Goal: Task Accomplishment & Management: Manage account settings

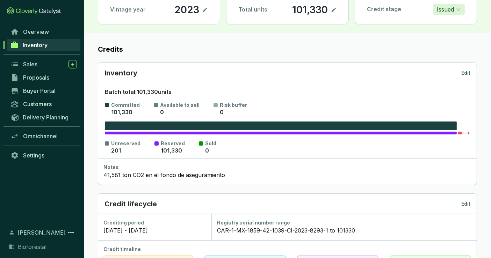
scroll to position [233, 0]
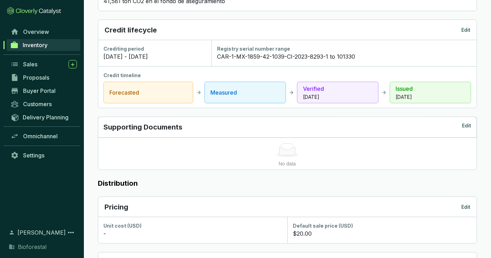
click at [35, 41] on link "Inventory" at bounding box center [44, 45] width 74 height 12
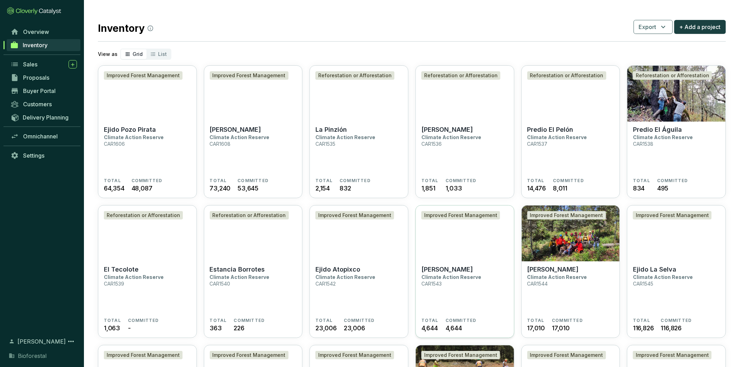
scroll to position [233, 0]
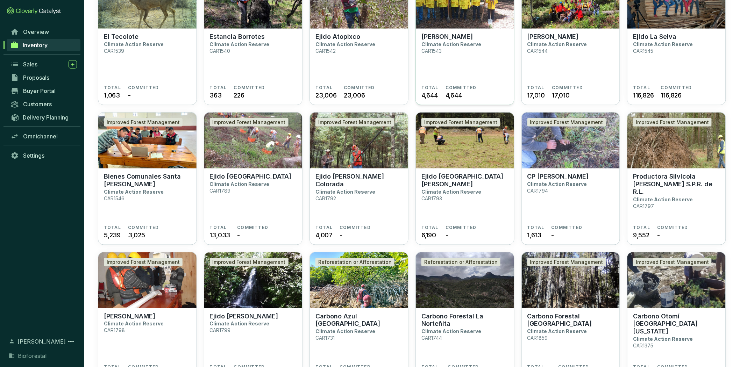
click at [481, 258] on img at bounding box center [465, 280] width 98 height 56
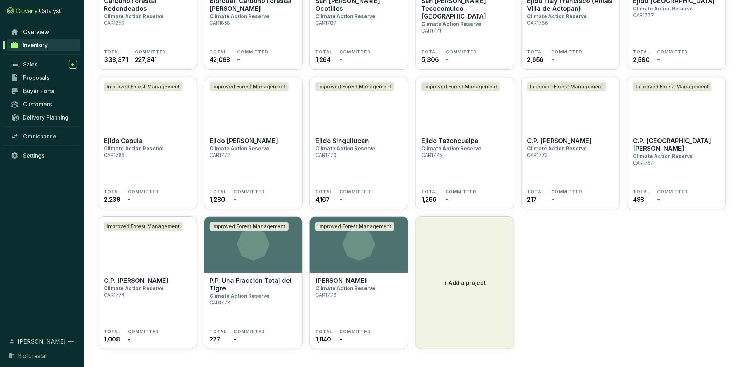
scroll to position [735, 0]
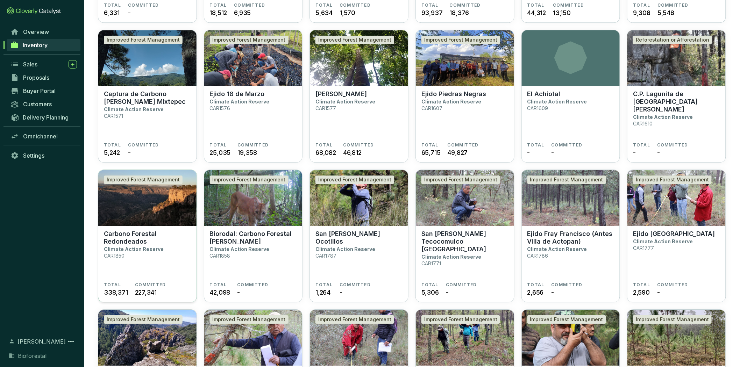
click at [171, 217] on img at bounding box center [147, 198] width 98 height 56
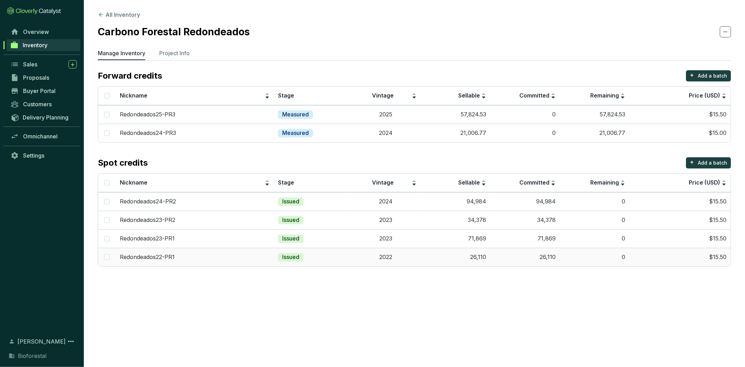
click at [419, 257] on td "2022" at bounding box center [386, 257] width 70 height 19
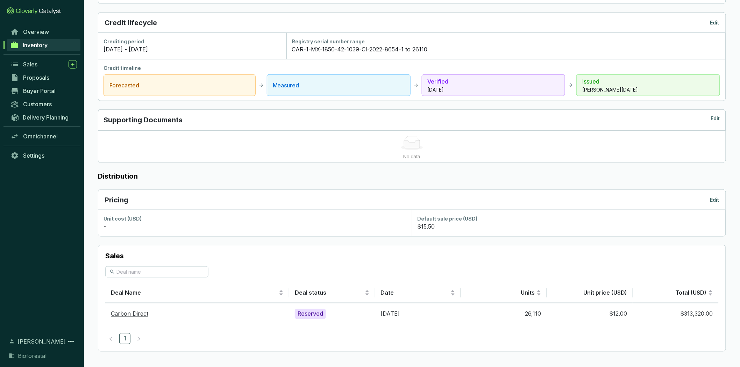
scroll to position [242, 0]
click at [314, 314] on div "Reserved" at bounding box center [310, 313] width 31 height 10
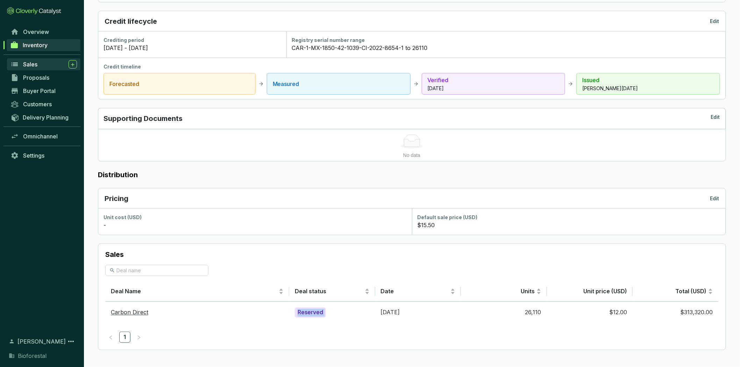
click at [25, 68] on div "Sales" at bounding box center [50, 64] width 54 height 8
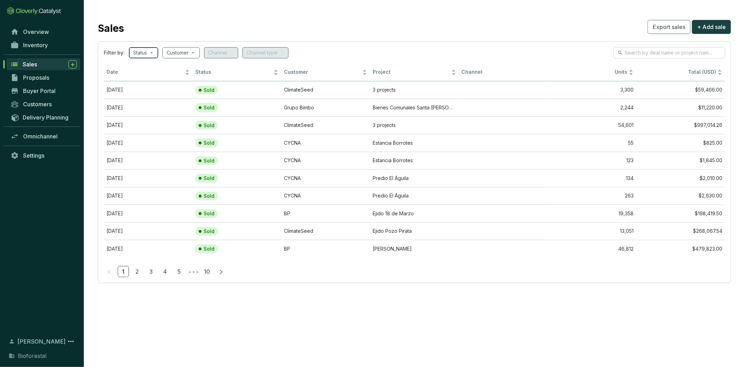
click at [151, 50] on span at bounding box center [143, 53] width 21 height 10
click at [144, 97] on span "Reserved" at bounding box center [158, 100] width 30 height 8
click at [143, 97] on input "Reserved" at bounding box center [140, 100] width 6 height 6
checkbox input "true"
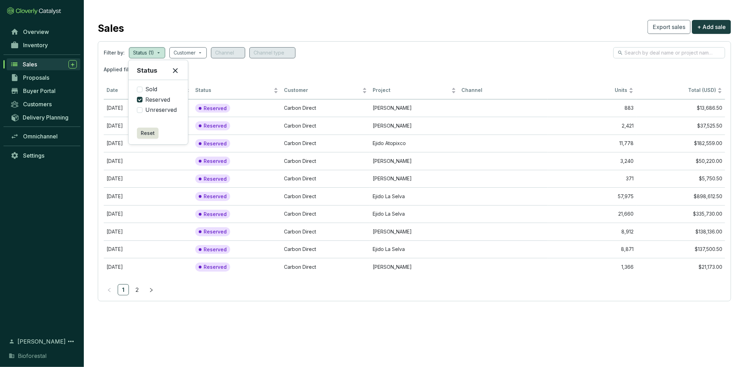
click at [359, 45] on section "Filter by: Status (1) Customer Channel Channel type Applied filters: STATUS Res…" at bounding box center [415, 171] width 634 height 260
click at [276, 108] on td "Reserved" at bounding box center [237, 108] width 89 height 18
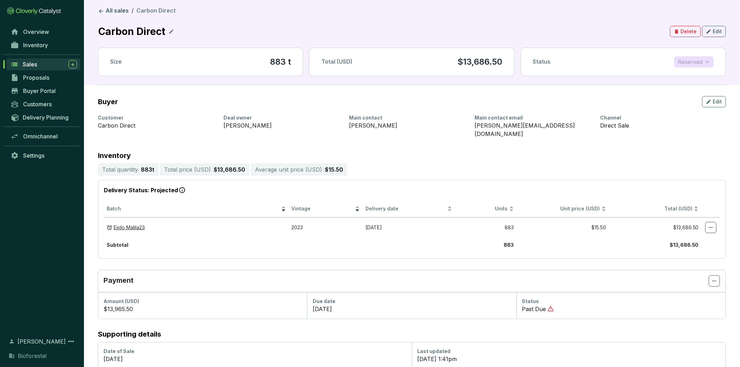
click at [706, 62] on span "Reserved" at bounding box center [694, 62] width 32 height 10
click at [695, 74] on div "Sold" at bounding box center [693, 76] width 28 height 8
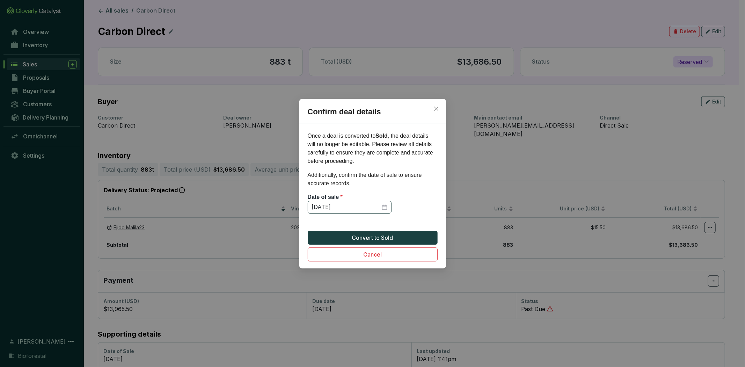
click at [386, 204] on div "[DATE]" at bounding box center [349, 207] width 75 height 8
click at [385, 208] on div "[DATE]" at bounding box center [349, 207] width 75 height 8
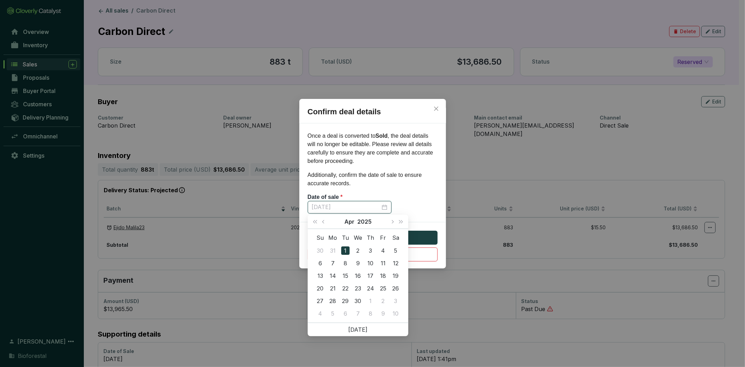
type input "[DATE]"
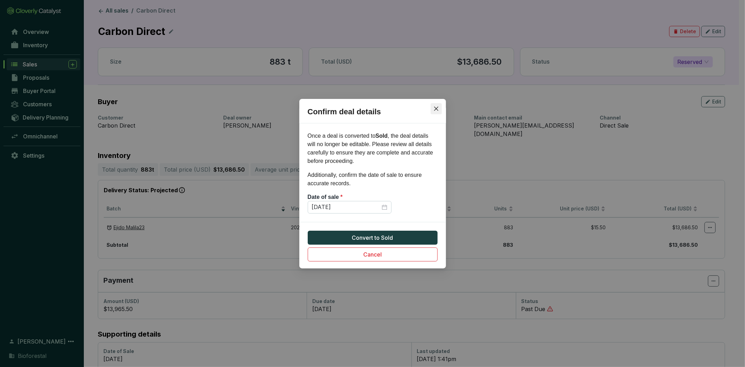
click at [434, 105] on button "Close" at bounding box center [436, 108] width 11 height 11
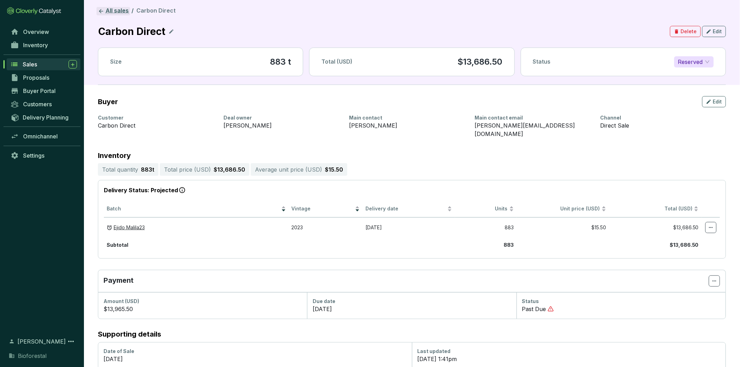
click at [112, 14] on link "All sales" at bounding box center [113, 11] width 34 height 8
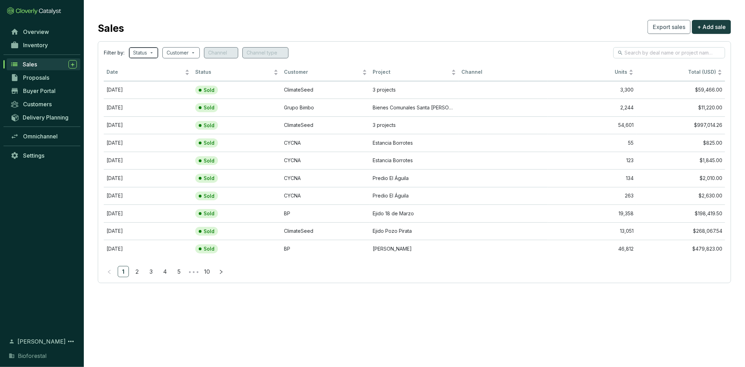
click at [138, 52] on input "search" at bounding box center [140, 53] width 14 height 10
click at [144, 96] on span "Reserved" at bounding box center [158, 100] width 30 height 8
click at [143, 97] on input "Reserved" at bounding box center [140, 100] width 6 height 6
checkbox input "true"
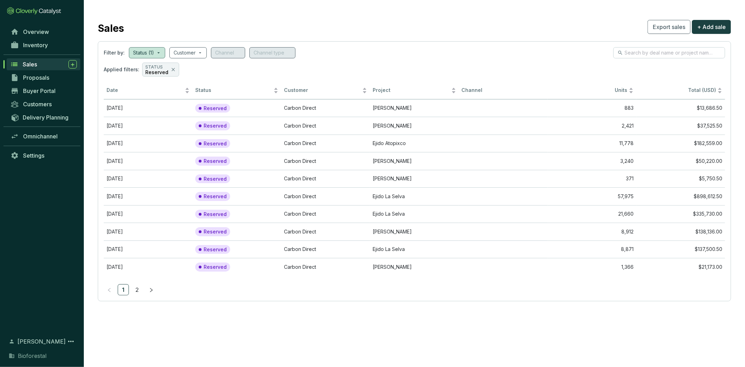
click at [432, 52] on div "Filter by: Status (1) Customer Channel Channel type" at bounding box center [415, 52] width 622 height 11
drag, startPoint x: 409, startPoint y: 104, endPoint x: 406, endPoint y: 105, distance: 3.6
click at [409, 105] on td "[PERSON_NAME]" at bounding box center [414, 108] width 89 height 18
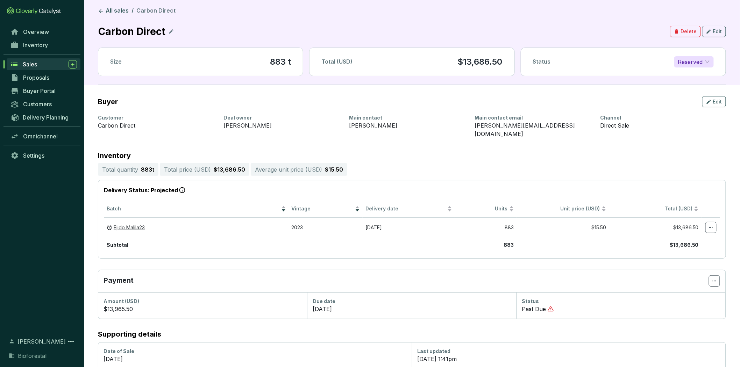
click at [680, 63] on span "Reserved" at bounding box center [694, 62] width 32 height 10
click at [676, 31] on icon "button" at bounding box center [676, 31] width 3 height 4
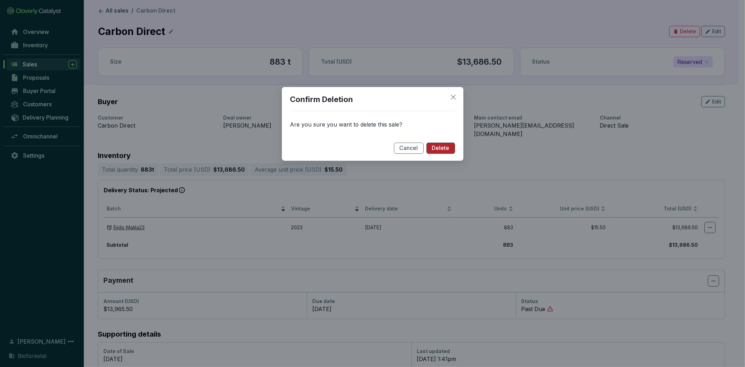
click at [449, 145] on span "Delete" at bounding box center [440, 148] width 17 height 8
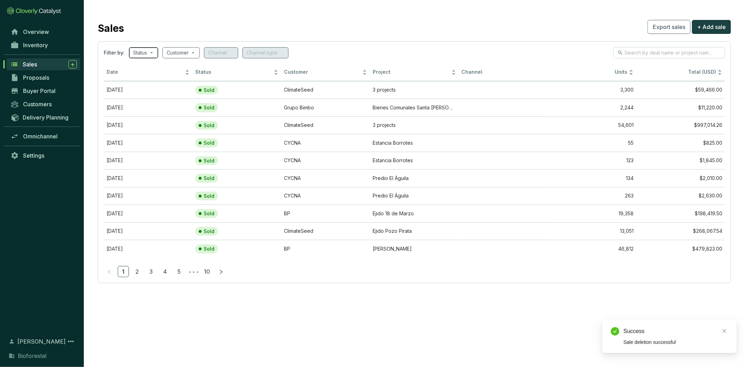
click at [136, 50] on input "search" at bounding box center [140, 53] width 14 height 10
click at [149, 100] on span "Reserved" at bounding box center [158, 100] width 30 height 8
click at [143, 100] on input "Reserved" at bounding box center [140, 100] width 6 height 6
checkbox input "true"
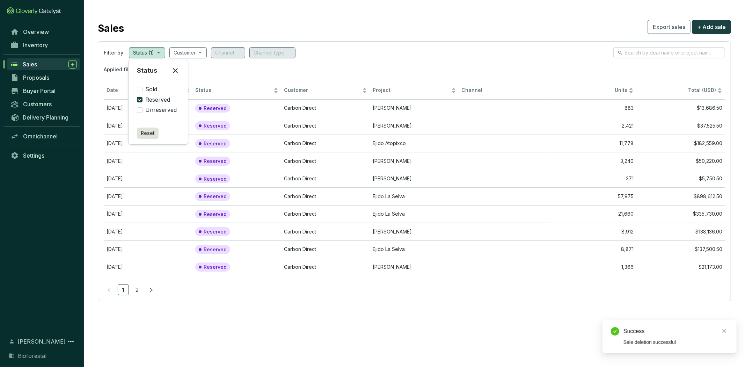
click at [358, 53] on div "Filter by: Status (1) Customer Channel Channel type" at bounding box center [415, 52] width 622 height 11
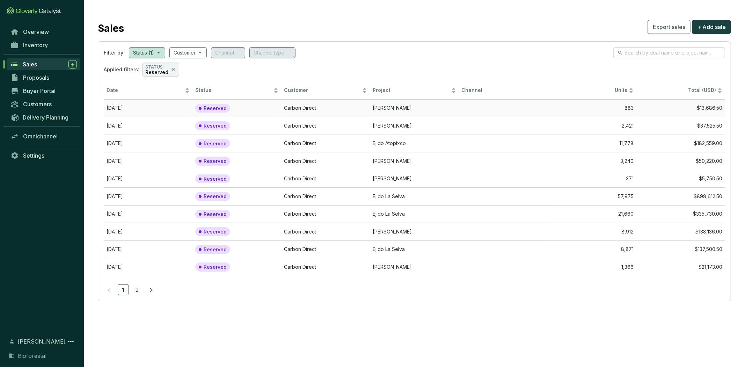
click at [369, 111] on td "Carbon Direct" at bounding box center [325, 108] width 89 height 18
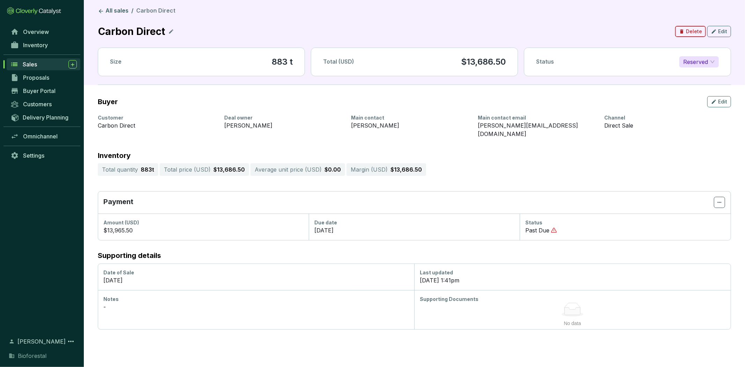
click at [697, 30] on span "Delete" at bounding box center [694, 31] width 16 height 7
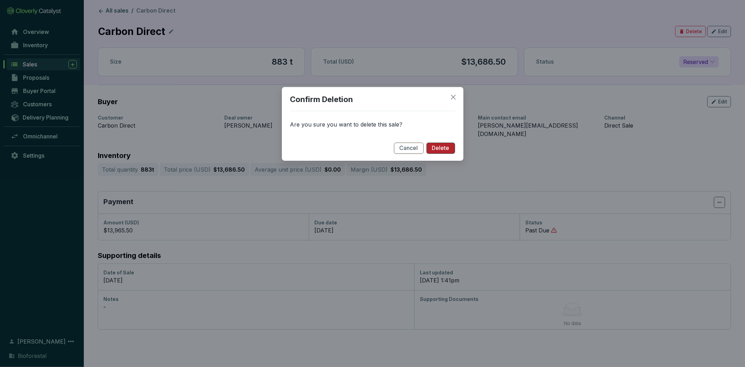
click at [435, 147] on span "Delete" at bounding box center [440, 148] width 17 height 8
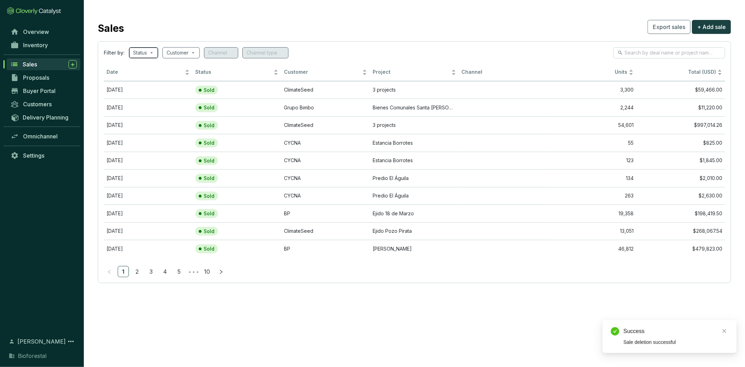
click at [140, 51] on input "search" at bounding box center [140, 53] width 14 height 10
click at [156, 89] on span "Sold" at bounding box center [151, 90] width 17 height 8
click at [143, 89] on input "Sold" at bounding box center [140, 90] width 6 height 6
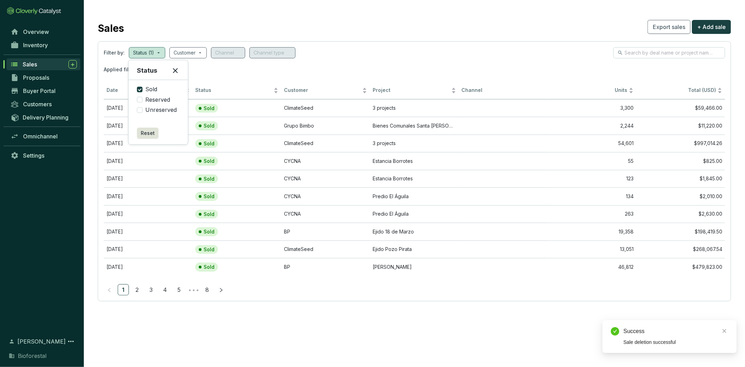
click at [147, 58] on div "Filter by: Status (1) Customer Channel Channel type Applied filters: STATUS Sold" at bounding box center [415, 61] width 622 height 29
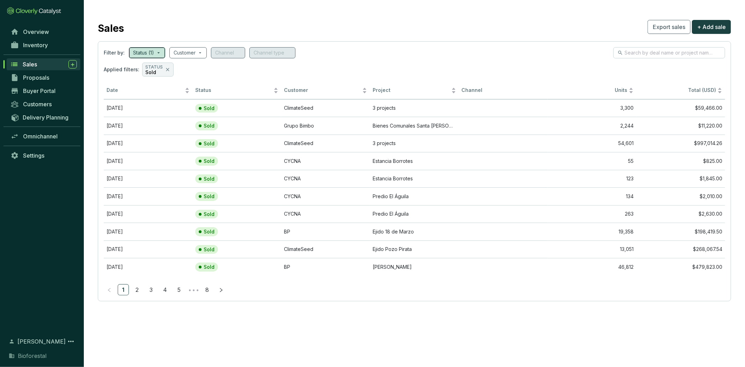
click at [153, 50] on input "search" at bounding box center [143, 53] width 21 height 10
click at [141, 89] on input "Sold" at bounding box center [140, 90] width 6 height 6
checkbox input "false"
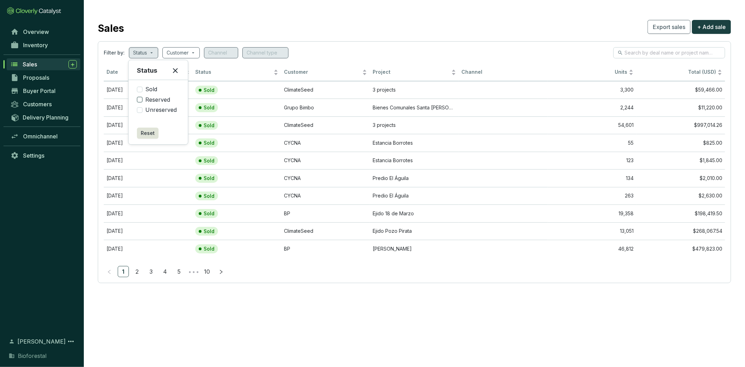
click at [140, 101] on input "Reserved" at bounding box center [140, 100] width 6 height 6
checkbox input "true"
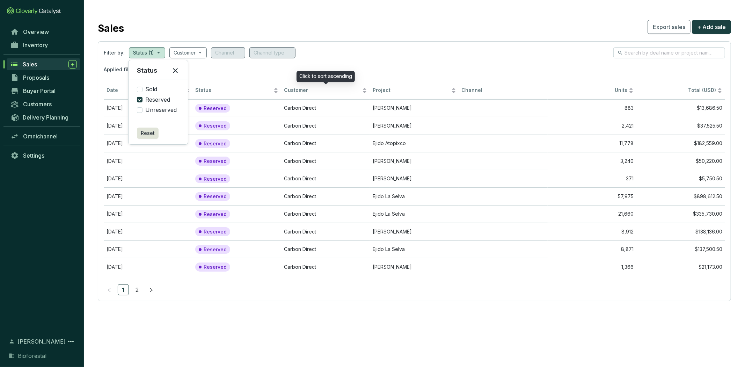
click at [342, 37] on section "Sales Export sales + Add sale Filter by: Status (1) Customer Channel Channel ty…" at bounding box center [415, 159] width 662 height 319
click at [376, 107] on td "[PERSON_NAME]" at bounding box center [414, 108] width 89 height 18
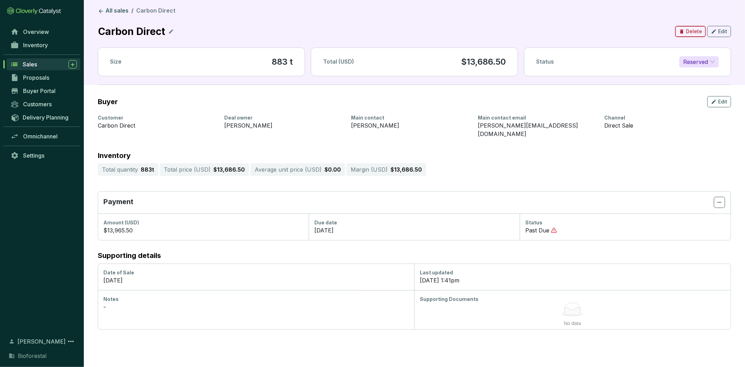
click at [690, 26] on button "Delete" at bounding box center [691, 31] width 31 height 11
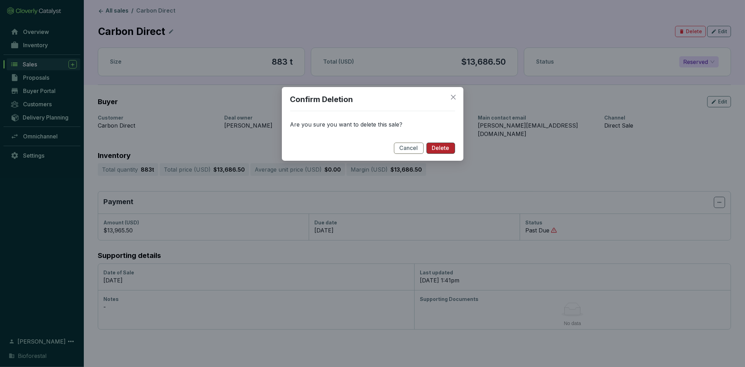
click at [442, 145] on span "Delete" at bounding box center [440, 148] width 17 height 8
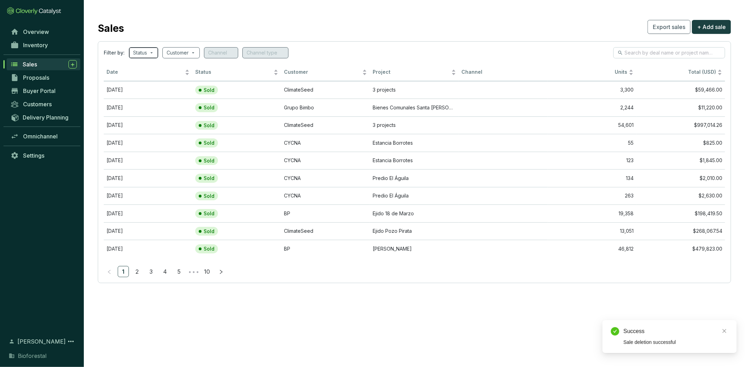
click at [151, 50] on span at bounding box center [143, 53] width 21 height 10
click at [166, 100] on span "Reserved" at bounding box center [158, 100] width 30 height 8
click at [143, 100] on input "Reserved" at bounding box center [140, 100] width 6 height 6
checkbox input "true"
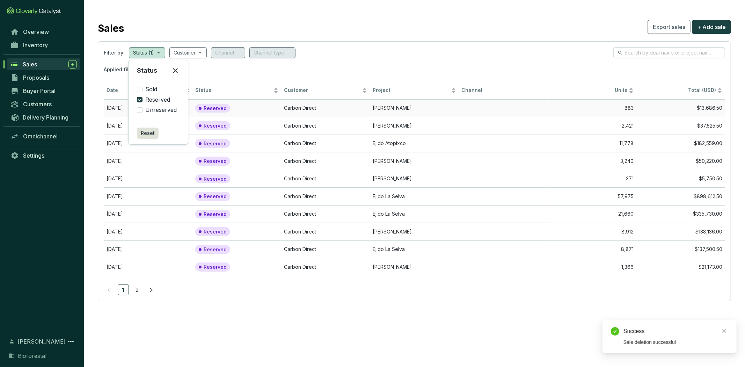
click at [359, 107] on td "Carbon Direct" at bounding box center [325, 108] width 89 height 18
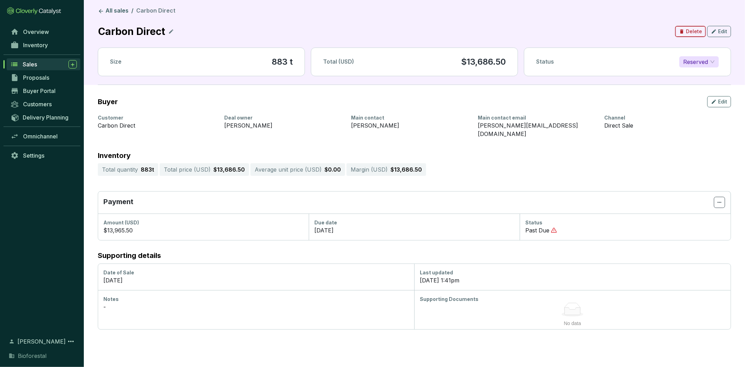
click at [701, 29] on span "Delete" at bounding box center [694, 31] width 16 height 7
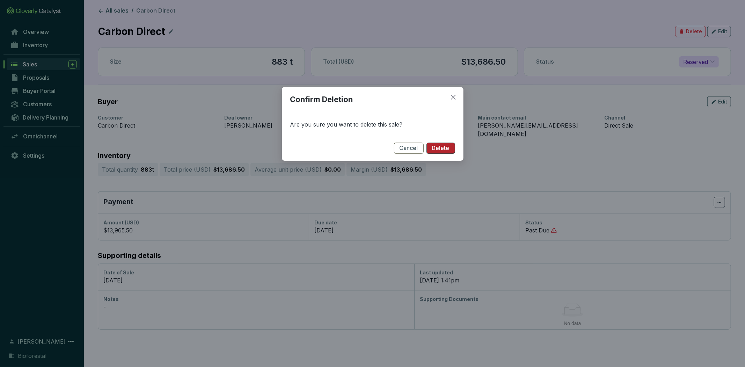
click at [440, 144] on button "Delete" at bounding box center [441, 148] width 29 height 11
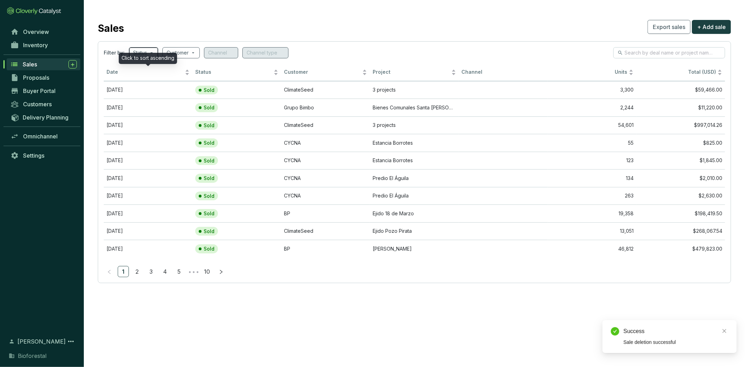
click at [144, 51] on input "search" at bounding box center [140, 53] width 14 height 10
click at [146, 96] on span "Reserved" at bounding box center [158, 100] width 30 height 8
click at [143, 97] on input "Reserved" at bounding box center [140, 100] width 6 height 6
checkbox input "true"
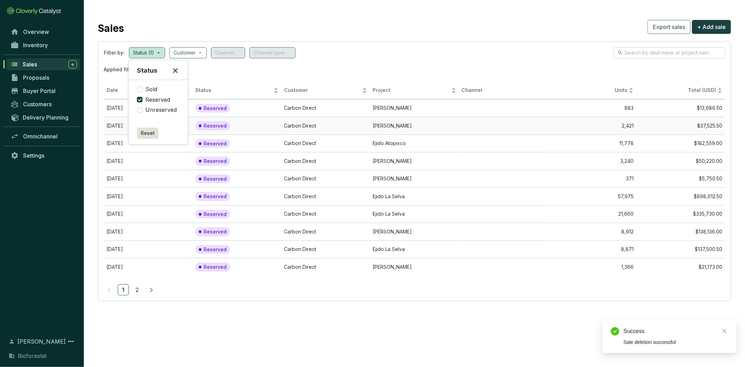
click at [341, 126] on td "Carbon Direct" at bounding box center [325, 126] width 89 height 18
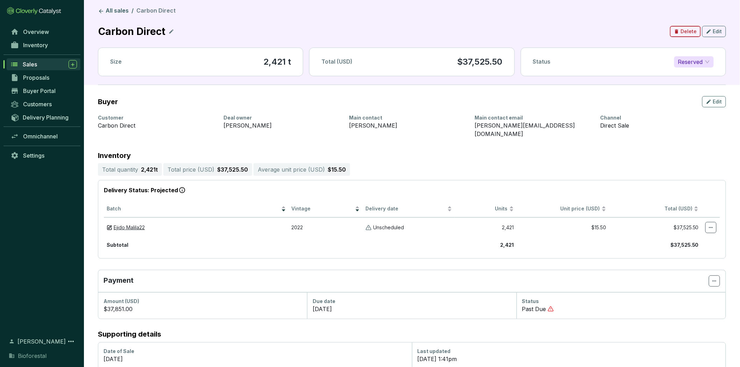
click at [689, 33] on span "Delete" at bounding box center [688, 31] width 16 height 7
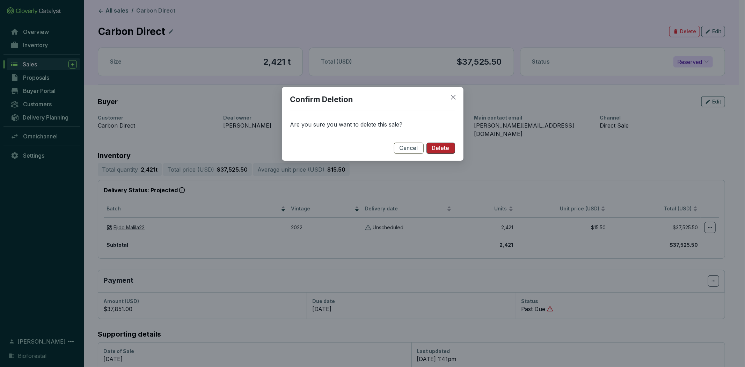
click at [452, 148] on button "Delete" at bounding box center [441, 148] width 29 height 11
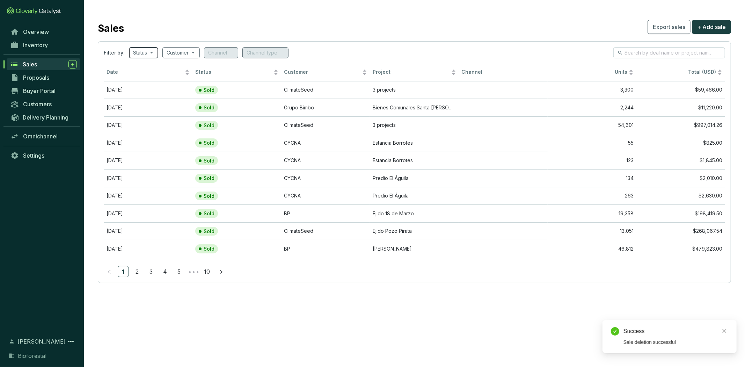
click at [138, 50] on input "search" at bounding box center [140, 53] width 14 height 10
click at [169, 96] on span "Reserved" at bounding box center [158, 100] width 30 height 8
click at [143, 97] on input "Reserved" at bounding box center [140, 100] width 6 height 6
checkbox input "true"
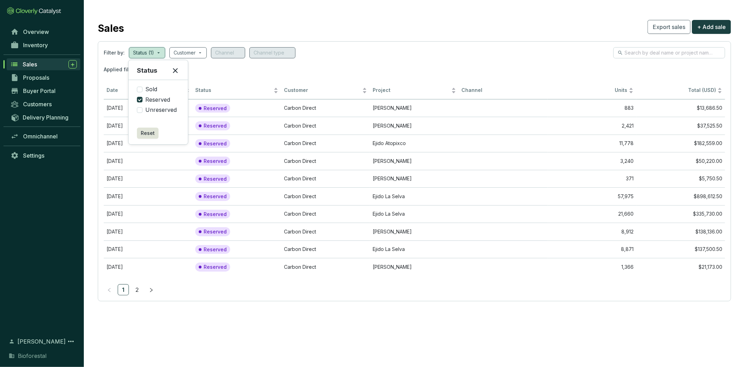
click at [486, 51] on div "Filter by: Status (1) Customer Channel Channel type" at bounding box center [415, 52] width 622 height 11
click at [38, 33] on span "Overview" at bounding box center [36, 31] width 26 height 7
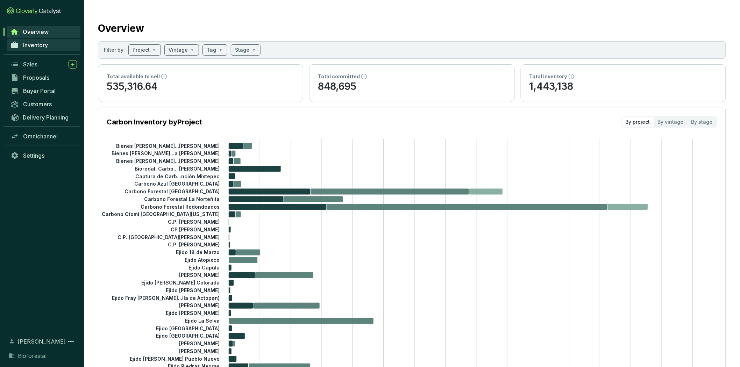
click at [22, 44] on link "Inventory" at bounding box center [43, 45] width 73 height 12
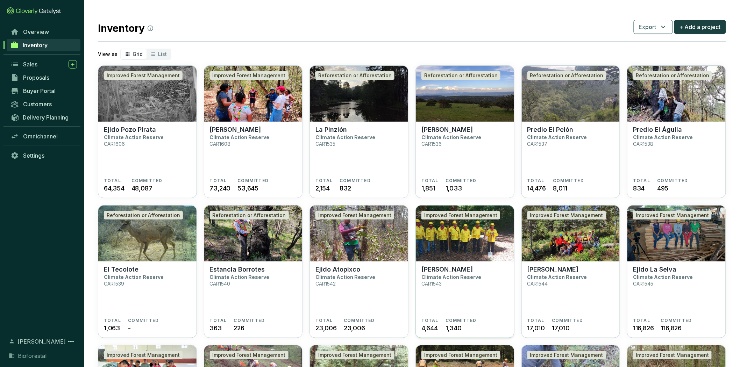
click at [446, 254] on img at bounding box center [465, 234] width 98 height 56
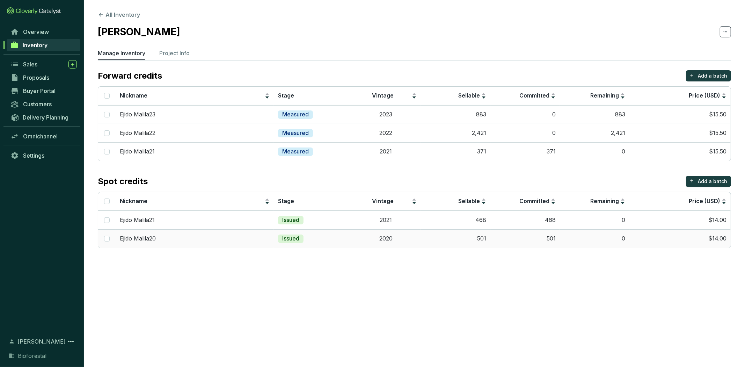
click at [285, 247] on td "Issued" at bounding box center [312, 238] width 77 height 19
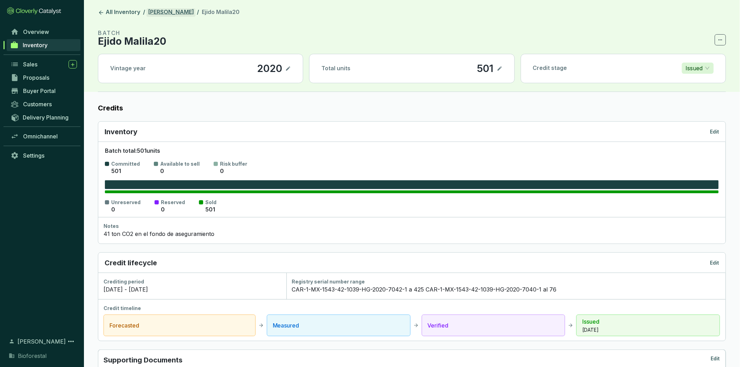
click at [159, 16] on link "[PERSON_NAME]" at bounding box center [170, 12] width 49 height 8
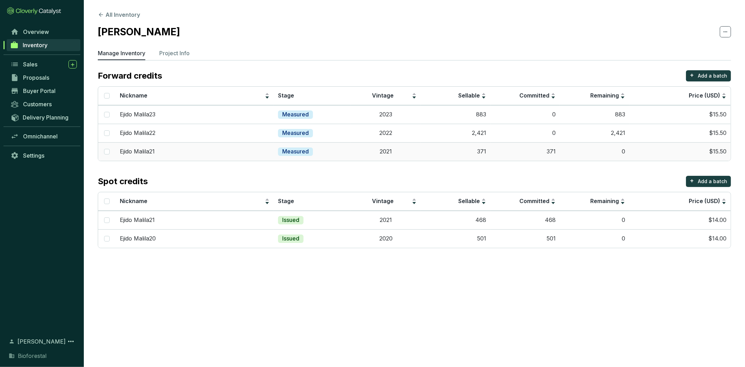
click at [308, 147] on div "Measured" at bounding box center [295, 151] width 35 height 8
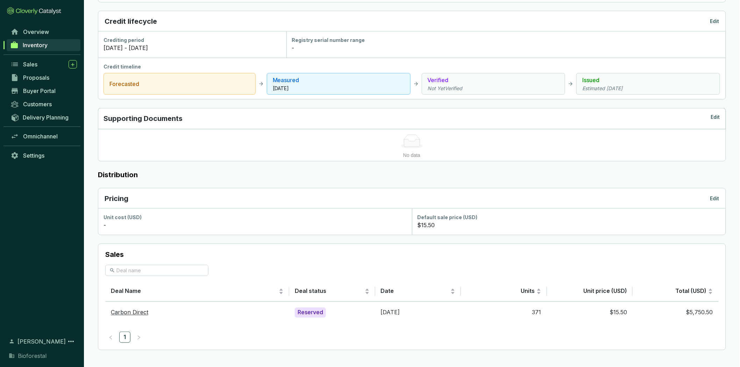
scroll to position [270, 0]
click at [313, 312] on div "Reserved" at bounding box center [310, 313] width 31 height 10
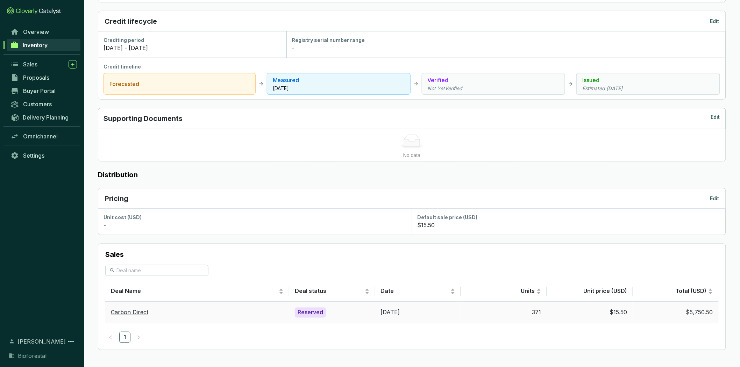
click at [453, 313] on td "[DATE]" at bounding box center [418, 313] width 86 height 22
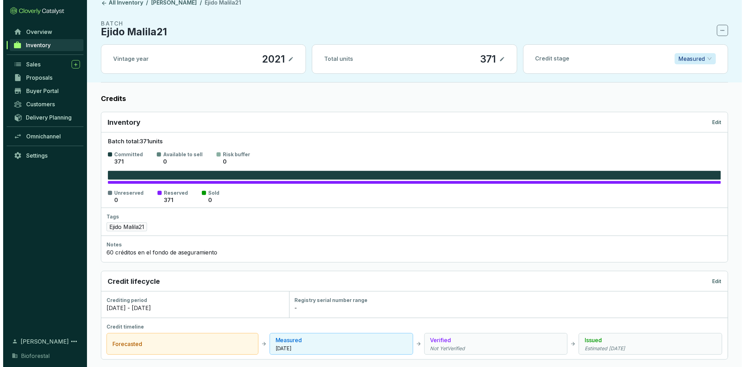
scroll to position [0, 0]
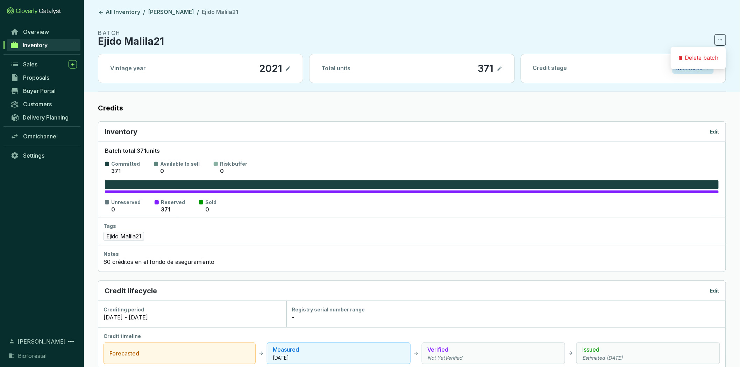
click at [718, 38] on icon at bounding box center [720, 40] width 6 height 8
click at [663, 32] on section "BATCH Ejido Malila21" at bounding box center [412, 37] width 628 height 17
click at [684, 69] on p "Measured" at bounding box center [689, 68] width 27 height 10
click at [713, 130] on p "Edit" at bounding box center [714, 131] width 9 height 7
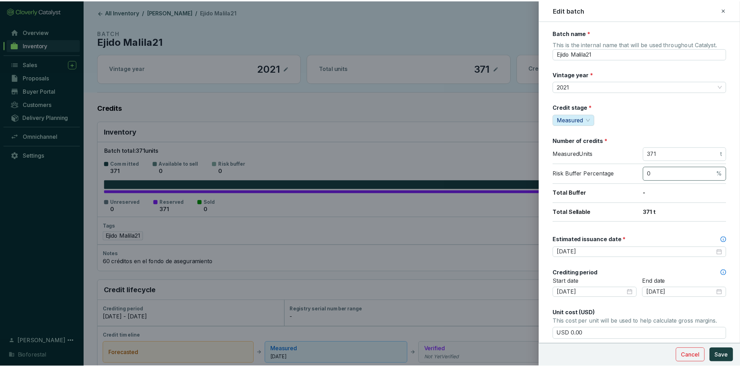
scroll to position [265, 0]
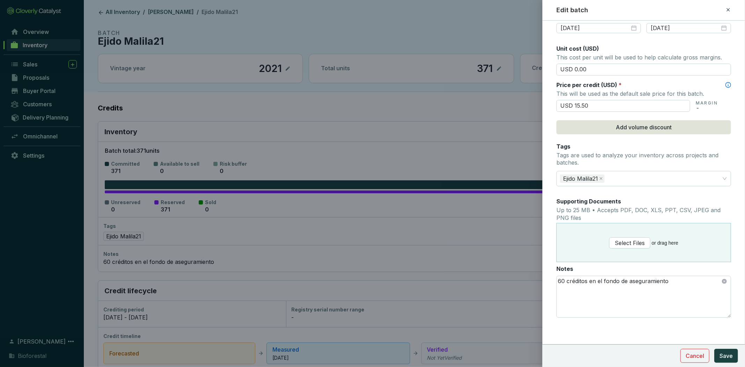
click at [529, 256] on div at bounding box center [372, 183] width 745 height 367
click at [696, 355] on span "Cancel" at bounding box center [695, 356] width 19 height 8
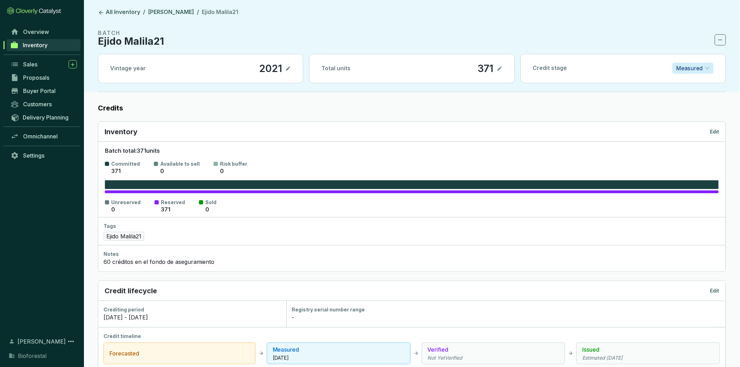
scroll to position [270, 0]
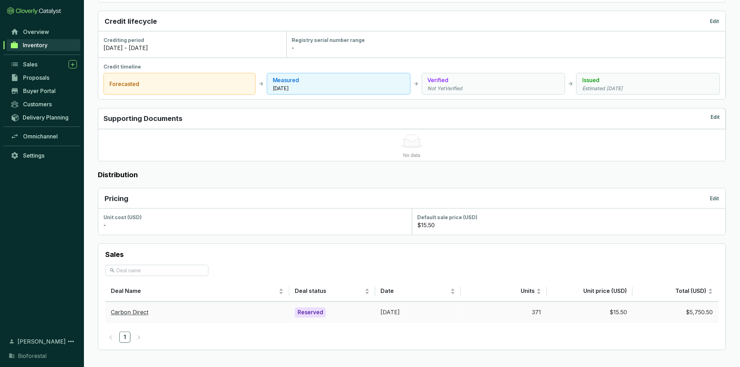
click at [483, 315] on td "371" at bounding box center [504, 313] width 86 height 22
click at [309, 314] on div "Reserved" at bounding box center [310, 313] width 31 height 10
click at [309, 313] on div "Reserved" at bounding box center [310, 313] width 31 height 10
click at [36, 61] on span "Sales" at bounding box center [30, 64] width 14 height 7
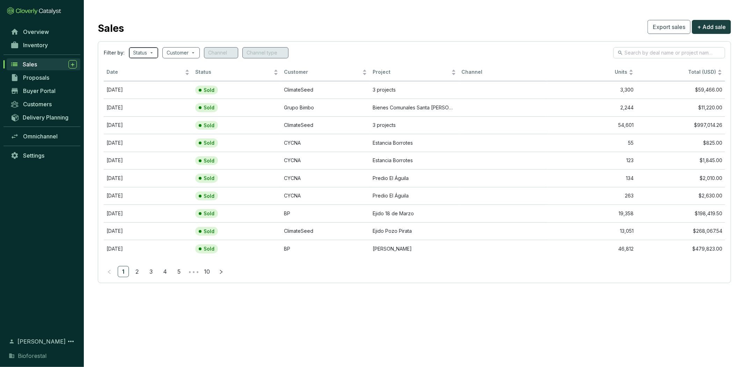
click at [139, 54] on input "search" at bounding box center [140, 53] width 14 height 10
click at [152, 96] on span "Reserved" at bounding box center [158, 100] width 30 height 8
click at [143, 97] on input "Reserved" at bounding box center [140, 100] width 6 height 6
checkbox input "true"
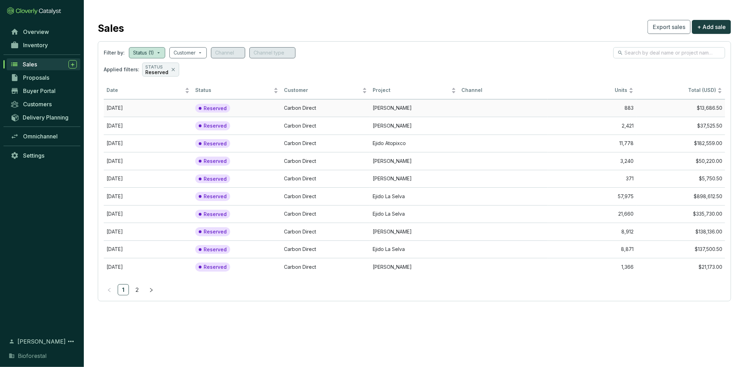
click at [350, 104] on td "Carbon Direct" at bounding box center [325, 108] width 89 height 18
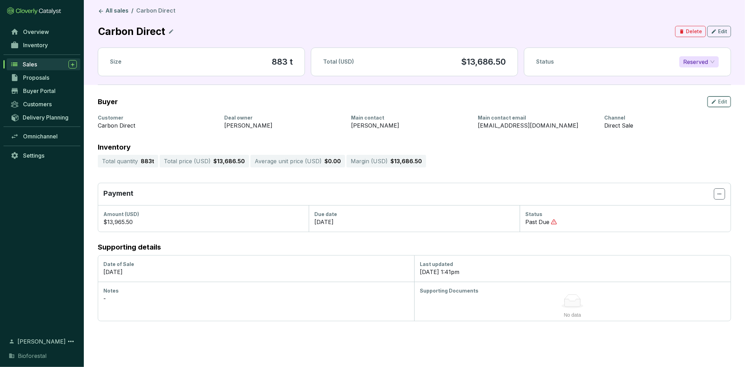
click at [723, 103] on span "Edit" at bounding box center [723, 101] width 9 height 7
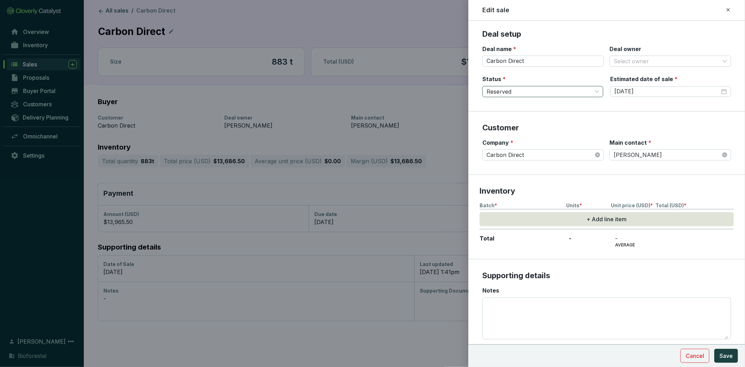
click at [526, 89] on span "Reserved" at bounding box center [543, 91] width 113 height 10
click at [730, 6] on icon at bounding box center [729, 10] width 6 height 8
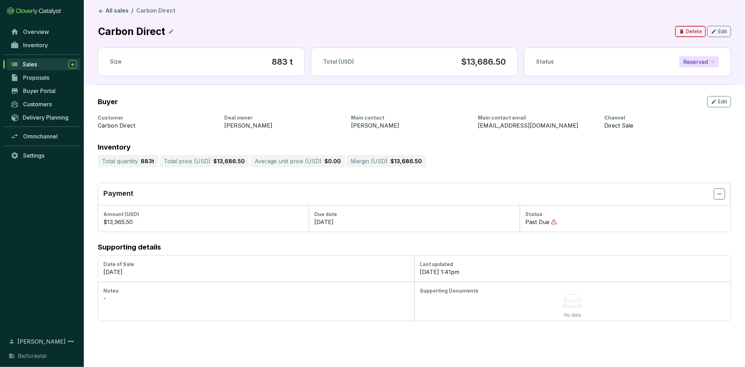
click at [697, 28] on span "Delete" at bounding box center [694, 31] width 16 height 7
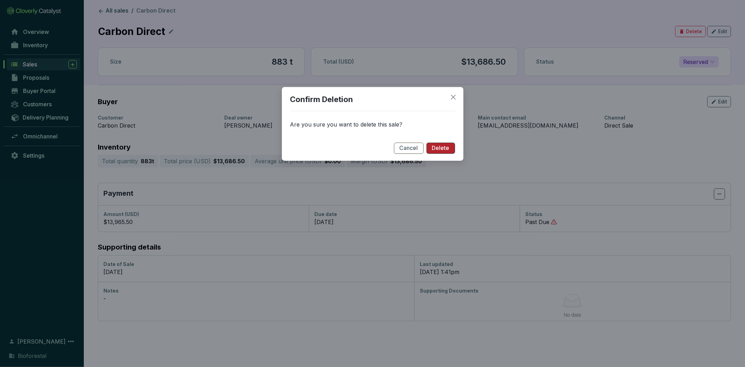
click at [450, 150] on button "Delete" at bounding box center [441, 148] width 29 height 11
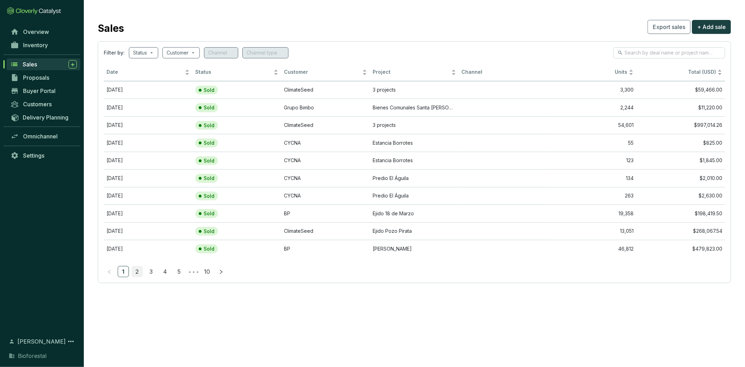
click at [142, 271] on link "2" at bounding box center [137, 271] width 10 height 10
click at [148, 269] on link "3" at bounding box center [151, 271] width 10 height 10
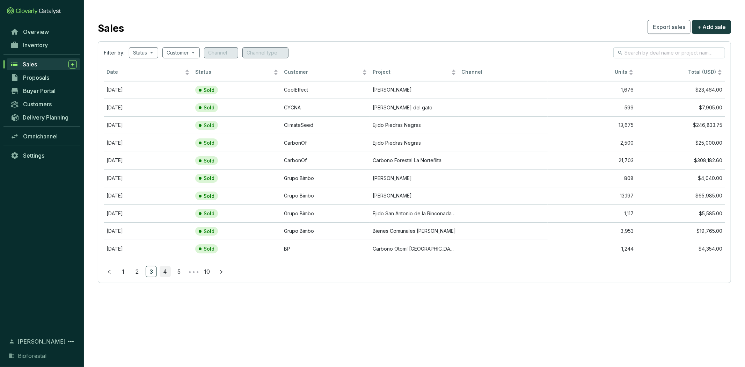
click at [165, 274] on link "4" at bounding box center [165, 271] width 10 height 10
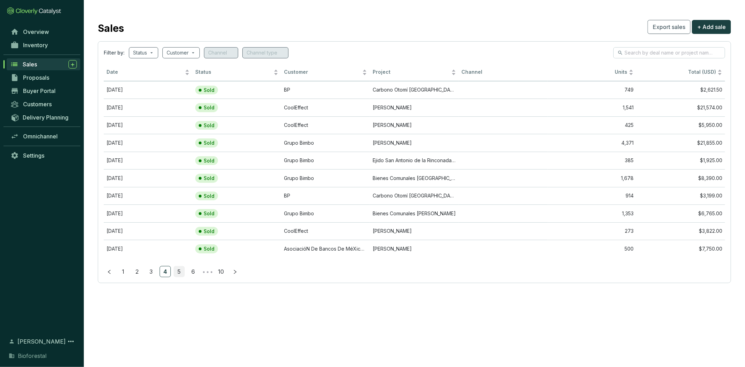
click at [183, 273] on link "5" at bounding box center [179, 271] width 10 height 10
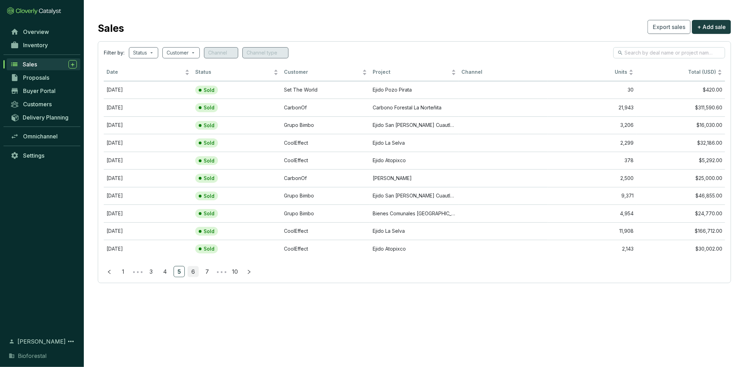
click at [191, 274] on link "6" at bounding box center [193, 271] width 10 height 10
click at [204, 274] on link "8" at bounding box center [207, 271] width 10 height 10
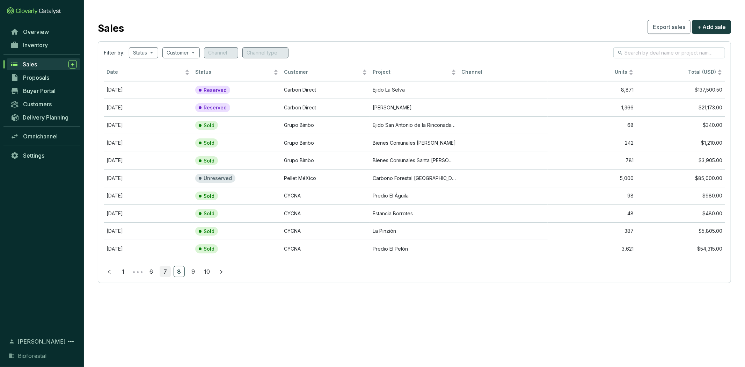
click at [166, 271] on link "7" at bounding box center [165, 271] width 10 height 10
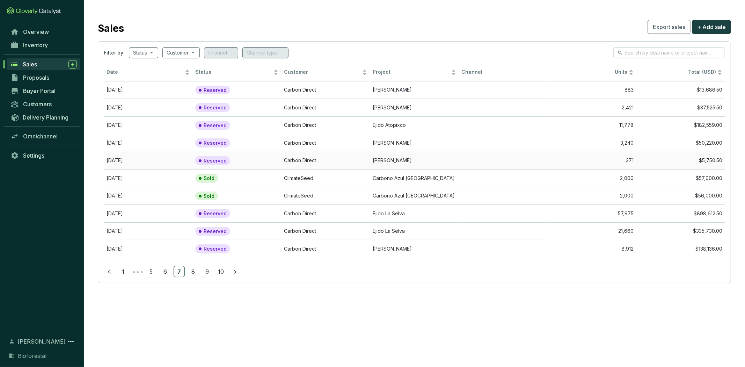
click at [362, 156] on td "Carbon Direct" at bounding box center [325, 161] width 89 height 18
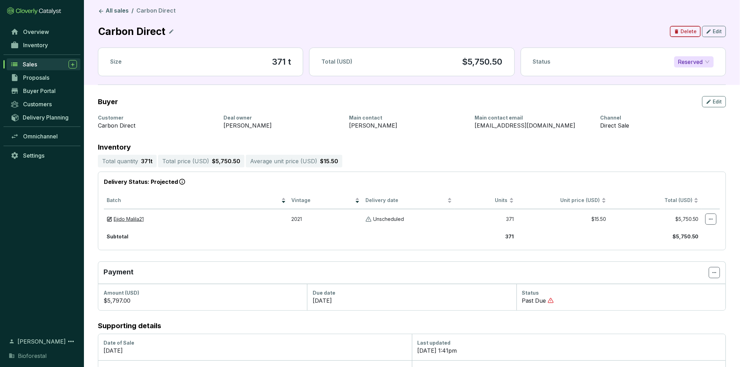
click at [691, 30] on span "Delete" at bounding box center [688, 31] width 16 height 7
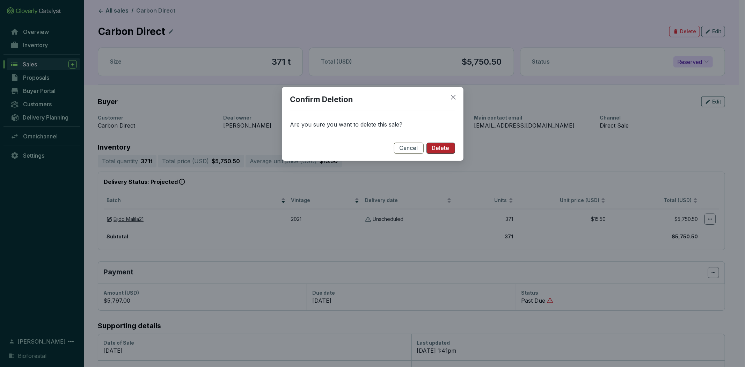
click at [455, 149] on button "Delete" at bounding box center [441, 148] width 29 height 11
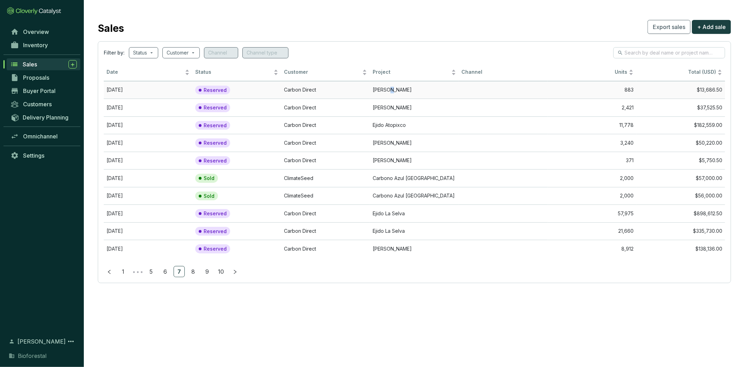
click at [389, 95] on td "[PERSON_NAME]" at bounding box center [414, 90] width 89 height 18
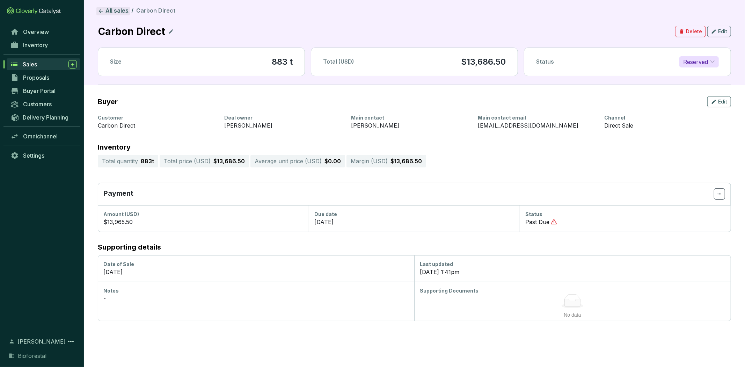
click at [124, 10] on link "All sales" at bounding box center [113, 11] width 34 height 8
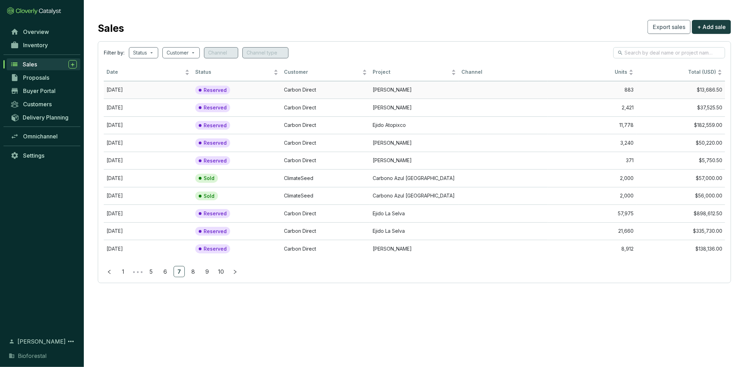
click at [364, 91] on td "Carbon Direct" at bounding box center [325, 90] width 89 height 18
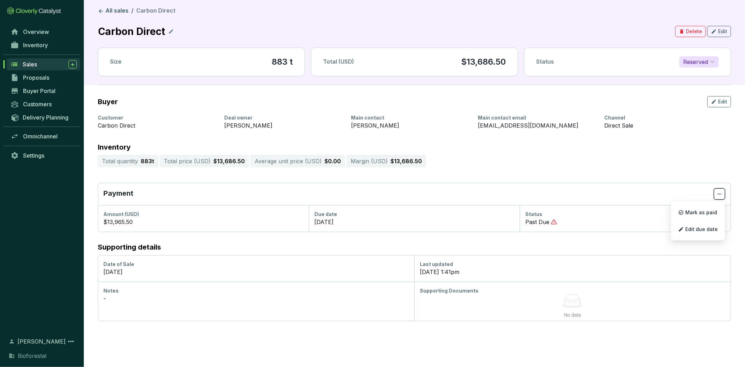
click at [719, 194] on icon at bounding box center [720, 194] width 4 height 1
click at [707, 229] on span "Edit due date" at bounding box center [702, 229] width 33 height 6
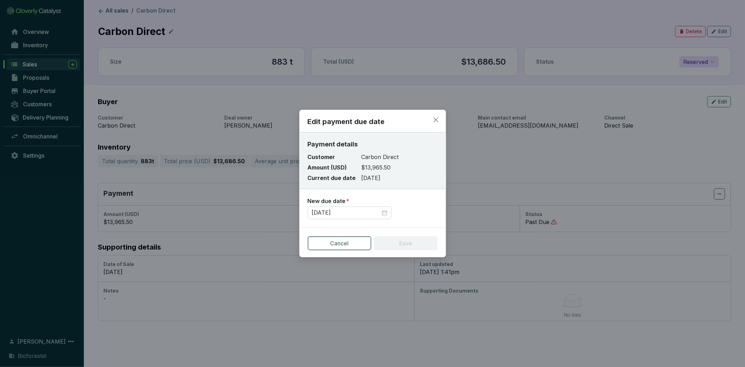
click at [341, 241] on span "Cancel" at bounding box center [339, 243] width 19 height 8
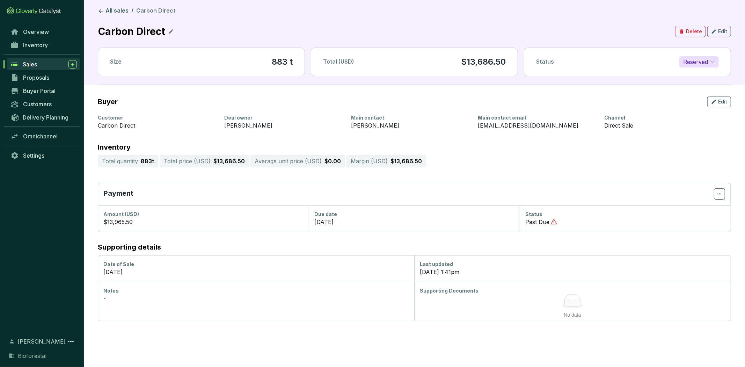
click at [719, 195] on icon at bounding box center [720, 194] width 6 height 8
drag, startPoint x: 634, startPoint y: 133, endPoint x: 628, endPoint y: 131, distance: 6.5
click at [634, 133] on section "Buyer Edit Customer Carbon Direct Deal owner Francisco Garcia Main contact Fran…" at bounding box center [415, 203] width 662 height 236
click at [688, 58] on span "Reserved" at bounding box center [700, 62] width 32 height 10
click at [687, 58] on span "Reserved" at bounding box center [700, 62] width 32 height 10
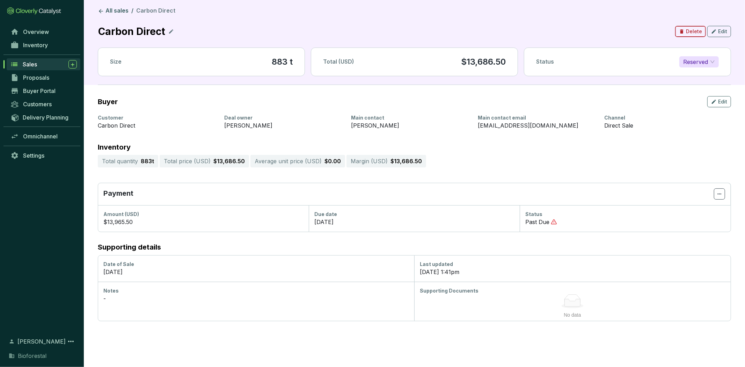
click at [693, 32] on span "Delete" at bounding box center [694, 31] width 16 height 7
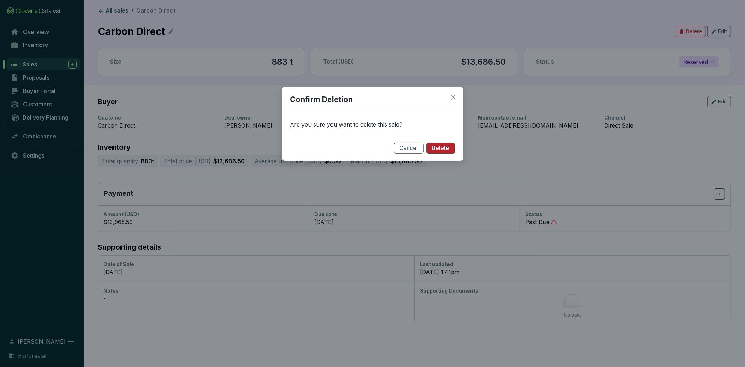
click at [448, 143] on button "Delete" at bounding box center [441, 148] width 29 height 11
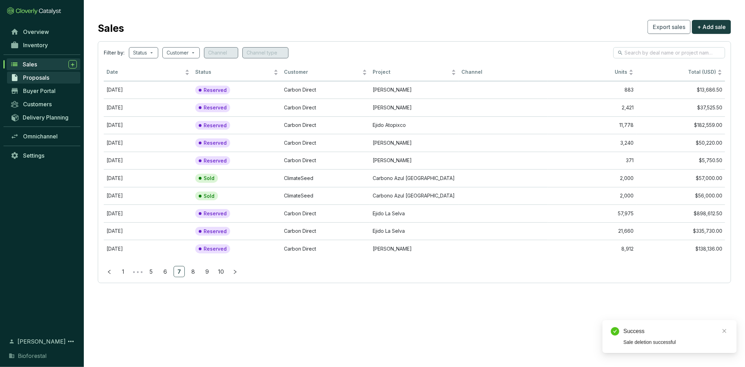
click at [47, 76] on span "Proposals" at bounding box center [36, 77] width 26 height 7
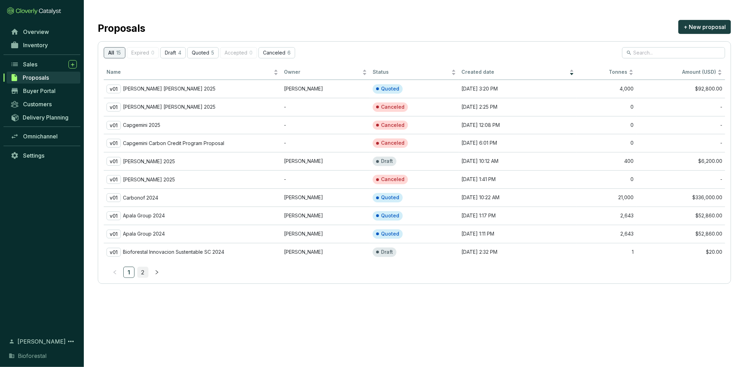
click at [144, 269] on link "2" at bounding box center [143, 272] width 10 height 10
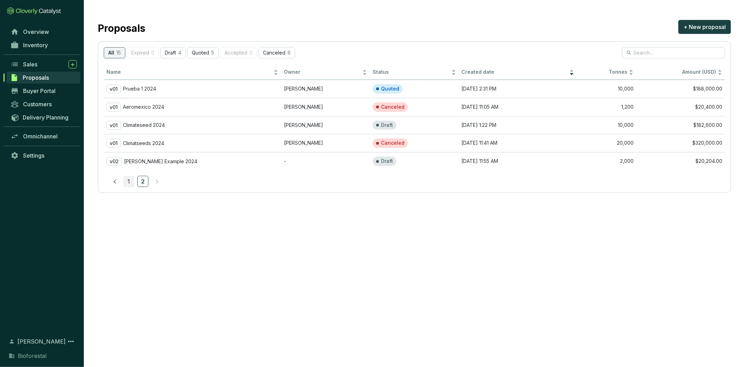
click at [126, 181] on link "1" at bounding box center [129, 181] width 10 height 10
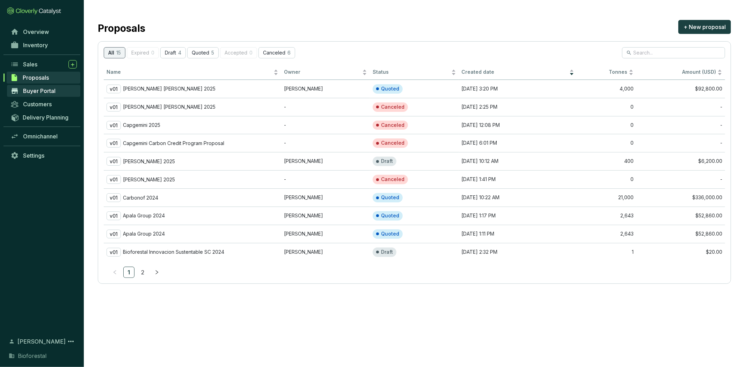
click at [45, 92] on span "Buyer Portal" at bounding box center [39, 90] width 33 height 7
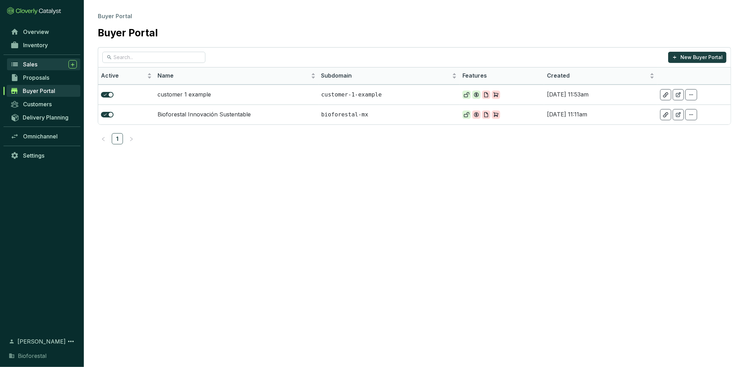
click at [36, 59] on link "Sales" at bounding box center [43, 64] width 73 height 12
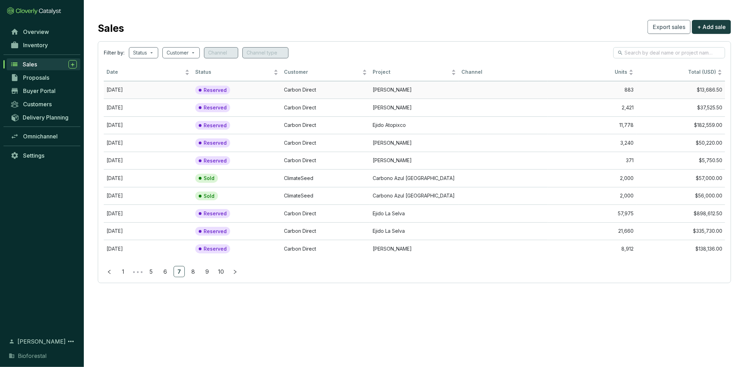
click at [356, 91] on td "Carbon Direct" at bounding box center [325, 90] width 89 height 18
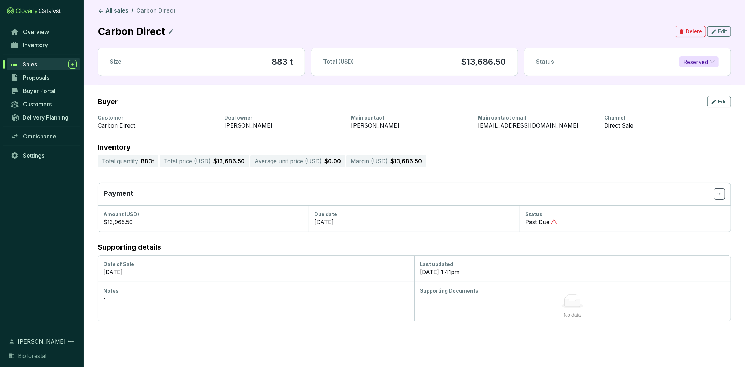
click at [717, 28] on icon "button" at bounding box center [715, 31] width 6 height 8
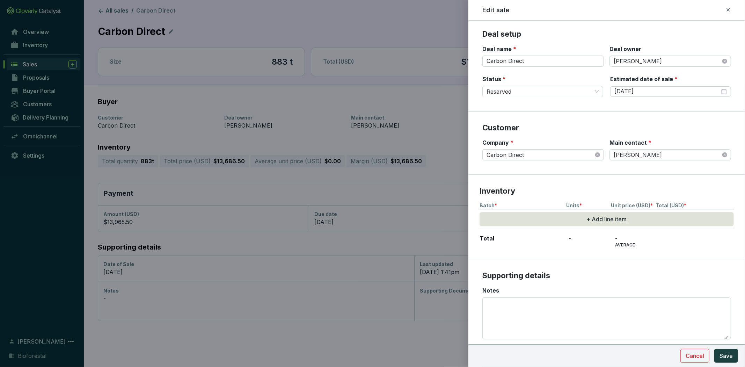
click at [728, 8] on icon at bounding box center [729, 10] width 6 height 8
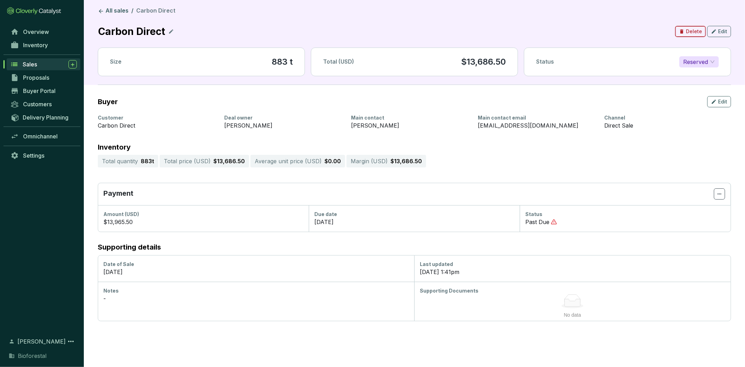
click at [696, 33] on span "Delete" at bounding box center [694, 31] width 16 height 7
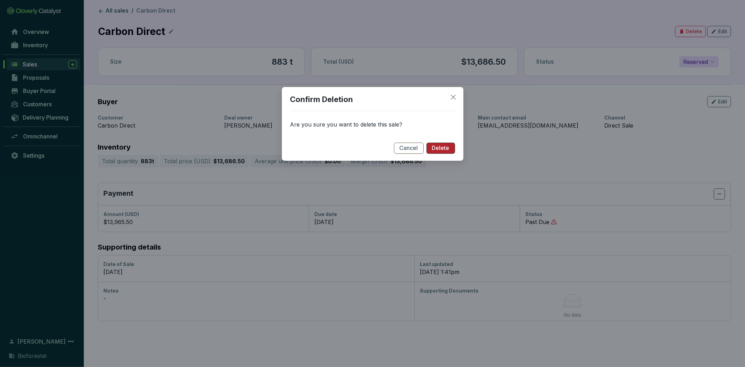
click at [449, 144] on span "Delete" at bounding box center [440, 148] width 17 height 8
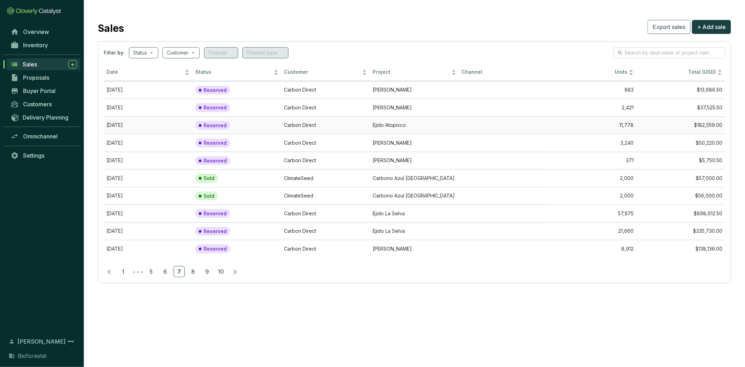
click at [339, 127] on td "Carbon Direct" at bounding box center [325, 125] width 89 height 18
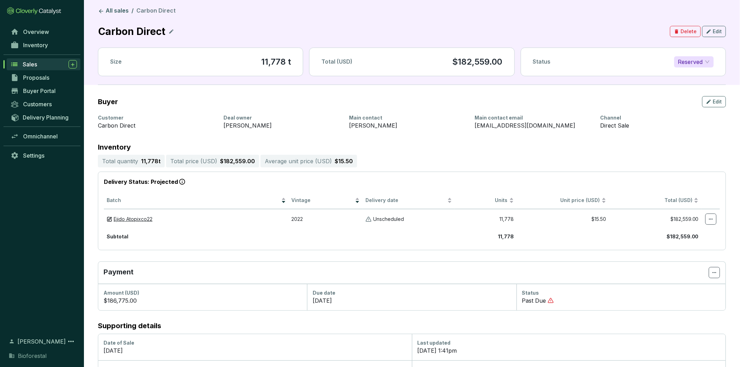
click at [689, 60] on span "Reserved" at bounding box center [694, 62] width 32 height 10
click at [707, 75] on div "Sold" at bounding box center [693, 76] width 28 height 8
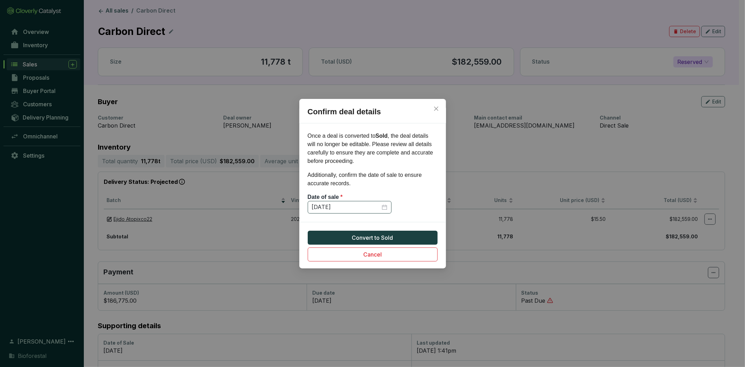
click at [385, 206] on div "4/1/2024" at bounding box center [349, 207] width 75 height 8
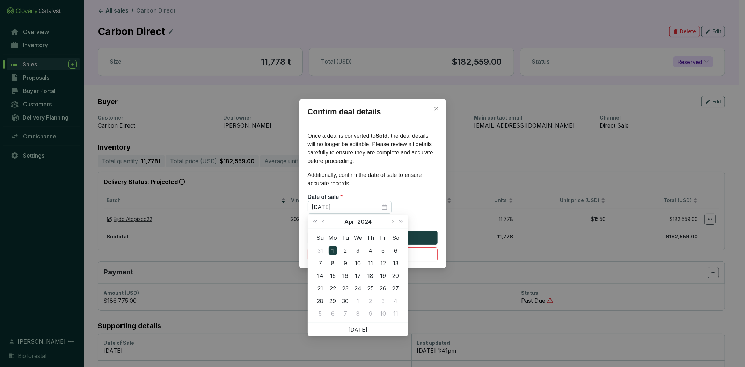
click at [393, 219] on button "Next month (PageDown)" at bounding box center [392, 222] width 9 height 14
click at [399, 221] on span "Next year (Control + right)" at bounding box center [400, 221] width 3 height 3
click at [393, 223] on button "Next month (PageDown)" at bounding box center [392, 222] width 9 height 14
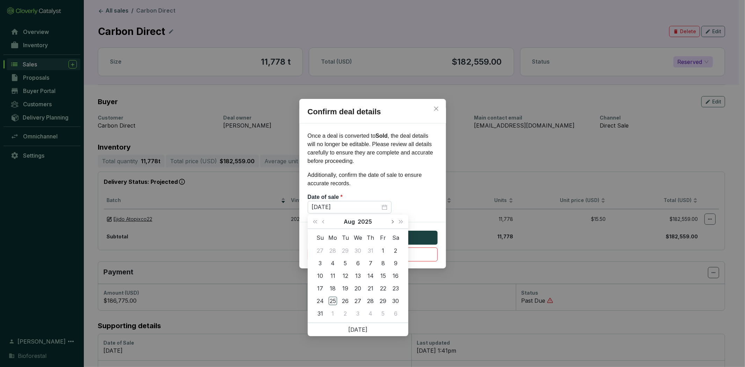
click at [393, 223] on button "Next month (PageDown)" at bounding box center [392, 222] width 9 height 14
click at [322, 219] on button "Previous month (PageUp)" at bounding box center [324, 222] width 9 height 14
type input "8/25/2025"
click at [333, 301] on div "25" at bounding box center [333, 301] width 8 height 8
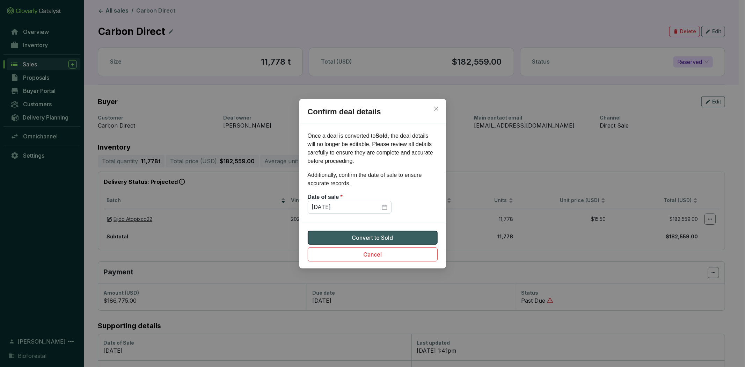
click at [376, 237] on span "Convert to Sold" at bounding box center [372, 237] width 41 height 8
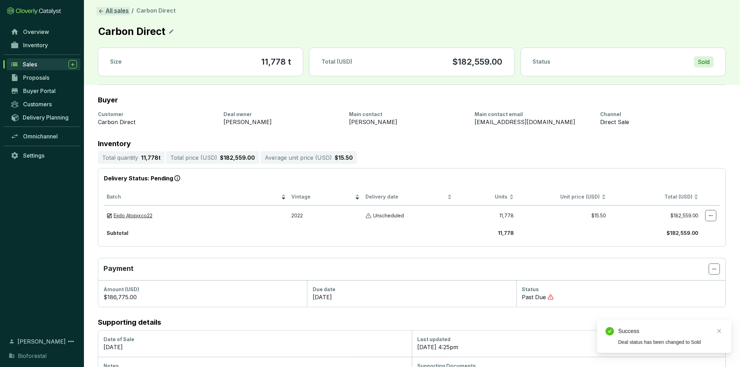
click at [120, 11] on link "All sales" at bounding box center [113, 11] width 34 height 8
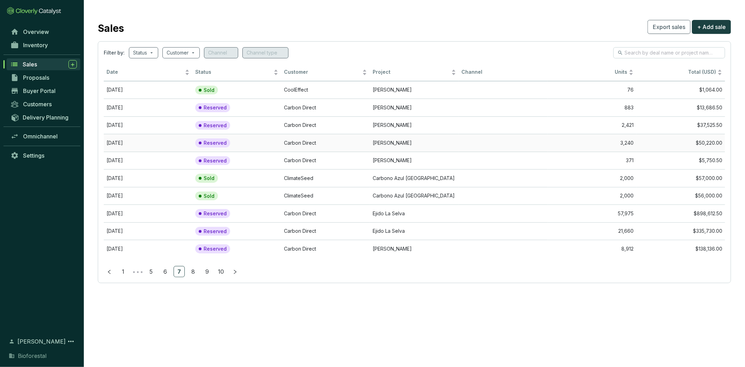
click at [417, 139] on td "[PERSON_NAME]" at bounding box center [414, 143] width 89 height 18
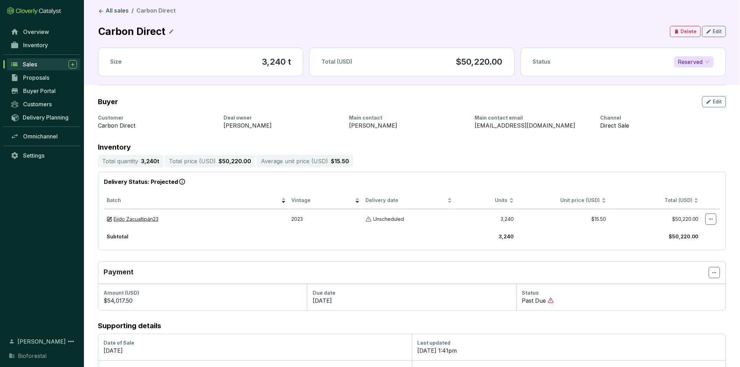
click at [701, 62] on span "Reserved" at bounding box center [694, 62] width 32 height 10
click at [37, 63] on span "Sales" at bounding box center [30, 64] width 14 height 7
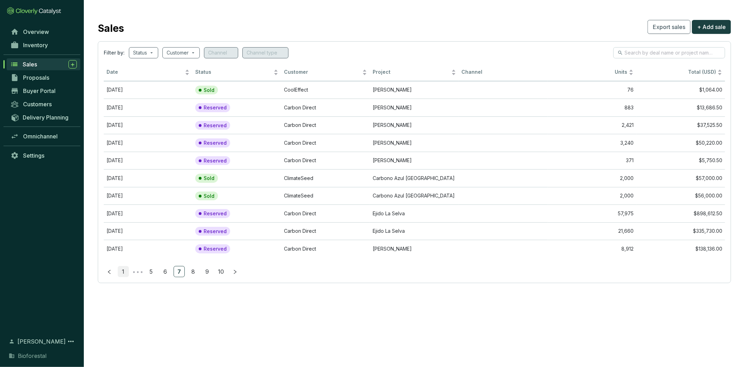
click at [124, 269] on link "1" at bounding box center [123, 271] width 10 height 10
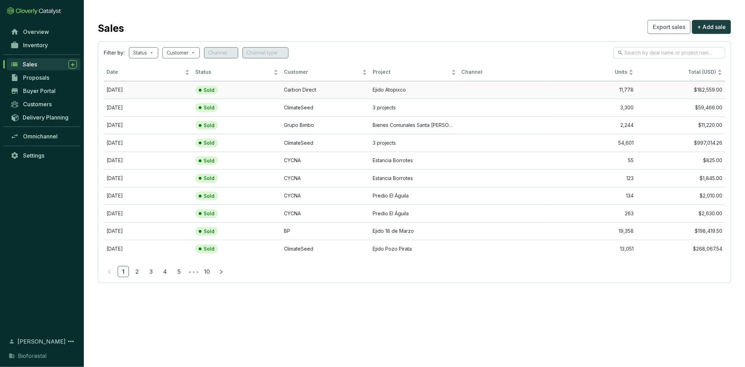
click at [297, 89] on td "Carbon Direct" at bounding box center [325, 90] width 89 height 18
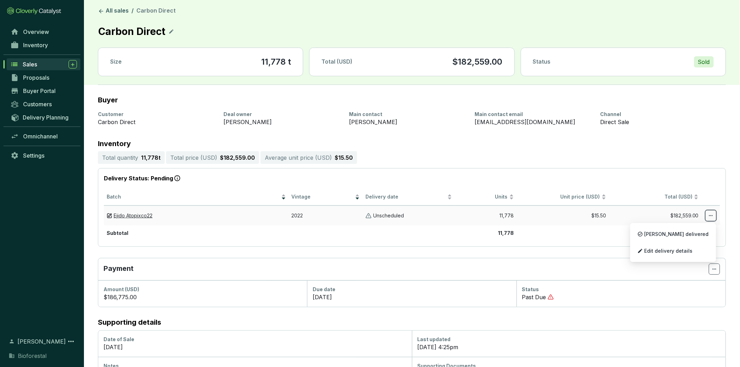
click at [706, 215] on span at bounding box center [710, 215] width 11 height 11
click at [711, 218] on icon at bounding box center [711, 215] width 6 height 8
click at [690, 252] on span "Edit delivery details" at bounding box center [668, 251] width 48 height 6
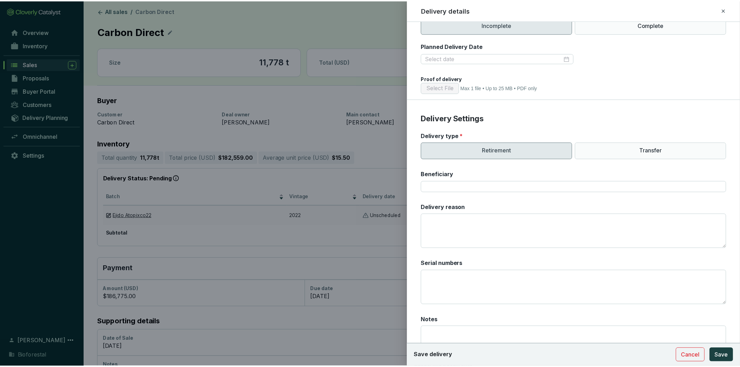
scroll to position [116, 0]
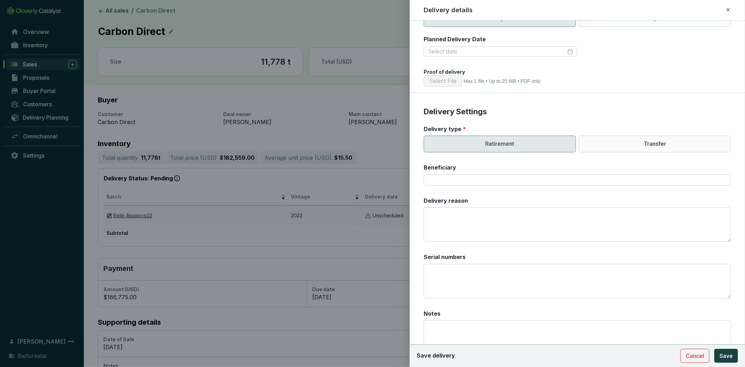
click at [34, 64] on div at bounding box center [372, 183] width 745 height 367
click at [726, 8] on icon at bounding box center [729, 10] width 6 height 8
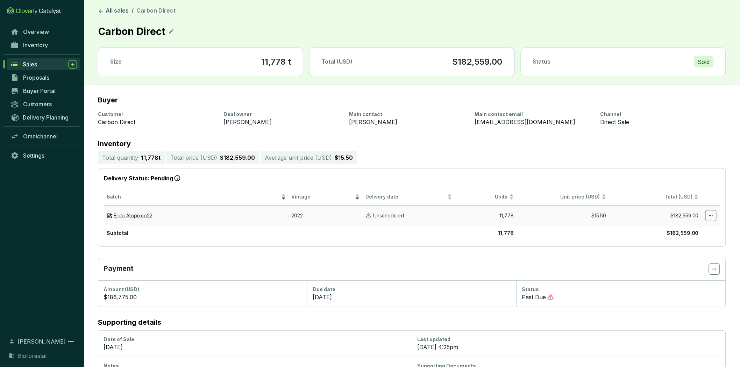
click at [41, 65] on div "Sales" at bounding box center [50, 64] width 54 height 8
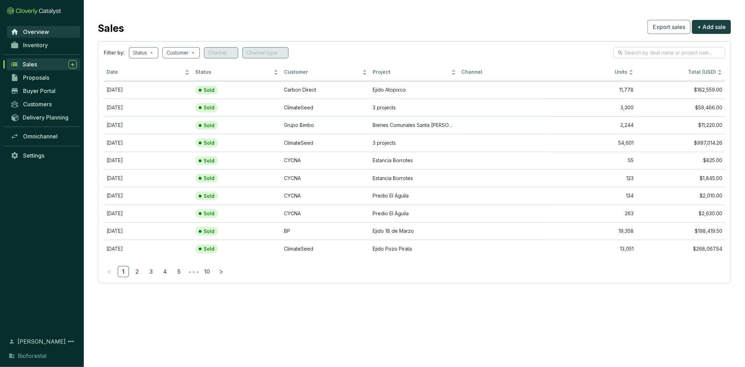
click at [43, 34] on span "Overview" at bounding box center [36, 31] width 26 height 7
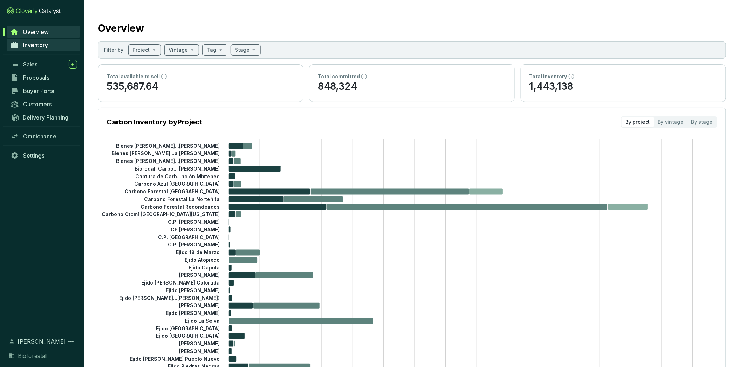
click at [46, 42] on span "Inventory" at bounding box center [35, 45] width 25 height 7
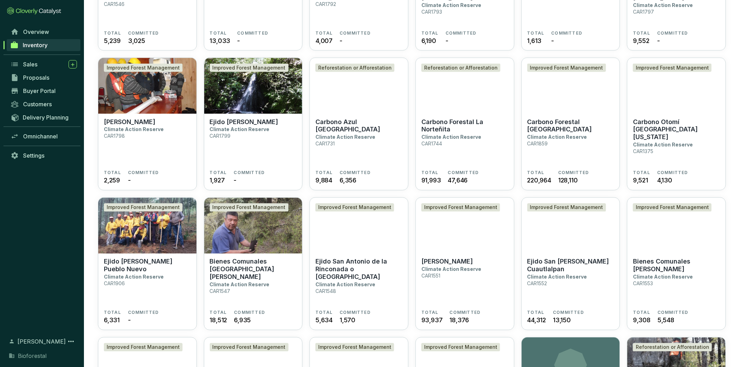
scroll to position [194, 0]
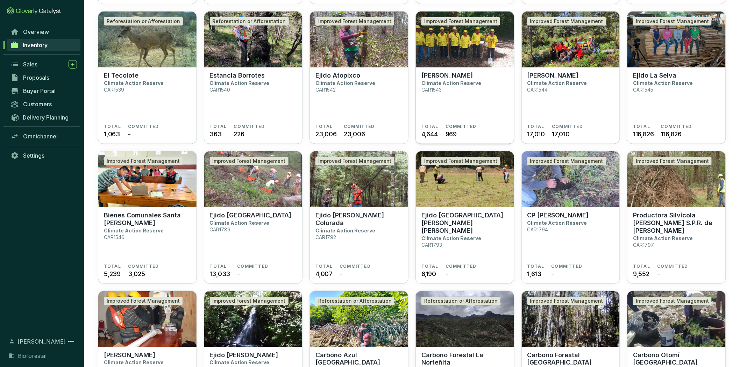
click at [484, 104] on section "Ejido Malila Climate Action Reserve CAR1543" at bounding box center [464, 98] width 87 height 52
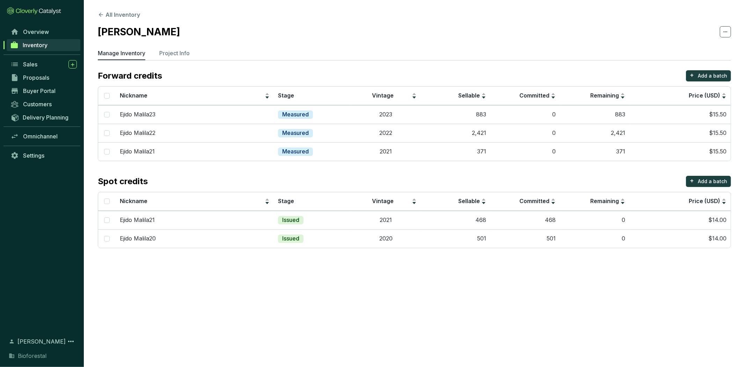
click at [279, 284] on section "All Inventory Ejido [PERSON_NAME] Manage Inventory Project Info Forward credits…" at bounding box center [372, 183] width 745 height 367
click at [507, 317] on section "All Inventory Ejido [PERSON_NAME] Manage Inventory Project Info Forward credits…" at bounding box center [372, 183] width 745 height 367
click at [271, 154] on td "Ejido Malila21" at bounding box center [195, 151] width 158 height 19
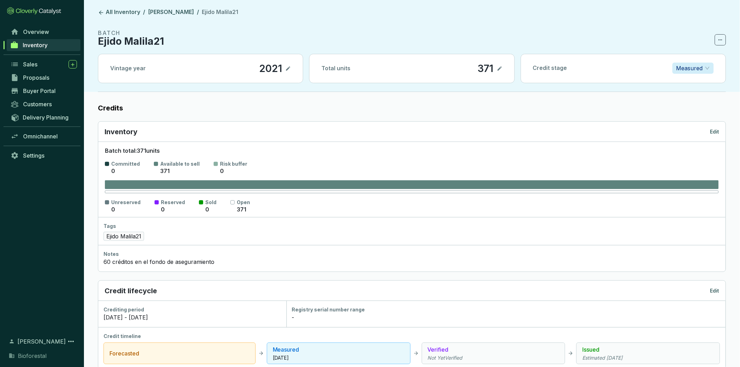
click at [715, 130] on p "Edit" at bounding box center [714, 131] width 9 height 7
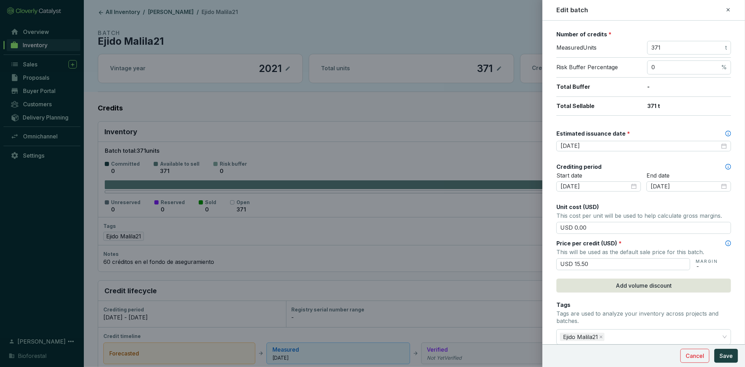
scroll to position [116, 0]
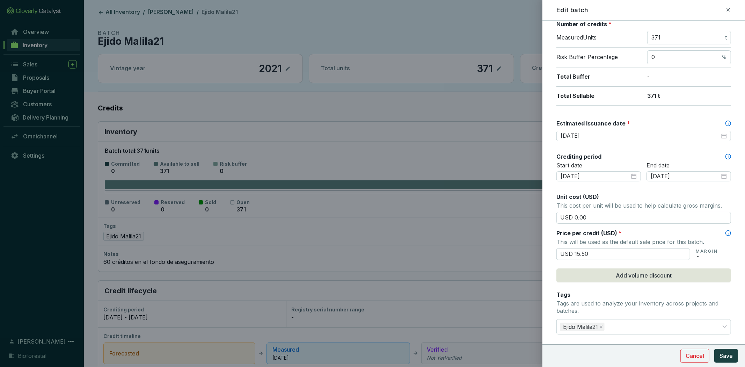
click at [661, 29] on section "Number of credits * Measured Units 371 t Risk Buffer Percentage 0 % Total Buffe…" at bounding box center [644, 62] width 175 height 85
drag, startPoint x: 661, startPoint y: 34, endPoint x: 641, endPoint y: 37, distance: 19.5
click at [641, 37] on div "Measured Units 371 t" at bounding box center [644, 39] width 175 height 17
type input "528"
click at [662, 60] on input "0" at bounding box center [686, 57] width 69 height 8
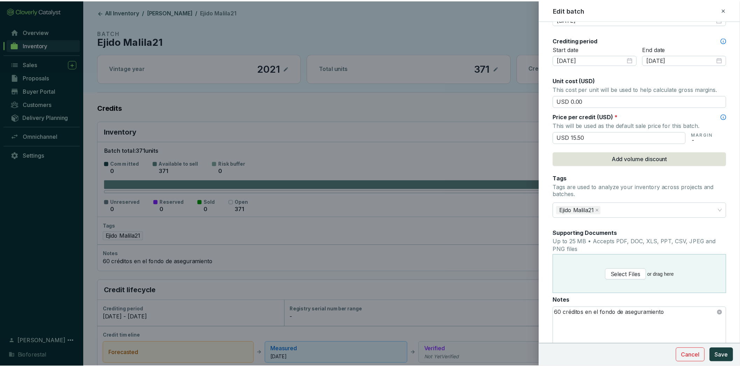
scroll to position [265, 0]
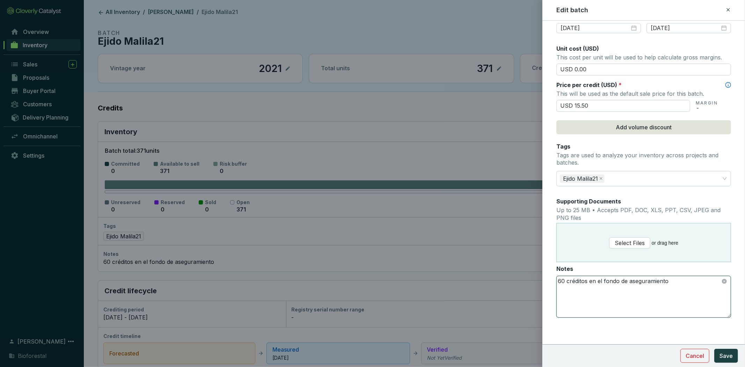
click at [563, 281] on textarea "60 créditos en el fondo de aseguramiento" at bounding box center [644, 296] width 174 height 41
click at [565, 280] on textarea "60 créditos en el fondo de aseguramiento" at bounding box center [644, 296] width 174 height 41
type textarea "231 créditos en el fondo de aseguramiento"
click at [731, 352] on span "Save" at bounding box center [726, 356] width 13 height 8
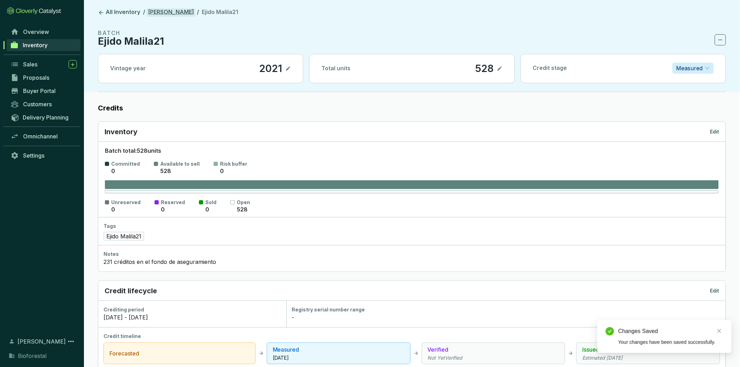
click at [170, 13] on link "[PERSON_NAME]" at bounding box center [170, 12] width 49 height 8
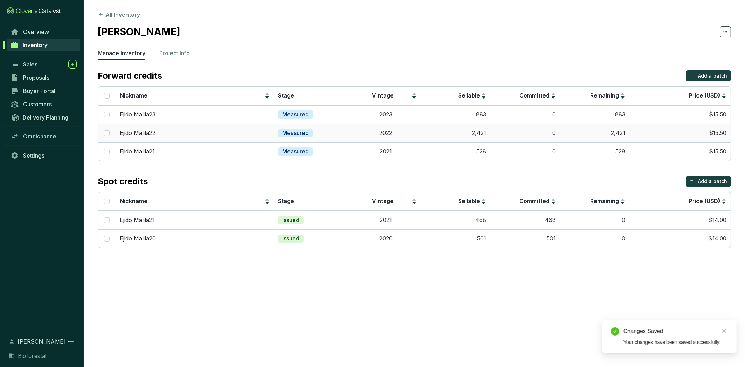
click at [267, 131] on div "Ejido Malila22" at bounding box center [195, 133] width 150 height 8
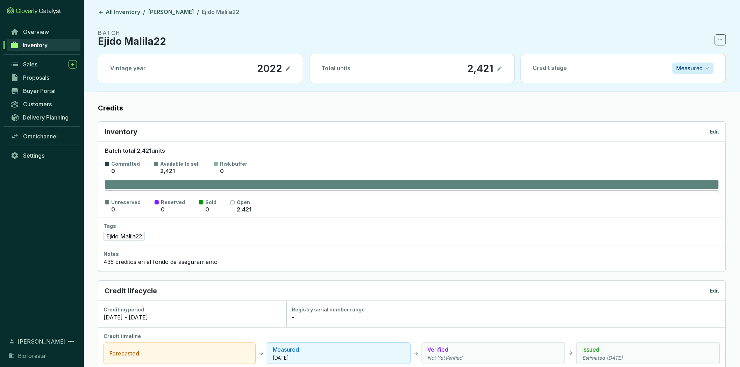
click at [714, 133] on p "Edit" at bounding box center [714, 131] width 9 height 7
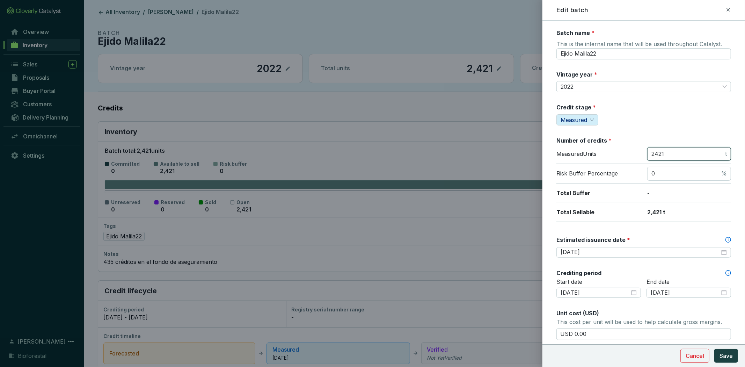
click at [671, 152] on input "2421" at bounding box center [688, 154] width 72 height 8
type input "2"
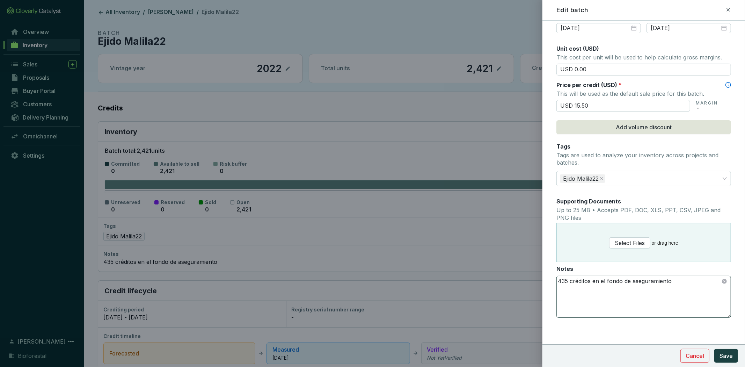
type input "3387"
click at [568, 277] on textarea "435 créditos en el fondo de aseguramiento" at bounding box center [644, 296] width 174 height 41
type textarea "1485 créditos en el fondo de aseguramiento"
click at [721, 351] on button "Save" at bounding box center [727, 356] width 24 height 14
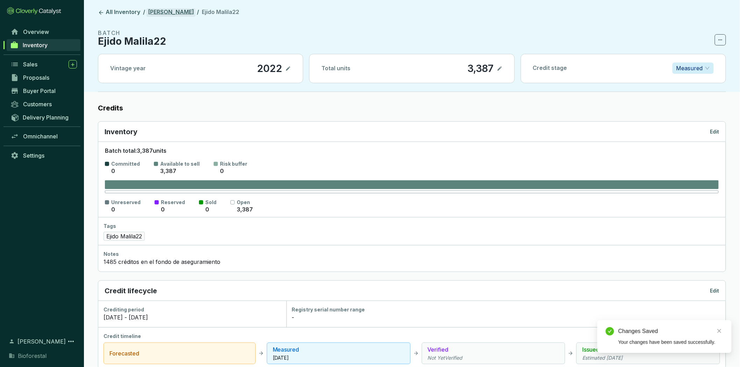
click at [164, 12] on link "[PERSON_NAME]" at bounding box center [170, 12] width 49 height 8
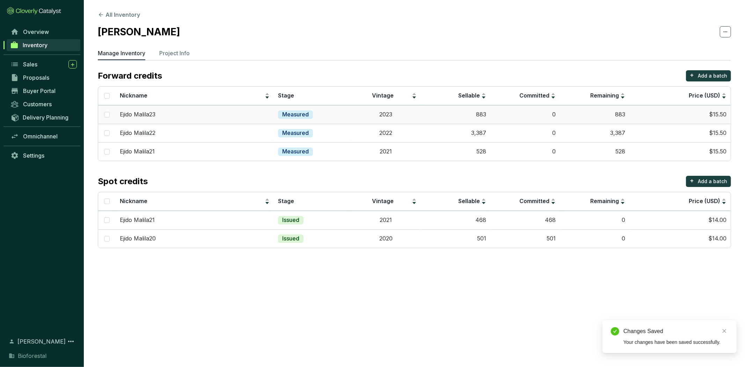
click at [347, 112] on td "Measured" at bounding box center [312, 114] width 77 height 19
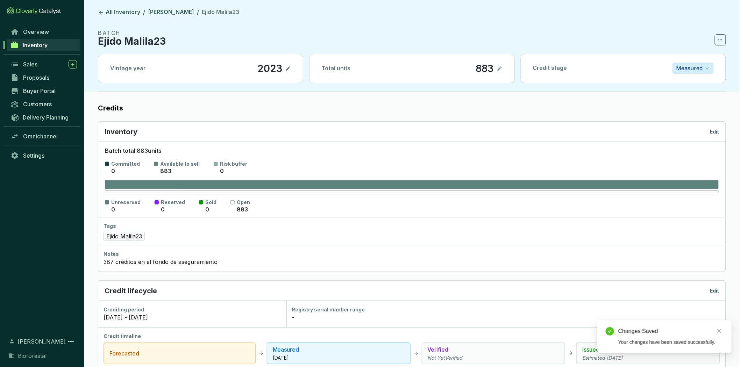
click at [719, 131] on p "Edit" at bounding box center [714, 131] width 9 height 7
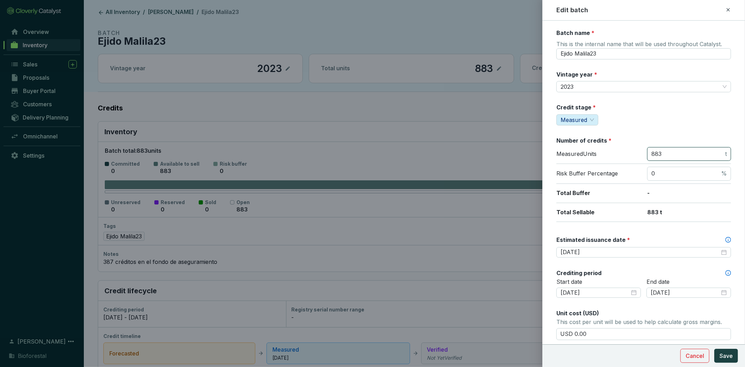
drag, startPoint x: 665, startPoint y: 151, endPoint x: 642, endPoint y: 151, distance: 22.7
click at [642, 151] on div "Measured Units 883 t" at bounding box center [644, 155] width 175 height 17
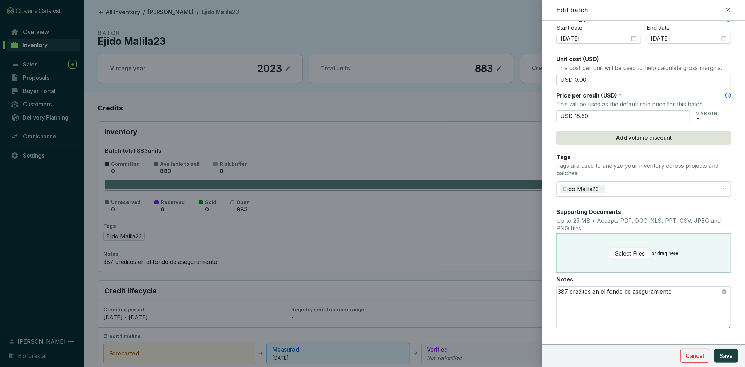
scroll to position [265, 0]
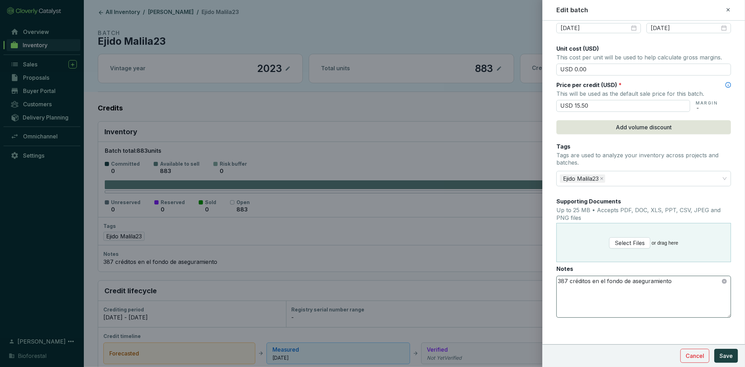
type input "873"
click at [568, 281] on textarea "387 créditos en el fondo de aseguramiento" at bounding box center [644, 296] width 174 height 41
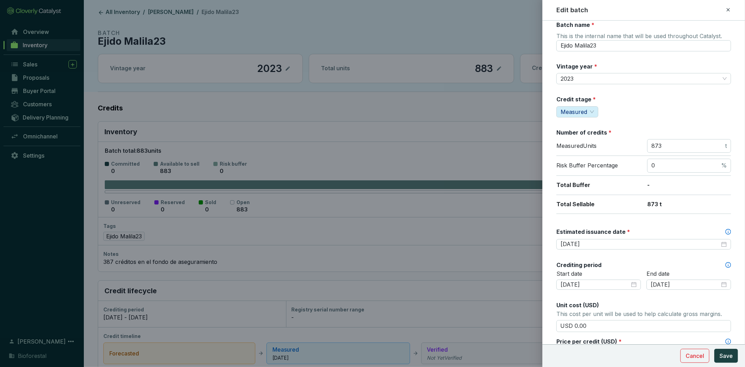
scroll to position [0, 0]
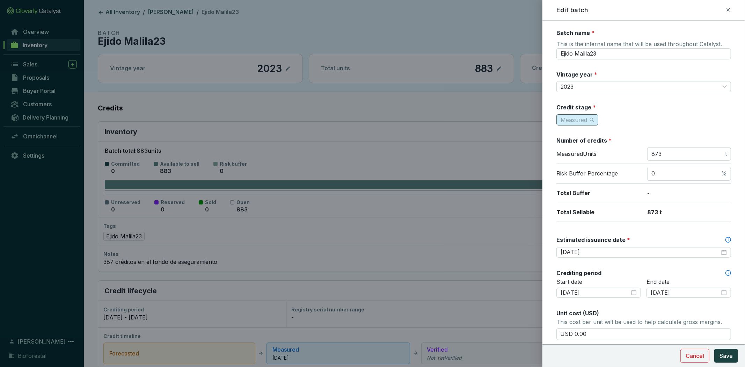
click at [579, 116] on span "Measured" at bounding box center [574, 119] width 27 height 7
type textarea "384 créditos en el fondo de aseguramiento"
click at [579, 165] on span "Issued" at bounding box center [570, 166] width 17 height 7
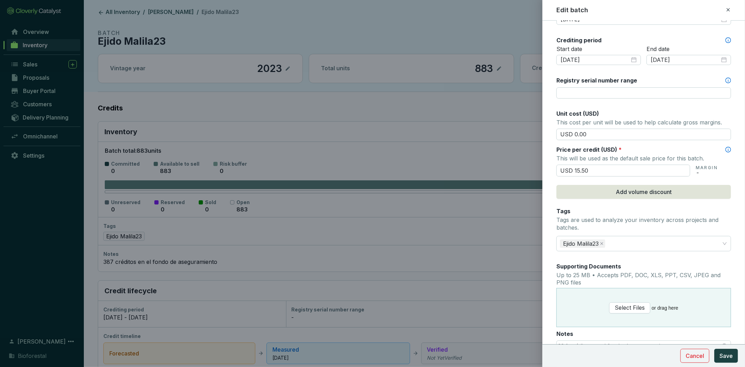
scroll to position [39, 0]
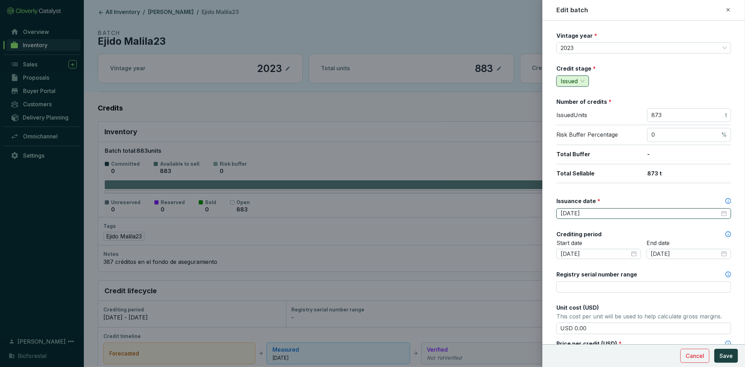
click at [592, 215] on input "[DATE]" at bounding box center [640, 214] width 159 height 8
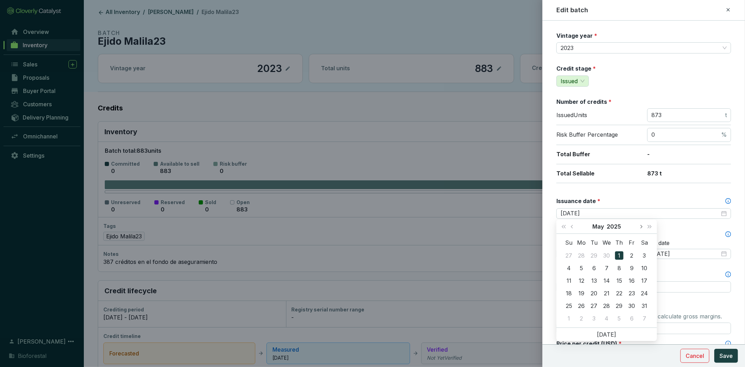
click at [641, 226] on span "Next month (PageDown)" at bounding box center [641, 226] width 3 height 3
type input "[DATE]"
click at [621, 281] on div "17" at bounding box center [619, 280] width 8 height 8
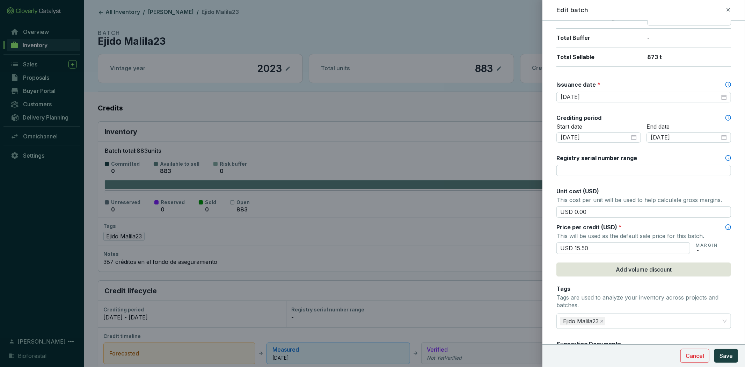
scroll to position [298, 0]
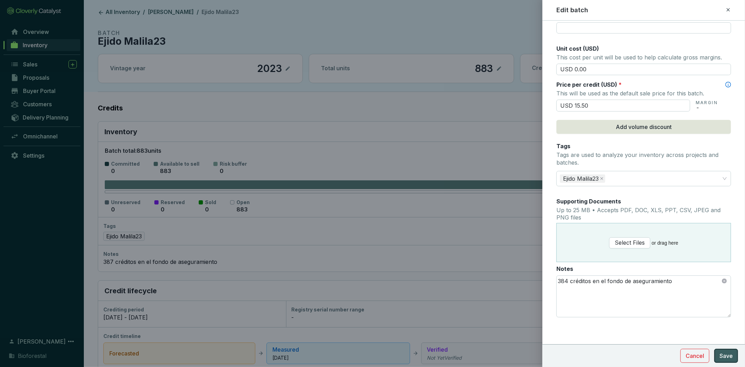
click at [722, 352] on span "Save" at bounding box center [726, 356] width 13 height 8
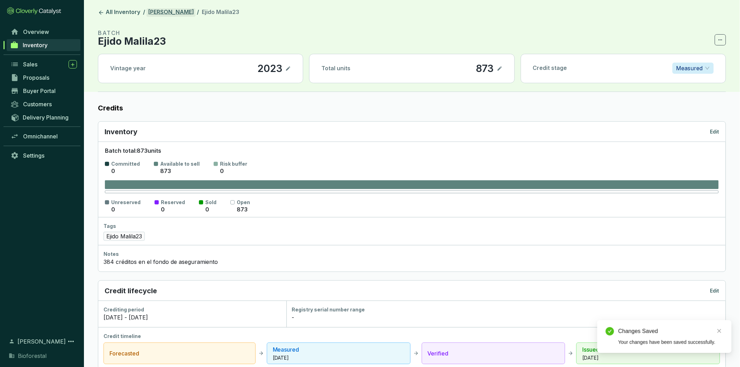
click at [156, 12] on link "[PERSON_NAME]" at bounding box center [170, 12] width 49 height 8
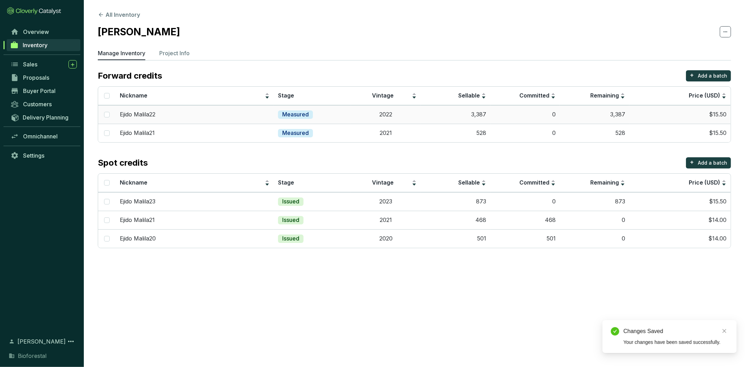
click at [287, 114] on p "Measured" at bounding box center [295, 115] width 27 height 8
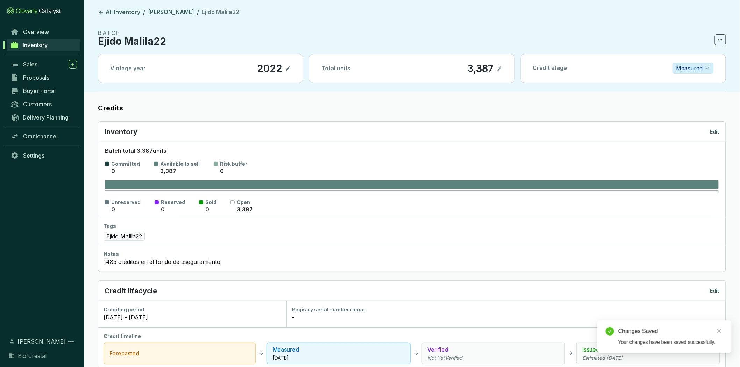
click at [718, 131] on p "Edit" at bounding box center [714, 131] width 9 height 7
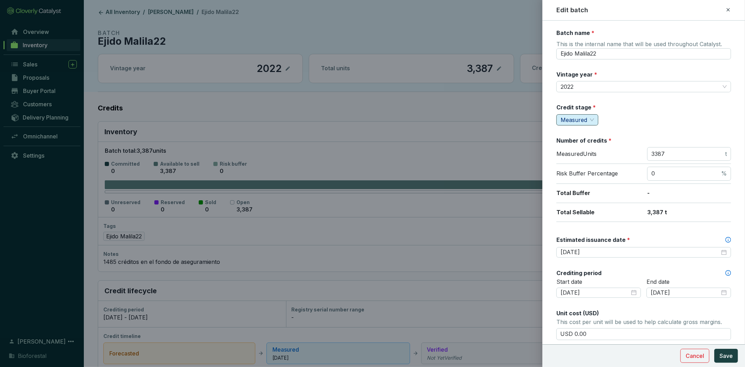
click at [579, 117] on span "Measured" at bounding box center [574, 119] width 27 height 7
click at [579, 166] on span "Issued" at bounding box center [570, 166] width 17 height 7
click at [662, 255] on div "[DATE]" at bounding box center [644, 252] width 175 height 10
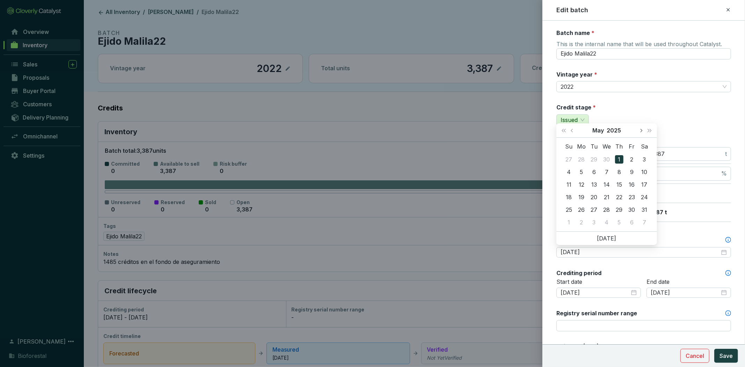
click at [642, 130] on button "Next month (PageDown)" at bounding box center [641, 130] width 9 height 14
type input "[DATE]"
click at [618, 182] on div "17" at bounding box center [619, 184] width 8 height 8
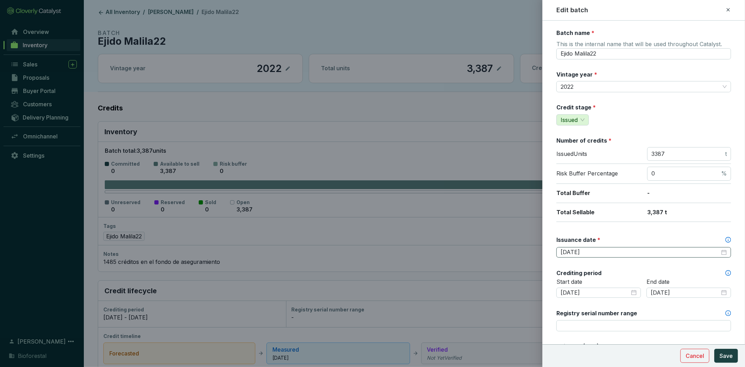
scroll to position [298, 0]
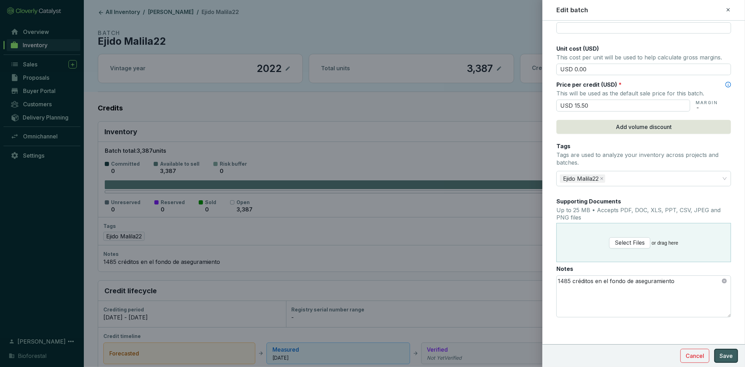
click at [732, 361] on button "Save" at bounding box center [727, 356] width 24 height 14
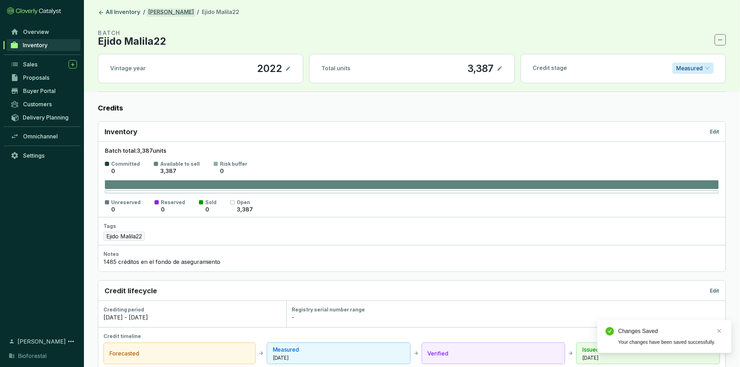
click at [166, 14] on link "[PERSON_NAME]" at bounding box center [170, 12] width 49 height 8
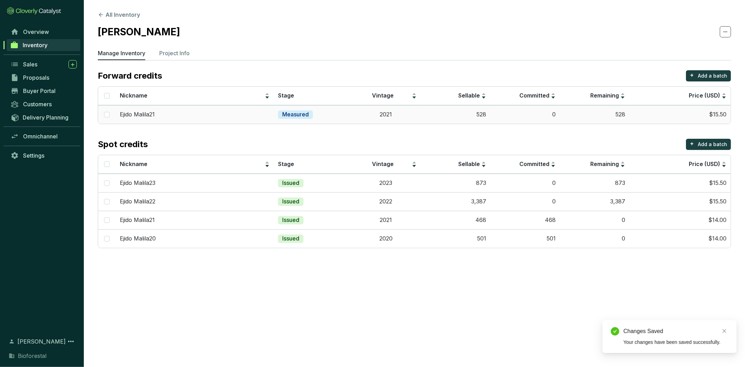
click at [320, 119] on td "Measured" at bounding box center [312, 114] width 77 height 19
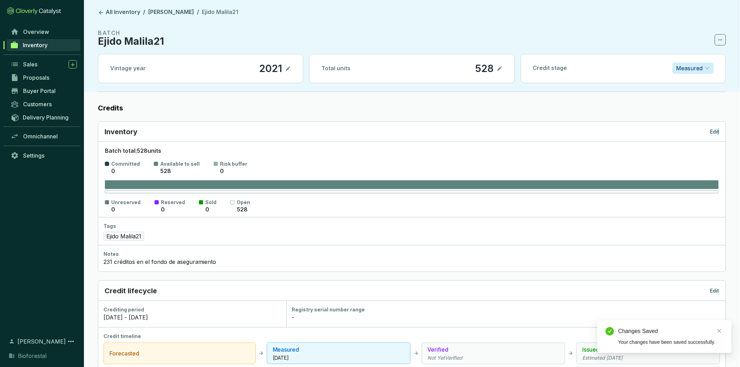
click at [718, 131] on p "Edit" at bounding box center [714, 131] width 9 height 7
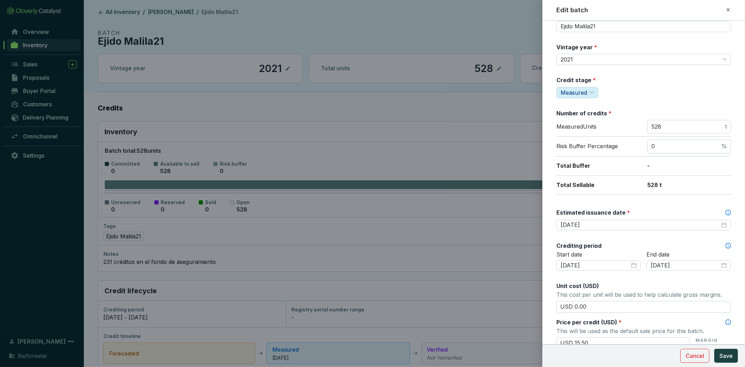
scroll to position [39, 0]
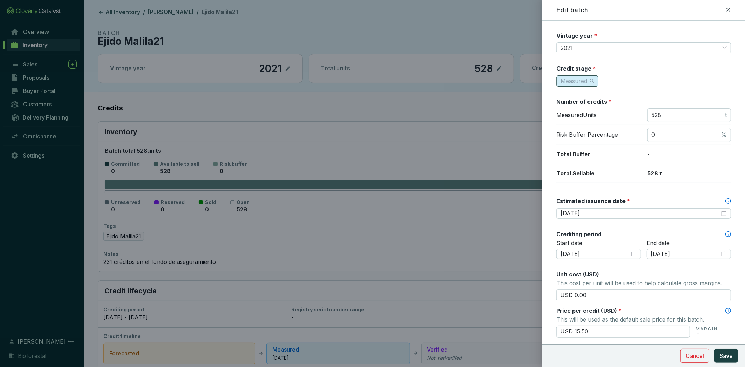
click at [580, 78] on span "Measured" at bounding box center [574, 81] width 27 height 7
click at [577, 126] on span "Issued" at bounding box center [570, 127] width 17 height 7
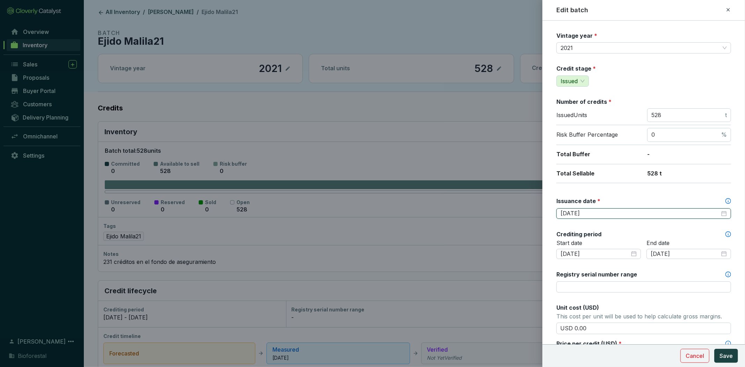
click at [605, 211] on input "[DATE]" at bounding box center [640, 214] width 159 height 8
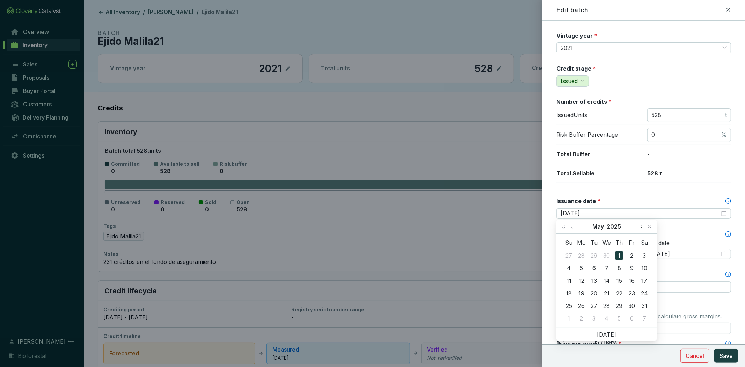
click at [640, 226] on span "Next month (PageDown)" at bounding box center [641, 226] width 3 height 3
type input "[DATE]"
click at [617, 276] on div "17" at bounding box center [619, 280] width 8 height 8
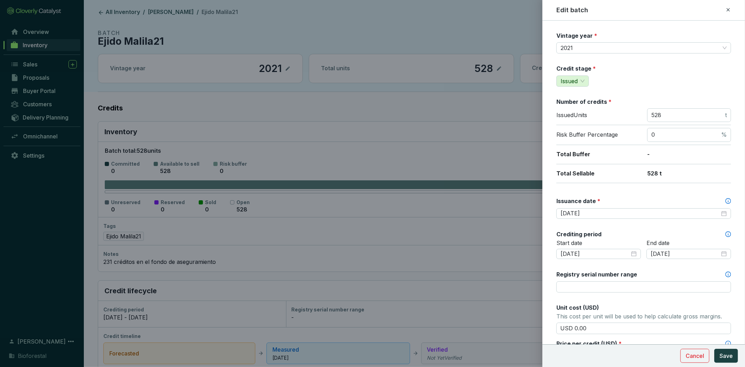
scroll to position [272, 0]
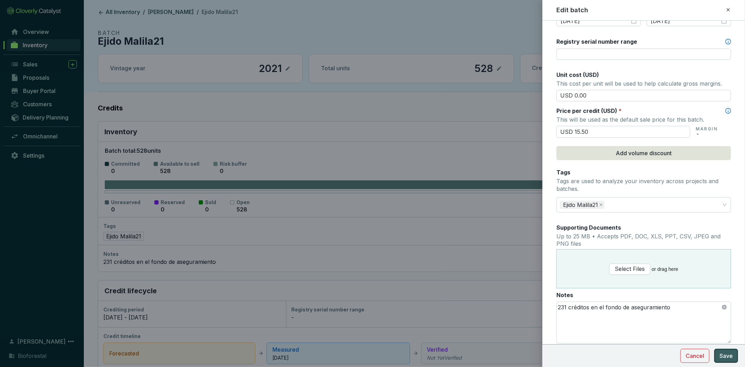
click at [733, 354] on span "Save" at bounding box center [726, 356] width 13 height 8
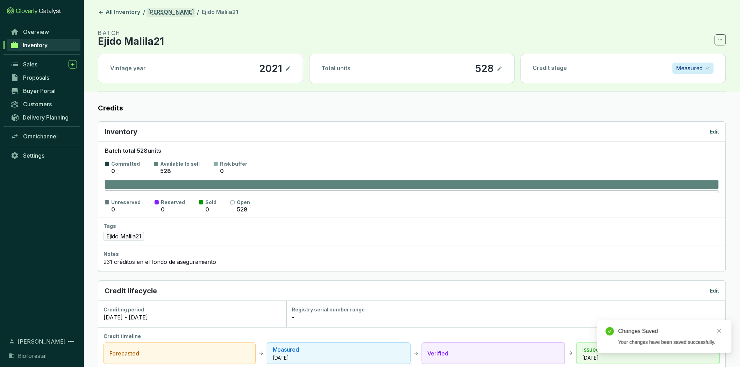
click at [171, 12] on link "[PERSON_NAME]" at bounding box center [170, 12] width 49 height 8
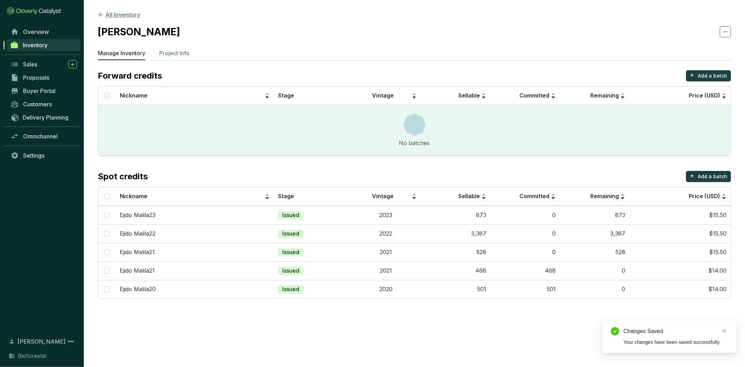
click at [113, 12] on button "All Inventory" at bounding box center [119, 14] width 42 height 8
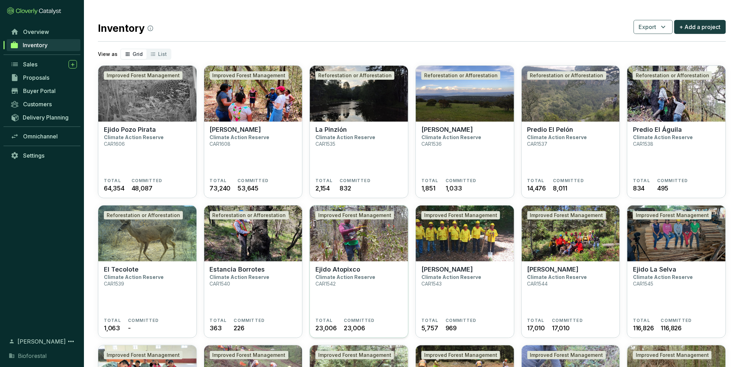
click at [353, 255] on img at bounding box center [359, 234] width 98 height 56
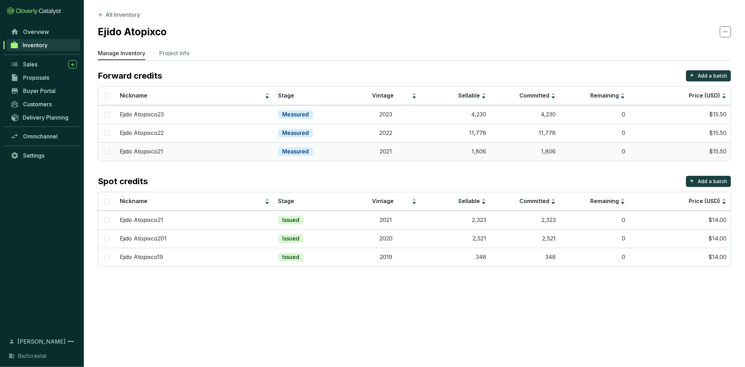
click at [332, 147] on td "Measured" at bounding box center [312, 151] width 77 height 19
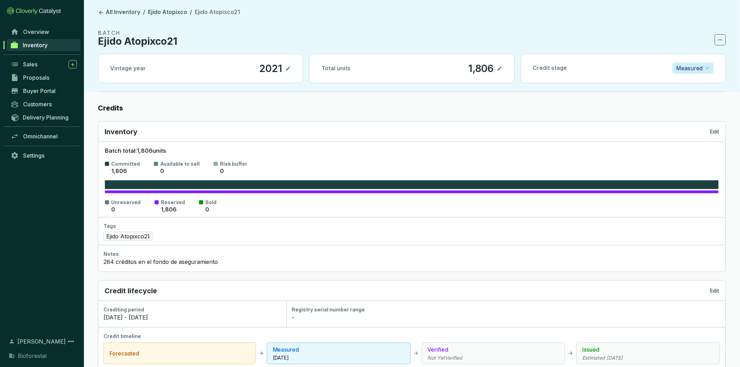
click at [714, 131] on p "Edit" at bounding box center [714, 131] width 9 height 7
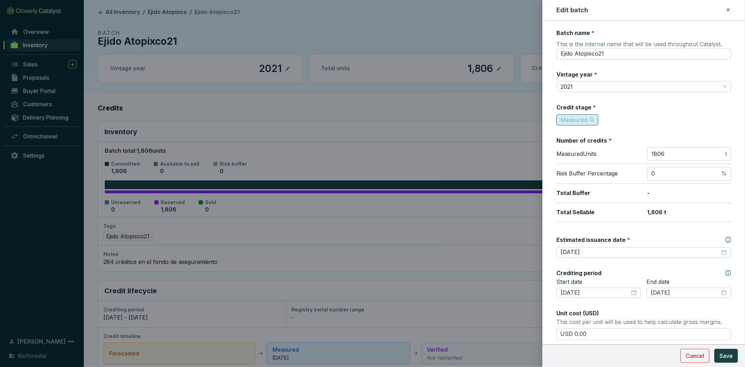
click at [588, 123] on span "Measured" at bounding box center [578, 120] width 34 height 10
click at [576, 168] on span "Issued" at bounding box center [570, 166] width 17 height 7
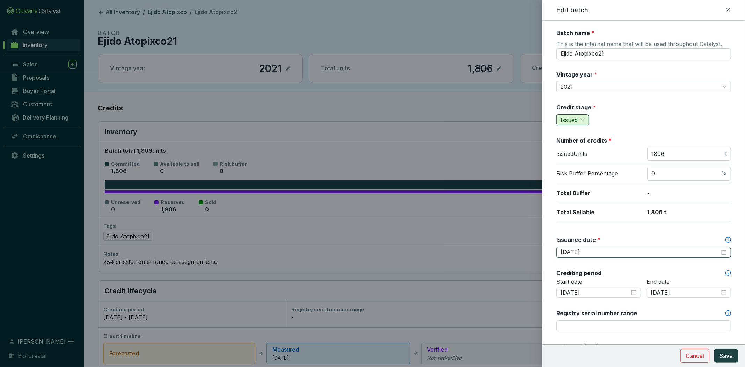
click at [662, 251] on input "[DATE]" at bounding box center [640, 252] width 159 height 8
click at [621, 253] on input "[DATE]" at bounding box center [640, 252] width 159 height 8
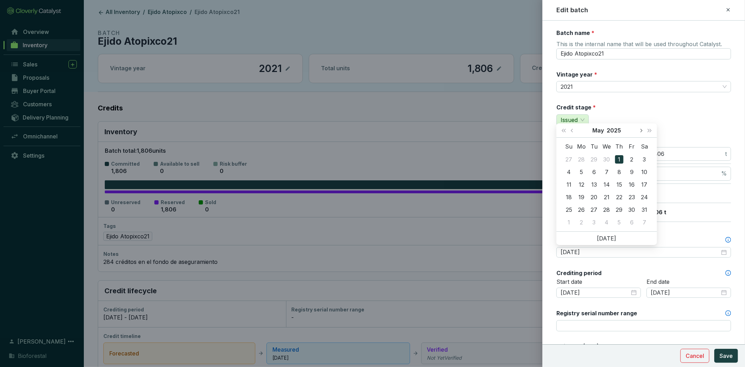
click at [640, 129] on span "Next month (PageDown)" at bounding box center [641, 130] width 3 height 3
type input "[DATE]"
click at [619, 185] on div "17" at bounding box center [619, 184] width 8 height 8
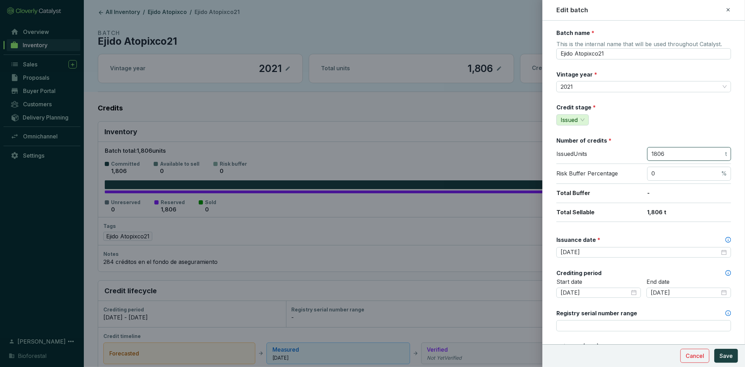
drag, startPoint x: 676, startPoint y: 153, endPoint x: 603, endPoint y: 162, distance: 72.9
click at [603, 162] on div "Issued Units 1806 t" at bounding box center [644, 155] width 175 height 17
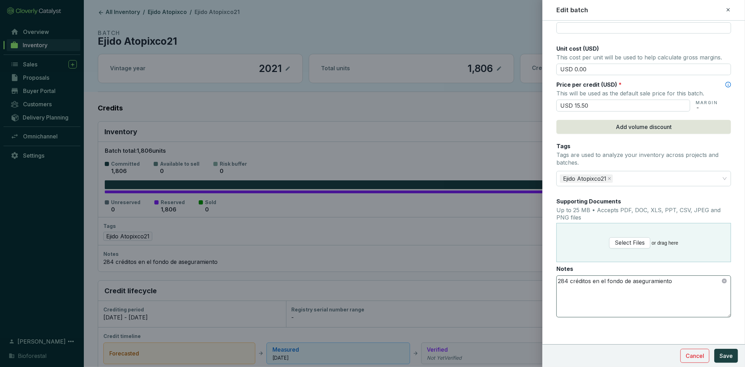
type input "1433"
drag, startPoint x: 568, startPoint y: 281, endPoint x: 554, endPoint y: 281, distance: 13.6
click at [554, 281] on form "Batch name * This is the internal name that will be used throughout Catalyst. E…" at bounding box center [644, 38] width 203 height 643
type textarea "626 créditos en el fondo de aseguramiento"
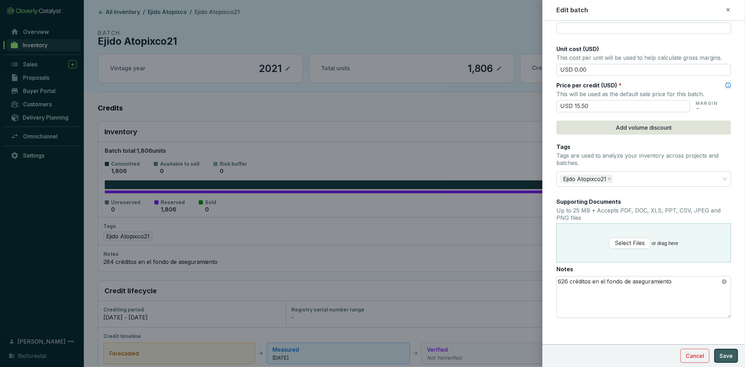
click at [725, 353] on span "Save" at bounding box center [726, 356] width 13 height 8
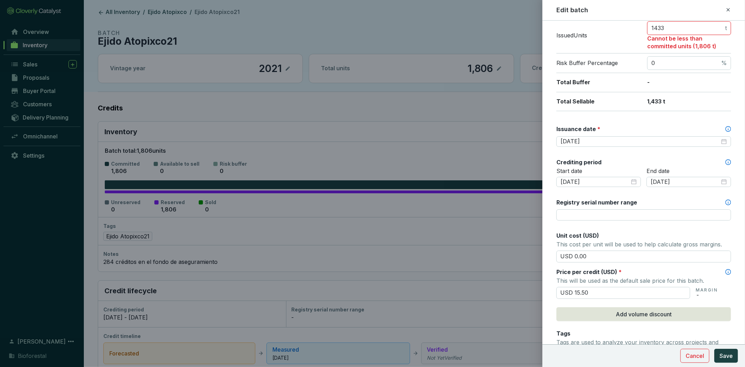
click at [670, 26] on input "1433" at bounding box center [688, 28] width 72 height 8
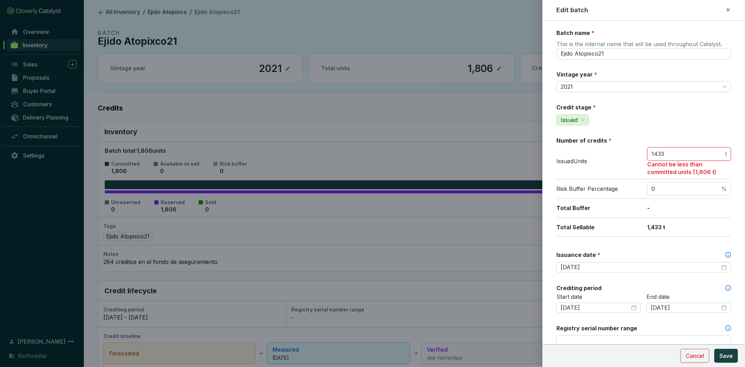
click at [708, 155] on input "1433" at bounding box center [688, 154] width 72 height 8
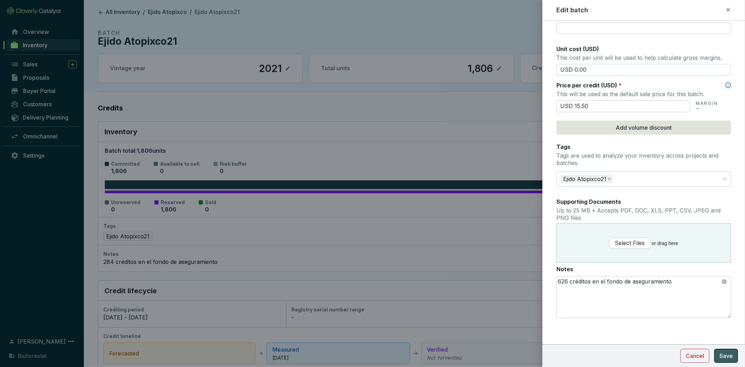
click at [730, 357] on span "Save" at bounding box center [726, 356] width 13 height 8
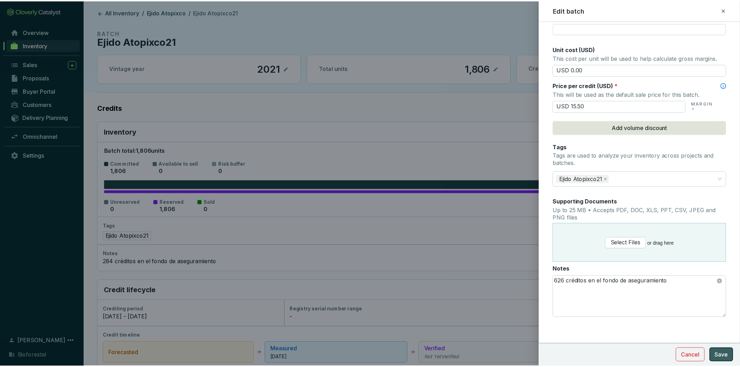
scroll to position [126, 0]
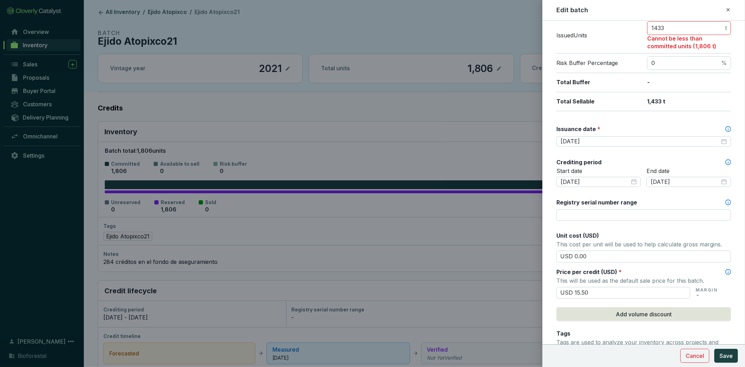
click at [410, 124] on div at bounding box center [372, 183] width 745 height 367
click at [725, 10] on div "Edit batch" at bounding box center [644, 10] width 174 height 9
click at [728, 10] on icon at bounding box center [728, 9] width 3 height 3
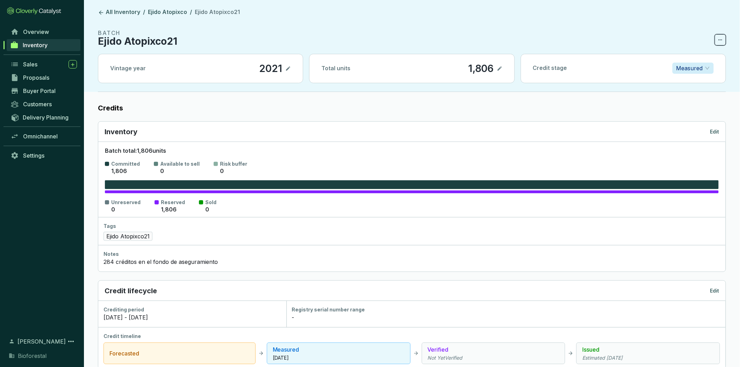
click at [721, 39] on icon at bounding box center [720, 40] width 6 height 8
click at [701, 59] on p "Delete batch" at bounding box center [702, 58] width 34 height 8
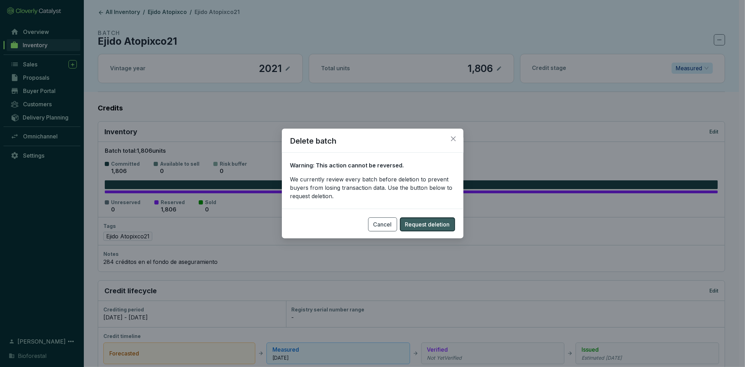
click at [434, 224] on span "Request deletion" at bounding box center [427, 224] width 45 height 8
click at [434, 224] on section "Cancel Request deletion" at bounding box center [373, 220] width 182 height 23
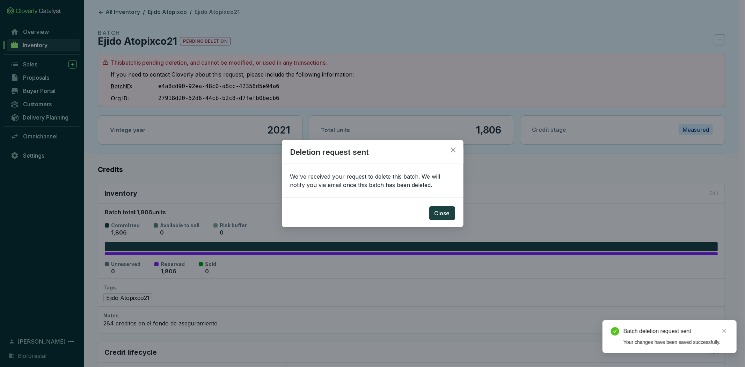
click at [294, 90] on div "Deletion request sent We've received your request to delete this batch. We will…" at bounding box center [372, 183] width 745 height 367
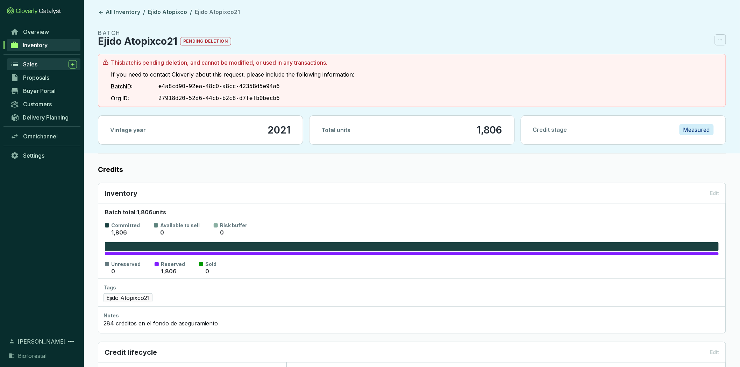
click at [37, 62] on span "Sales" at bounding box center [30, 64] width 14 height 7
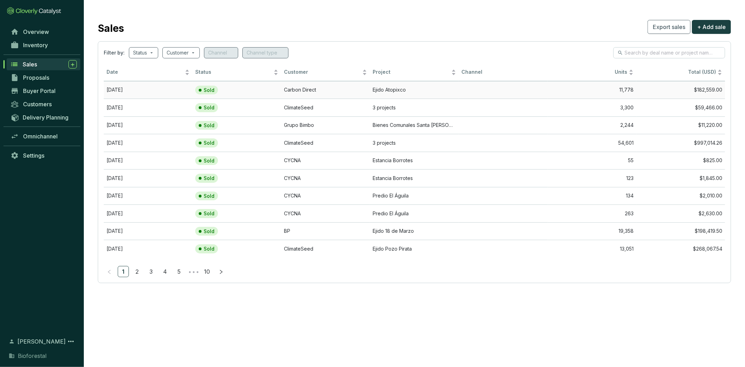
click at [356, 92] on td "Carbon Direct" at bounding box center [325, 90] width 89 height 18
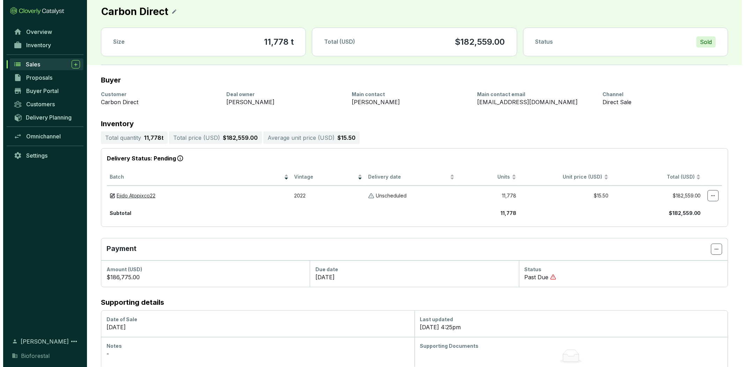
scroll to position [38, 0]
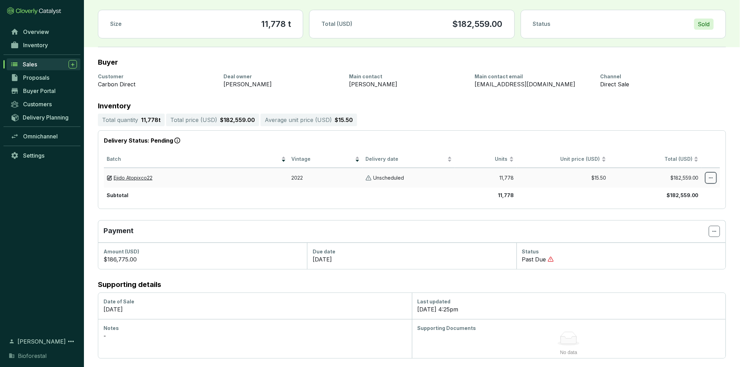
click at [707, 175] on span at bounding box center [710, 177] width 11 height 11
click at [700, 209] on p "Edit delivery details" at bounding box center [672, 213] width 79 height 15
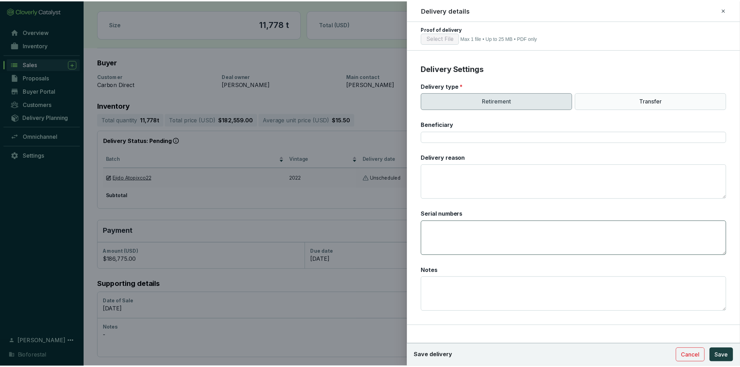
scroll to position [0, 0]
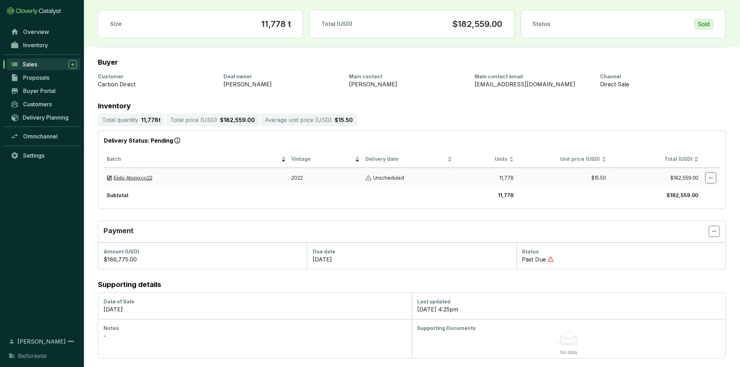
click at [37, 65] on span "Sales" at bounding box center [30, 64] width 14 height 7
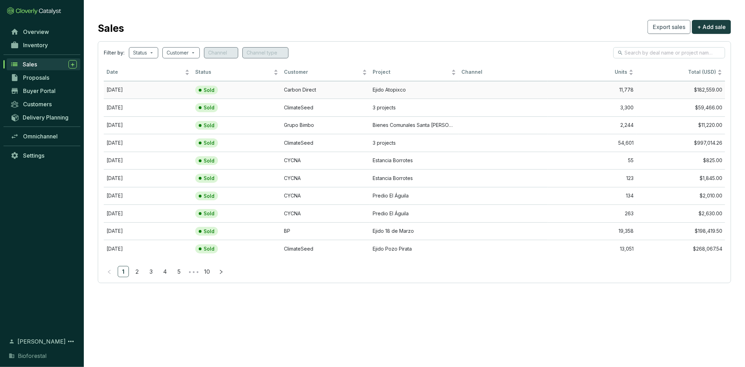
click at [139, 85] on td "[DATE]" at bounding box center [148, 90] width 89 height 18
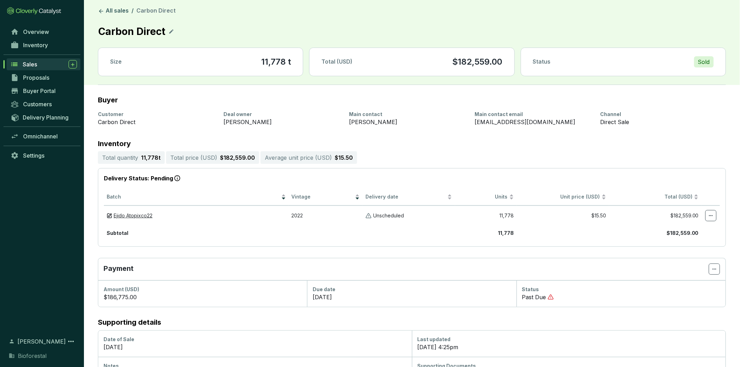
click at [705, 64] on div "Sold" at bounding box center [704, 61] width 20 height 11
click at [706, 64] on div "Sold" at bounding box center [704, 61] width 20 height 11
click at [712, 149] on section "Inventory Total quantity 11,778 t Total price ( USD ) $182,559.00 Average unit …" at bounding box center [412, 193] width 628 height 107
click at [170, 29] on icon at bounding box center [171, 31] width 6 height 8
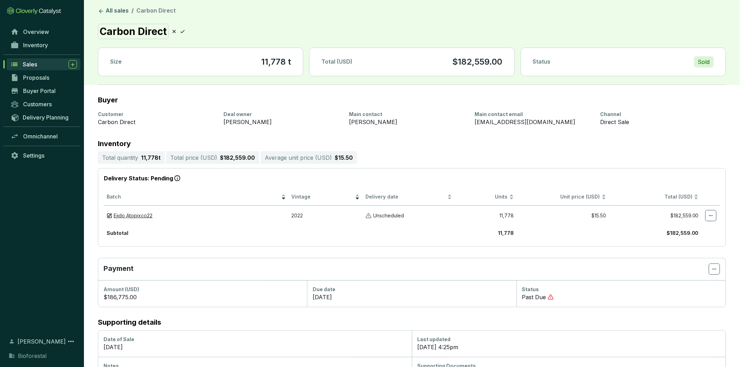
click at [177, 29] on section "Carbon Direct" at bounding box center [141, 31] width 87 height 15
click at [584, 128] on div "Customer Carbon Direct Deal owner [PERSON_NAME] Main contact [PERSON_NAME] Main…" at bounding box center [412, 118] width 628 height 21
click at [720, 270] on div "Payment" at bounding box center [411, 269] width 627 height 22
click at [715, 271] on icon at bounding box center [714, 269] width 6 height 8
click at [707, 303] on span "Edit due date" at bounding box center [696, 305] width 33 height 6
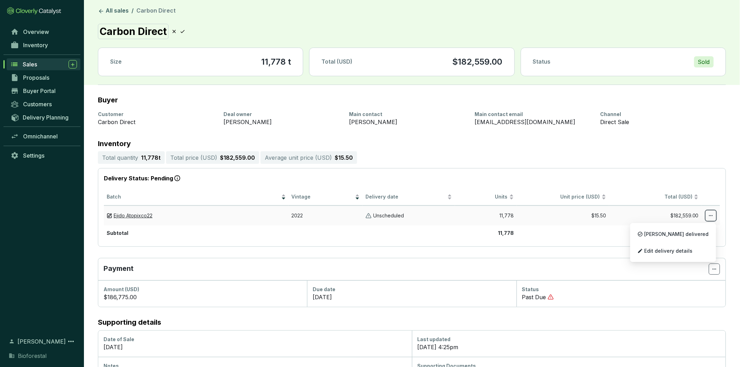
click at [712, 216] on icon at bounding box center [710, 215] width 4 height 1
click at [690, 248] on span "Edit delivery details" at bounding box center [668, 251] width 48 height 6
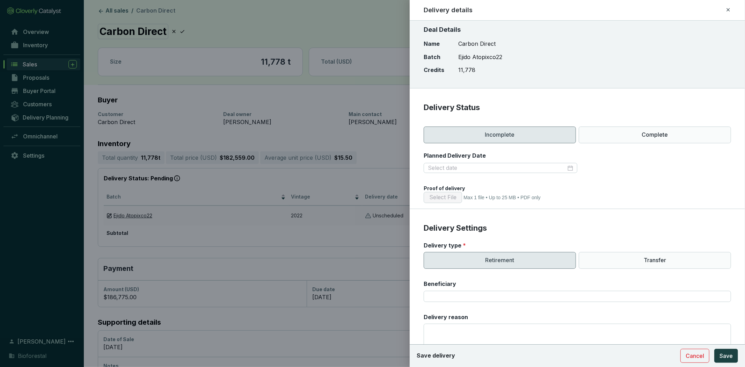
click at [447, 58] on section "Name Batch Credits Carbon Direct Ejido Atopixco22 11,778" at bounding box center [578, 57] width 308 height 34
click at [461, 68] on p "11,778" at bounding box center [481, 70] width 44 height 8
click at [461, 69] on p "11,778" at bounding box center [481, 70] width 44 height 8
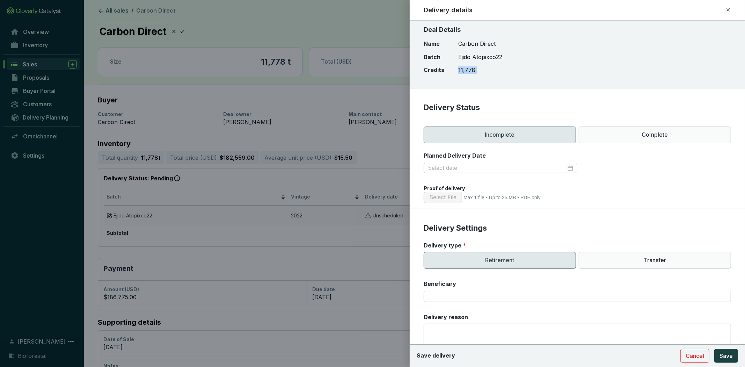
click at [461, 69] on p "11,778" at bounding box center [481, 70] width 44 height 8
click at [492, 116] on section "Delivery Status Incomplete Complete Planned Delivery Date Proof of delivery Sel…" at bounding box center [578, 155] width 336 height 107
click at [729, 9] on icon at bounding box center [729, 10] width 6 height 8
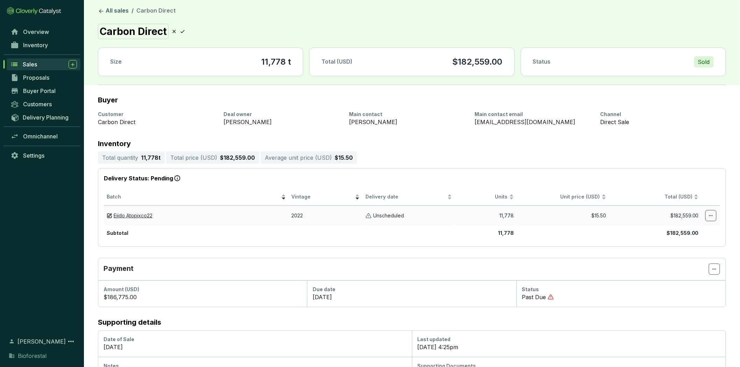
click at [45, 64] on div "Sales" at bounding box center [50, 64] width 54 height 8
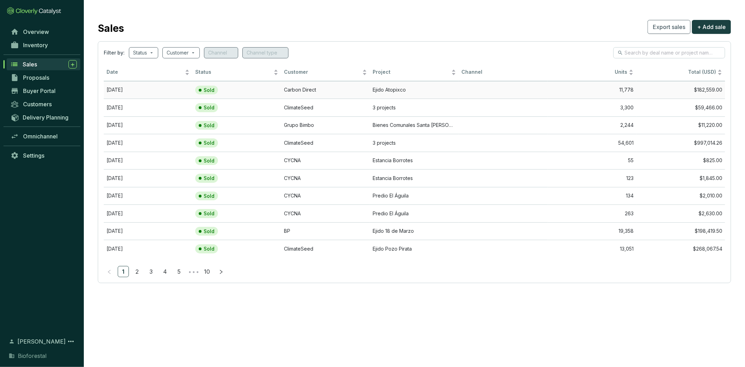
drag, startPoint x: 286, startPoint y: 90, endPoint x: 264, endPoint y: 86, distance: 22.5
click at [264, 86] on td "Sold" at bounding box center [237, 90] width 89 height 18
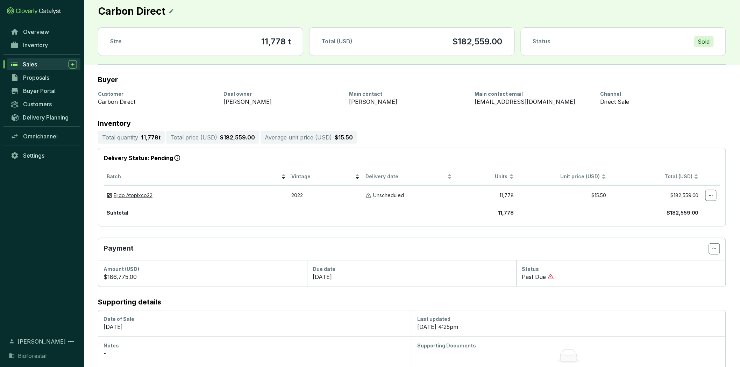
scroll to position [38, 0]
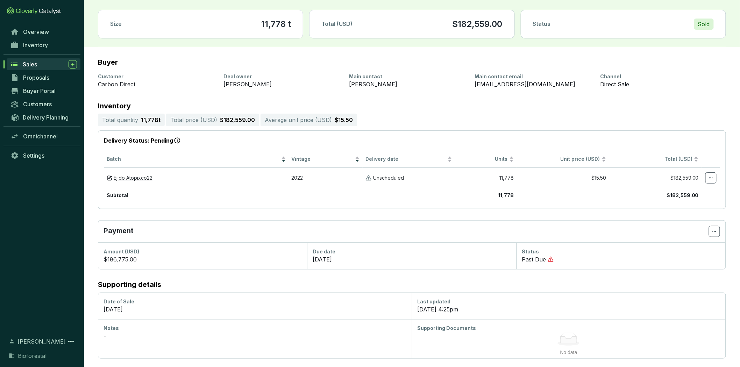
click at [45, 65] on div "Sales" at bounding box center [50, 64] width 54 height 8
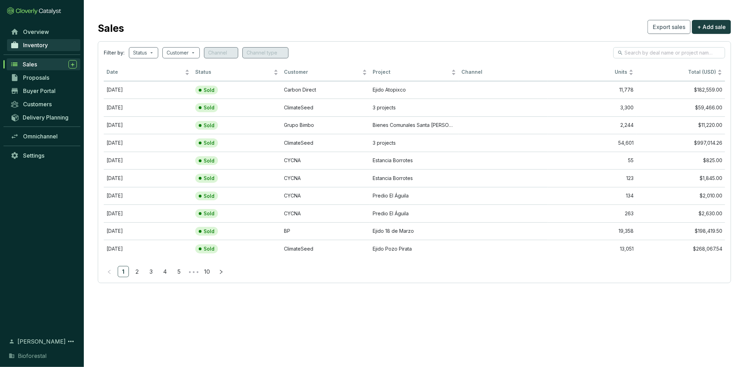
click at [51, 44] on link "Inventory" at bounding box center [43, 45] width 73 height 12
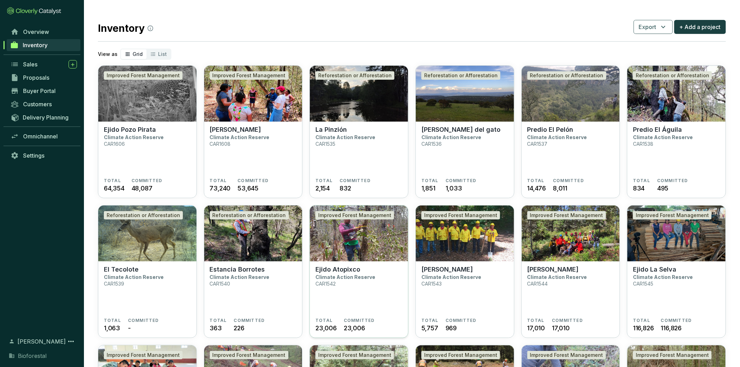
click at [357, 287] on section "Ejido Atopixco Climate Action Reserve CAR1542" at bounding box center [358, 292] width 87 height 52
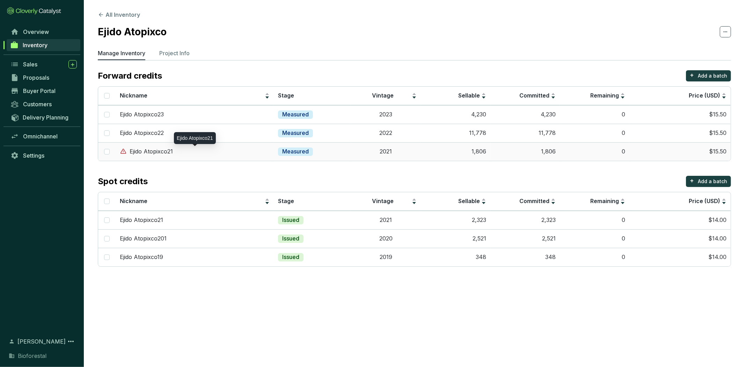
click at [237, 150] on div "Ejido Atopixco21" at bounding box center [195, 152] width 150 height 8
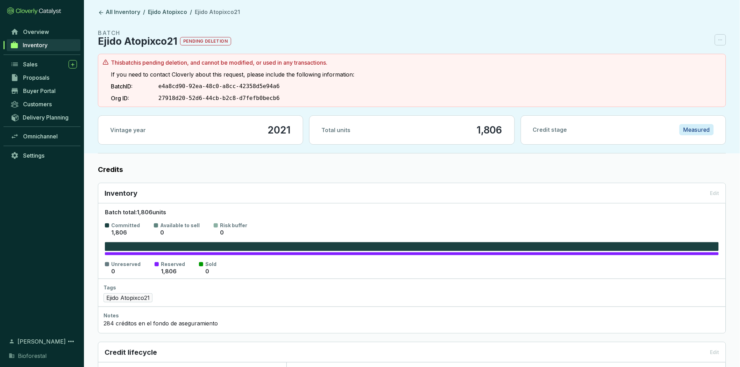
click at [212, 39] on p "pending deletion" at bounding box center [205, 41] width 51 height 8
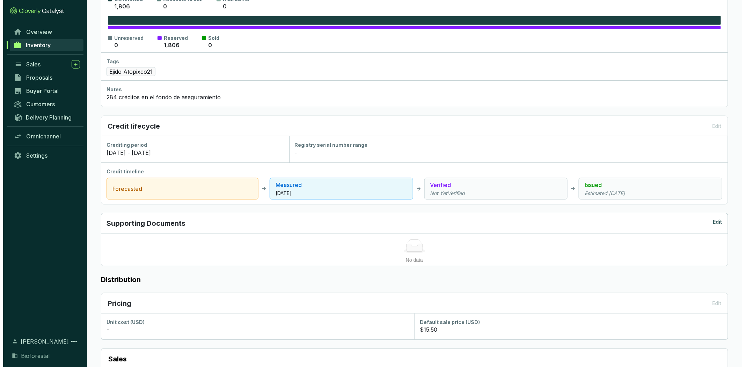
scroll to position [215, 0]
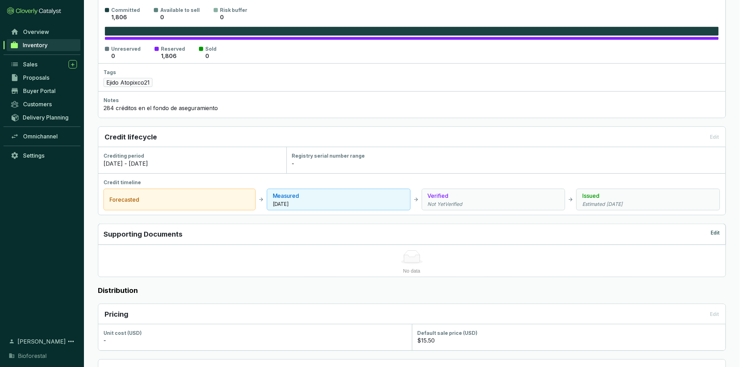
click at [714, 232] on p "Edit" at bounding box center [715, 234] width 9 height 10
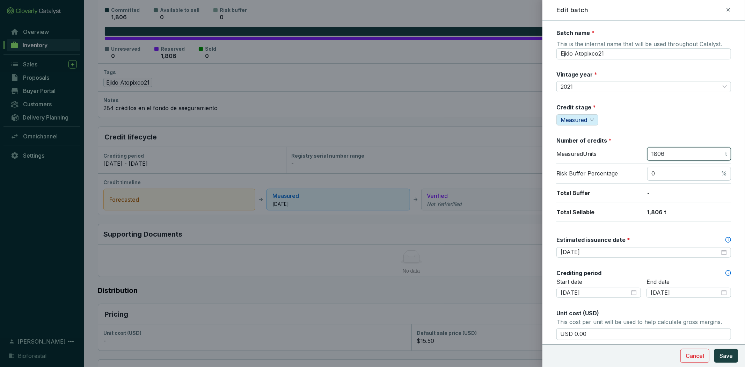
click at [678, 151] on input "1806" at bounding box center [688, 154] width 72 height 8
drag, startPoint x: 678, startPoint y: 151, endPoint x: 651, endPoint y: 152, distance: 26.9
click at [652, 152] on input "1806" at bounding box center [688, 154] width 72 height 8
click at [586, 120] on span "Measured" at bounding box center [574, 119] width 27 height 7
type input "1433"
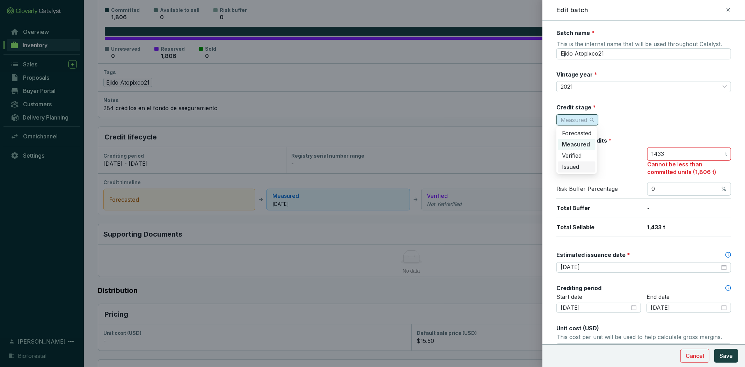
click at [578, 167] on span "Issued" at bounding box center [570, 166] width 17 height 7
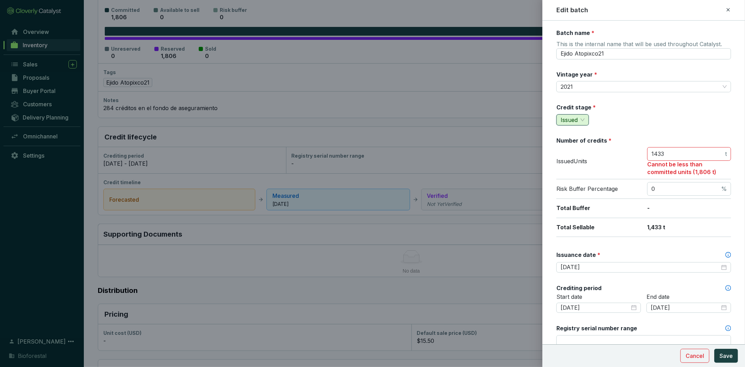
scroll to position [233, 0]
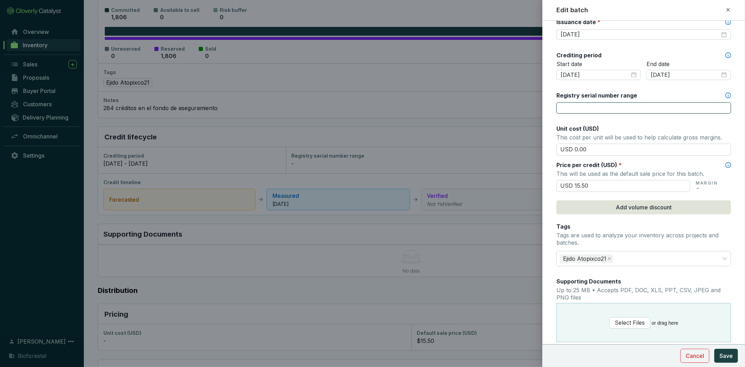
click at [585, 110] on input "Registry serial number range" at bounding box center [644, 107] width 175 height 11
click at [598, 107] on input "Registry serial number range" at bounding box center [644, 107] width 175 height 11
paste input "CAR-1-MX-1542-42-1039-HG-2021-7052-1 to 2323"
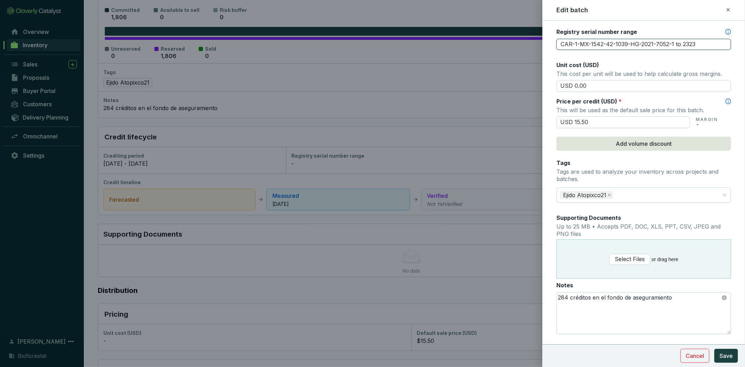
scroll to position [312, 0]
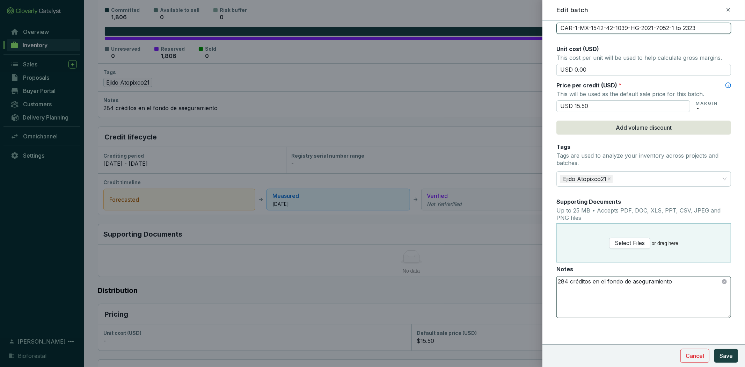
type input "CAR-1-MX-1542-42-1039-HG-2021-7052-1 to 2323"
click at [568, 287] on textarea "284 créditos en el fondo de aseguramiento" at bounding box center [644, 296] width 174 height 41
drag, startPoint x: 567, startPoint y: 282, endPoint x: 555, endPoint y: 284, distance: 12.8
click at [555, 284] on form "Batch name * This is the internal name that will be used throughout Catalyst. E…" at bounding box center [644, 38] width 203 height 643
type textarea "626 créditos en el fondo de aseguramiento"
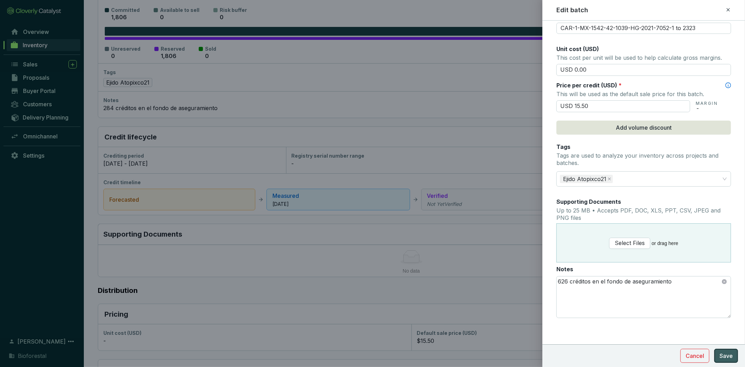
click at [721, 354] on span "Save" at bounding box center [726, 356] width 13 height 8
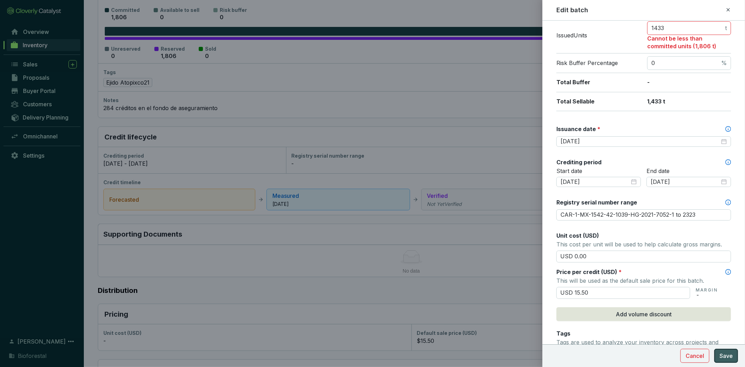
click at [721, 353] on span "Save" at bounding box center [726, 356] width 13 height 8
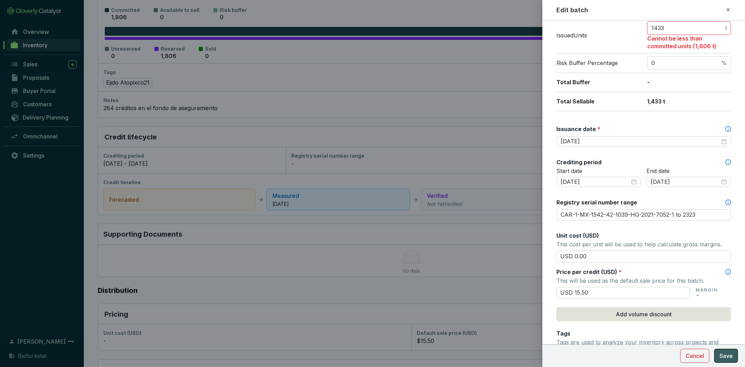
click at [721, 353] on span "Save" at bounding box center [726, 356] width 13 height 8
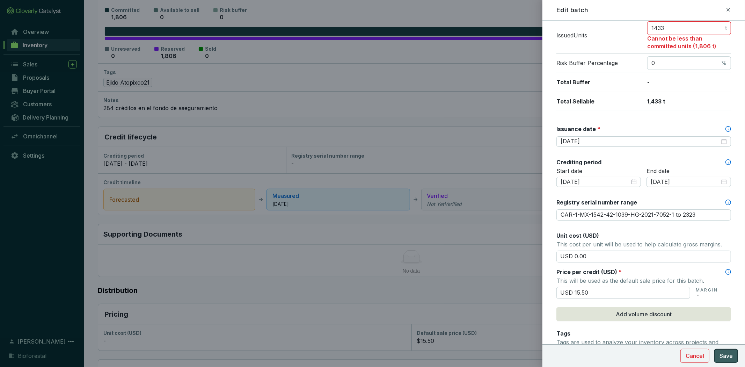
click at [721, 353] on span "Save" at bounding box center [726, 356] width 13 height 8
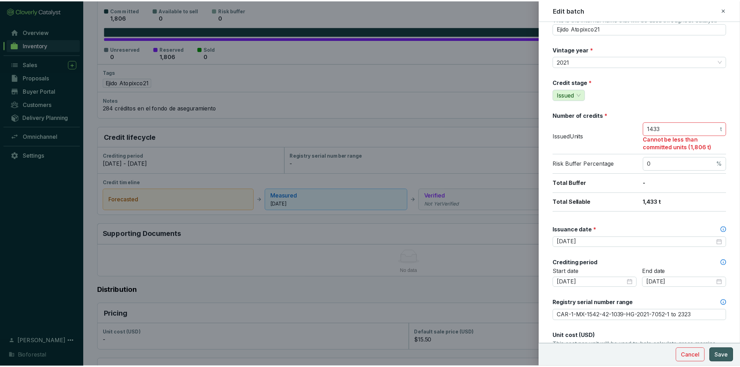
scroll to position [0, 0]
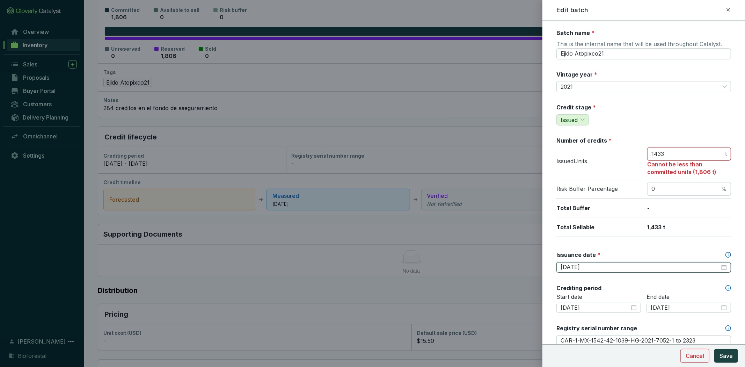
click at [646, 264] on input "2025-05-01" at bounding box center [640, 268] width 159 height 8
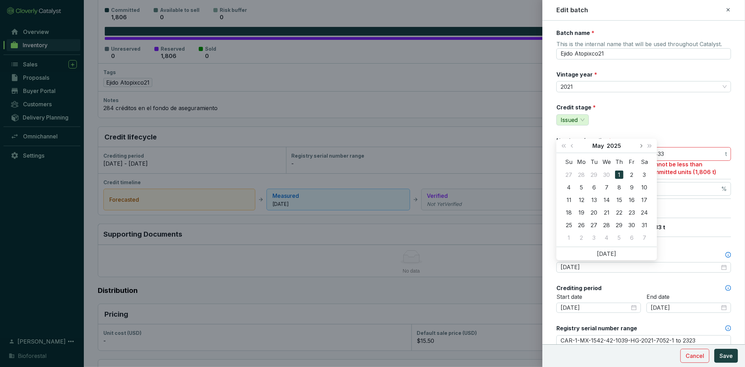
click at [640, 145] on span "Next month (PageDown)" at bounding box center [641, 145] width 3 height 3
type input "2025-07-17"
click at [621, 197] on div "17" at bounding box center [619, 200] width 8 height 8
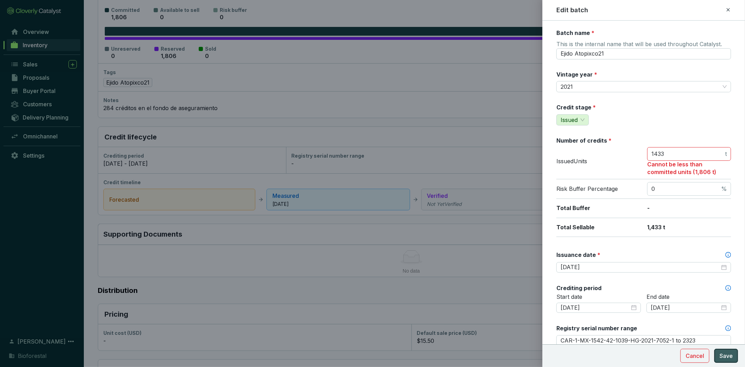
click at [726, 356] on span "Save" at bounding box center [726, 356] width 13 height 8
click at [726, 355] on span "Save" at bounding box center [726, 356] width 13 height 8
click at [728, 355] on span "Save" at bounding box center [726, 356] width 13 height 8
click at [728, 6] on icon at bounding box center [729, 10] width 6 height 8
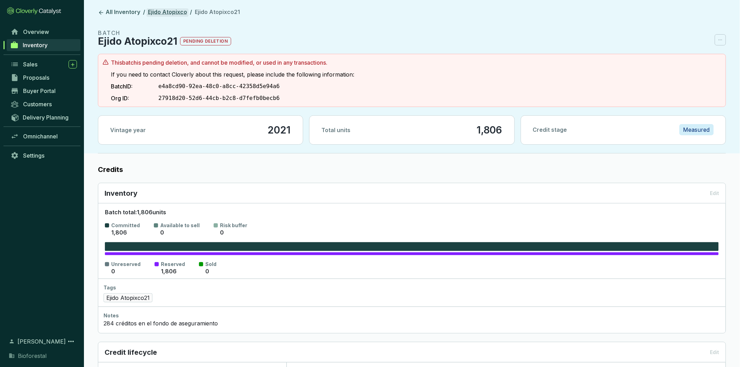
click at [164, 13] on link "Ejido Atopixco" at bounding box center [167, 12] width 42 height 8
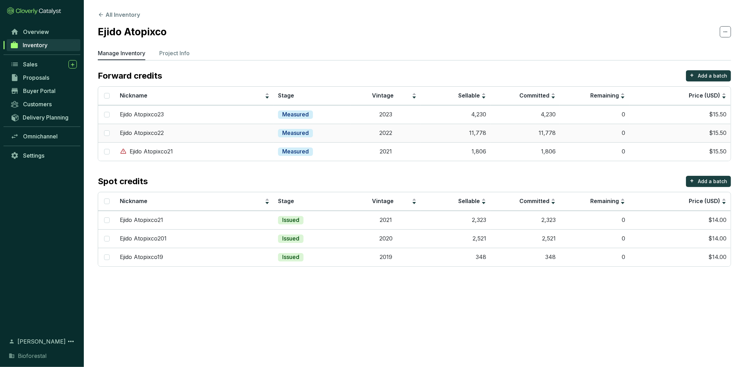
click at [305, 133] on p "Measured" at bounding box center [295, 133] width 27 height 8
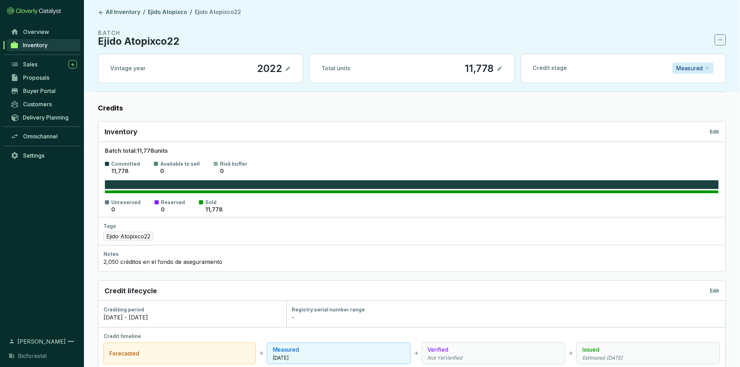
click at [714, 130] on p "Edit" at bounding box center [714, 131] width 9 height 7
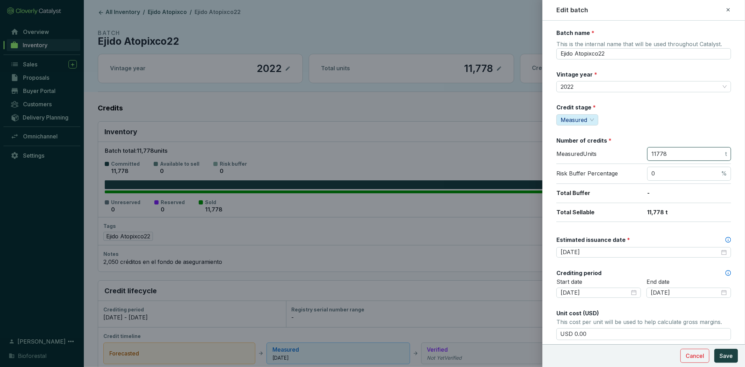
click at [673, 155] on input "11778" at bounding box center [688, 154] width 72 height 8
drag, startPoint x: 673, startPoint y: 155, endPoint x: 641, endPoint y: 155, distance: 32.2
click at [641, 155] on div "Measured Units 11778 t" at bounding box center [644, 155] width 175 height 17
type input "9484"
click at [659, 250] on input "2025-05-01" at bounding box center [640, 252] width 159 height 8
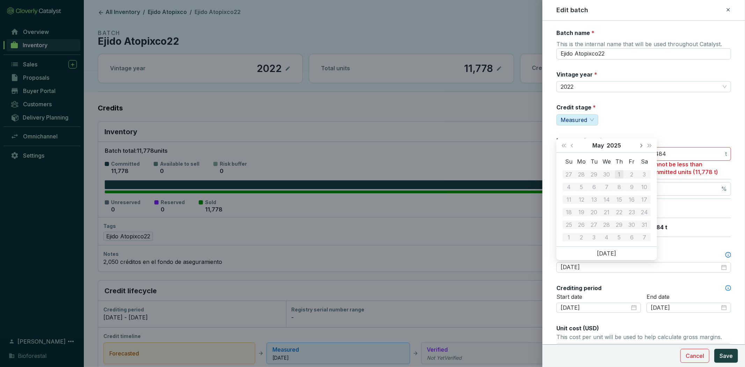
click at [640, 145] on span "Next month (PageDown)" at bounding box center [641, 145] width 3 height 3
click at [604, 123] on div "Credit stage * Measured" at bounding box center [644, 114] width 175 height 22
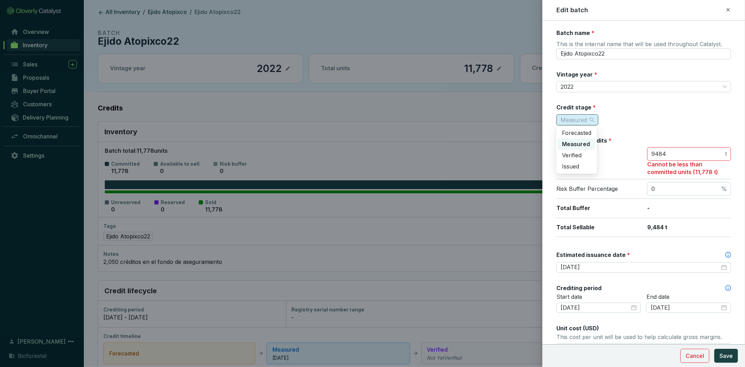
click at [590, 118] on span "Measured" at bounding box center [578, 120] width 34 height 10
click at [574, 167] on span "Issued" at bounding box center [570, 166] width 17 height 7
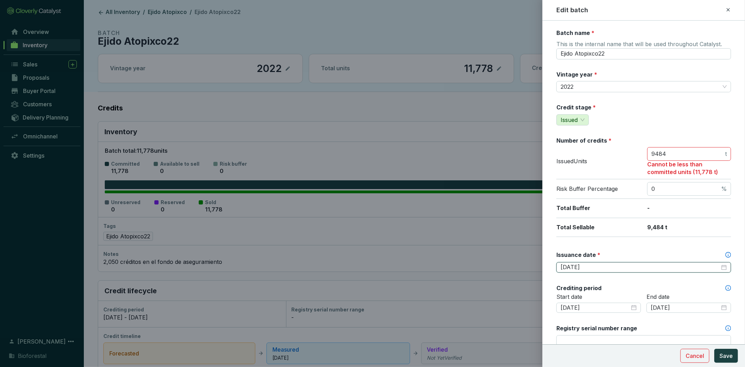
click at [621, 264] on input "2025-05-01" at bounding box center [640, 268] width 159 height 8
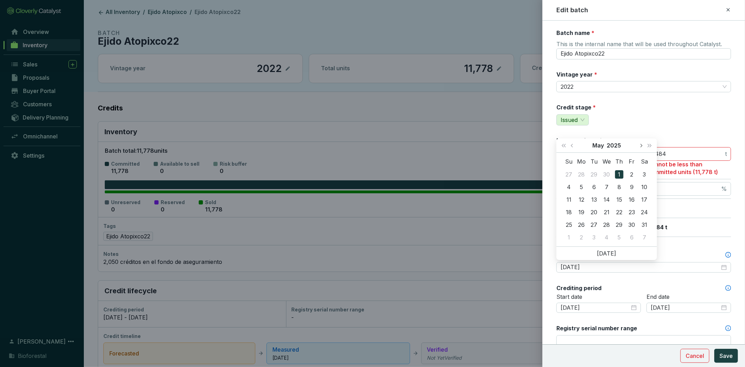
click at [641, 149] on button "Next month (PageDown)" at bounding box center [641, 145] width 9 height 14
type input "2025-07-17"
click at [619, 198] on div "17" at bounding box center [619, 199] width 8 height 8
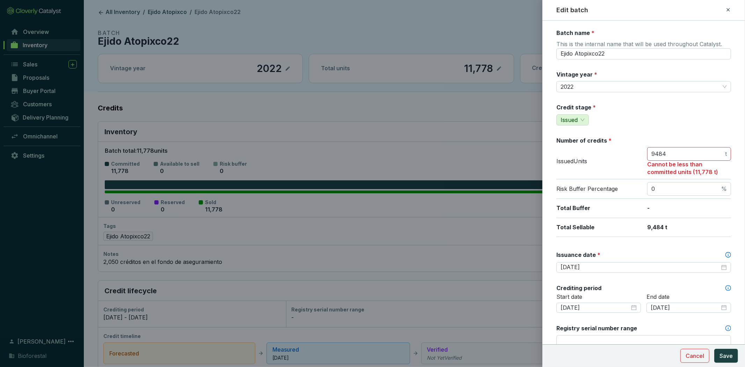
scroll to position [233, 0]
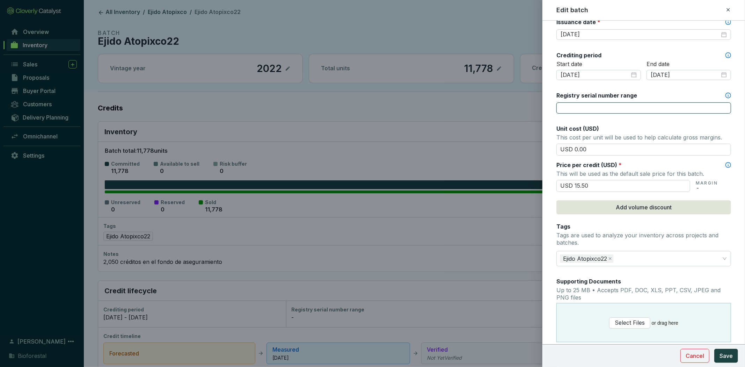
click at [567, 110] on input "Registry serial number range" at bounding box center [644, 107] width 175 height 11
click at [598, 106] on input "Registry serial number range" at bounding box center [644, 107] width 175 height 11
paste input "CAR-1-MX-1542-42-1039-HG-2022-9069-1 to 8796"
click at [719, 105] on input "CAR-1-MX-1542-42-1039-HG-2022-9069-1 to 8796" at bounding box center [644, 107] width 175 height 11
paste input "CAR-1-MX-1542-42-1039-HG-2022-9065-1 to 688"
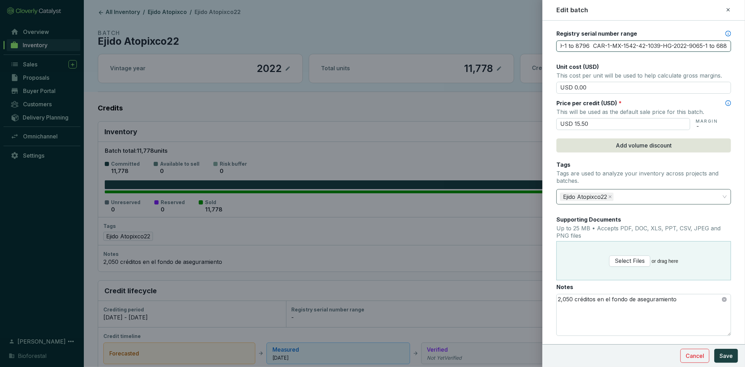
scroll to position [312, 0]
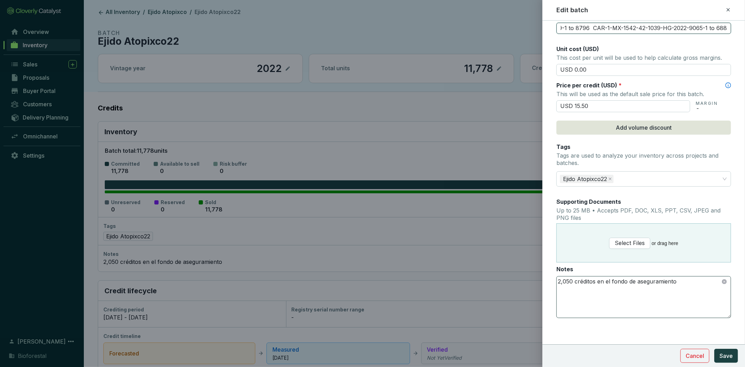
type input "CAR-1-MX-1542-42-1039-HG-2022-9069-1 to 8796 CAR-1-MX-1542-42-1039-HG-2022-9065…"
click at [572, 282] on textarea "2,050 créditos en el fondo de aseguramiento" at bounding box center [644, 296] width 174 height 41
click at [644, 296] on textarea "4,250 créditos en el fondo de aseguramiento" at bounding box center [644, 296] width 174 height 41
type textarea "4,250 créditos en el fondo de aseguramiento"
click at [721, 352] on span "Save" at bounding box center [726, 356] width 13 height 8
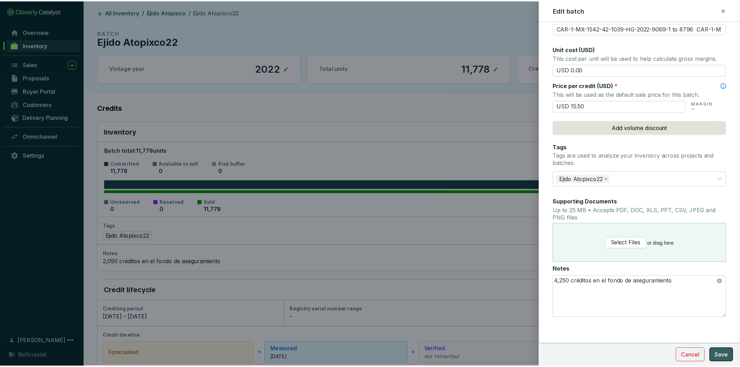
scroll to position [126, 0]
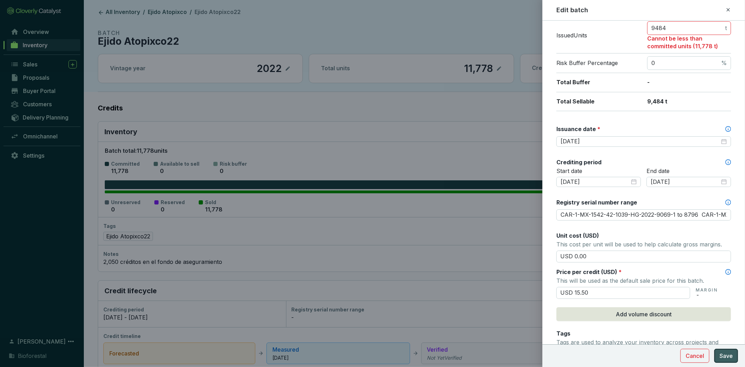
click at [730, 357] on span "Save" at bounding box center [726, 356] width 13 height 8
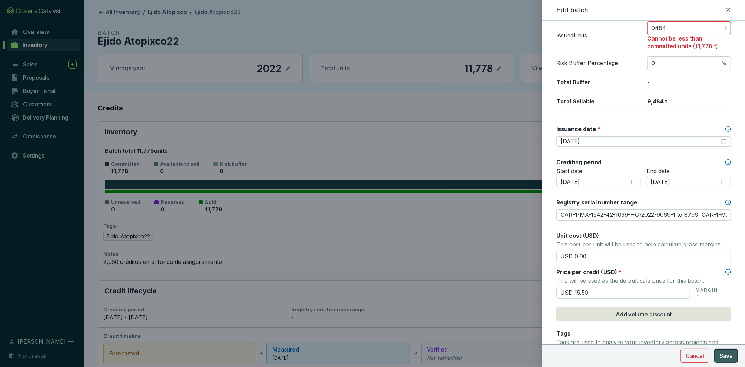
click at [730, 357] on span "Save" at bounding box center [726, 356] width 13 height 8
click at [482, 260] on div at bounding box center [372, 183] width 745 height 367
click at [480, 247] on div at bounding box center [372, 183] width 745 height 367
click at [728, 9] on icon at bounding box center [729, 10] width 6 height 8
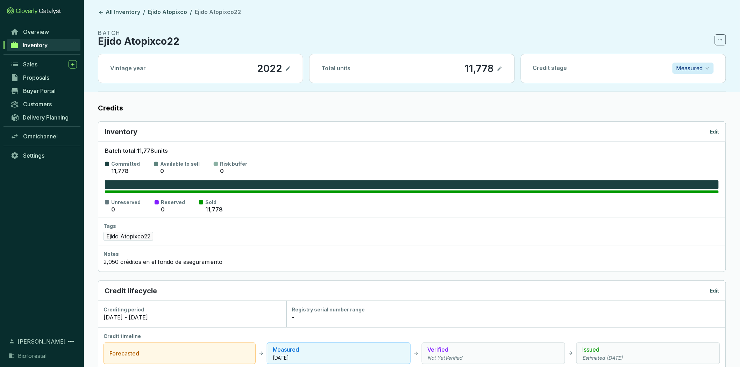
click at [500, 67] on icon at bounding box center [500, 68] width 6 height 8
drag, startPoint x: 483, startPoint y: 68, endPoint x: 449, endPoint y: 72, distance: 34.1
click at [449, 72] on div "Total units 11,778" at bounding box center [411, 68] width 204 height 29
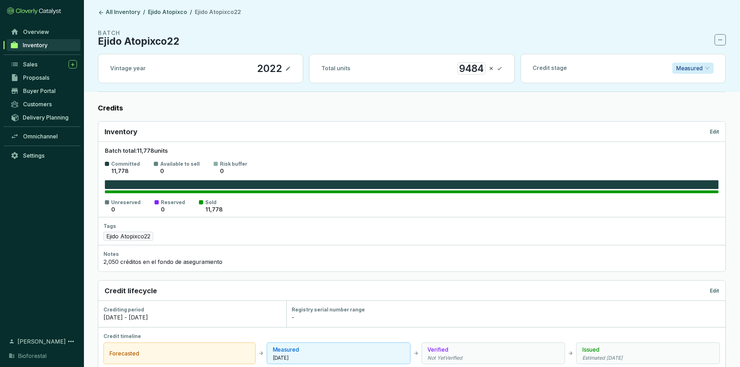
click at [456, 89] on section "BATCH Ejido Atopixco22 Vintage year 2022 Total units 9484 Credit stage Measured" at bounding box center [412, 60] width 628 height 63
click at [579, 80] on div "Credit stage Measured" at bounding box center [623, 68] width 204 height 28
click at [498, 68] on icon at bounding box center [500, 68] width 6 height 8
click at [501, 71] on icon at bounding box center [500, 68] width 6 height 8
drag, startPoint x: 483, startPoint y: 69, endPoint x: 451, endPoint y: 66, distance: 31.6
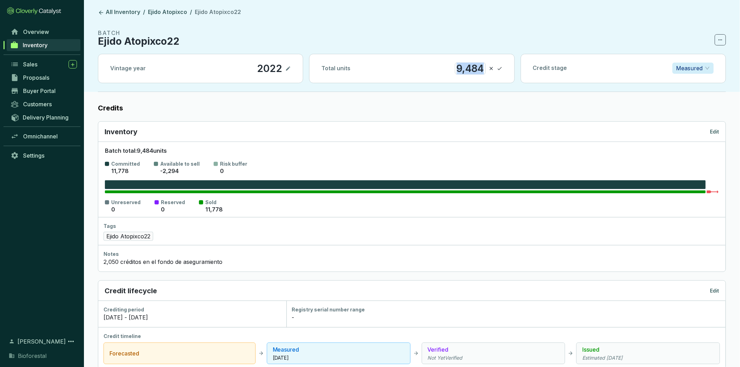
click at [451, 66] on div "Total units 9,484" at bounding box center [411, 68] width 204 height 29
click at [682, 71] on p "Measured" at bounding box center [689, 68] width 27 height 10
click at [680, 112] on p "Issued" at bounding box center [693, 116] width 30 height 8
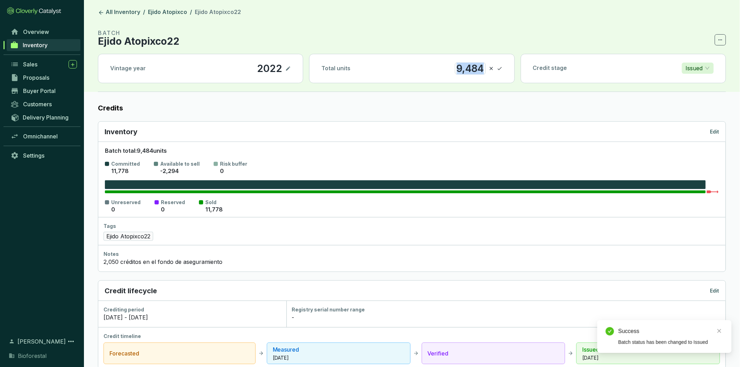
drag, startPoint x: 481, startPoint y: 67, endPoint x: 411, endPoint y: 67, distance: 69.9
click at [411, 67] on div "Total units 9,484" at bounding box center [411, 68] width 204 height 29
click at [661, 116] on section "Credits Inventory Edit Batch total: 9,484 units Committed 11,778 Available to s…" at bounding box center [412, 369] width 628 height 533
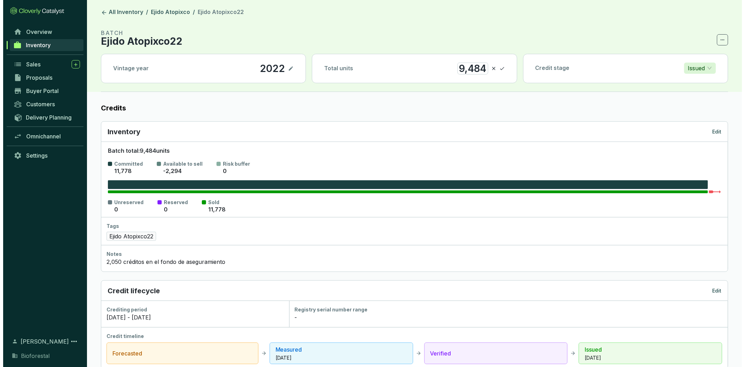
scroll to position [270, 0]
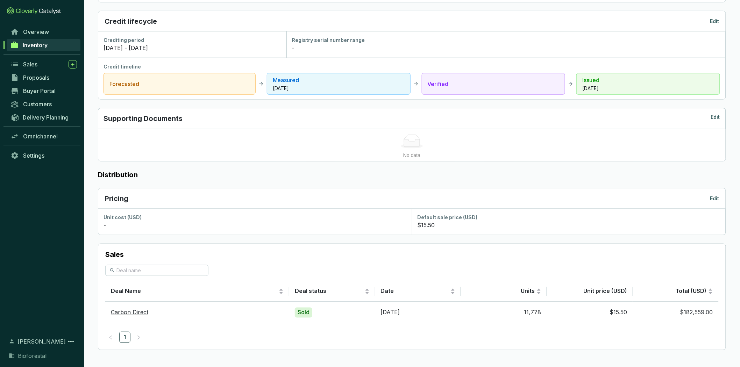
click at [718, 197] on p "Edit" at bounding box center [714, 198] width 9 height 7
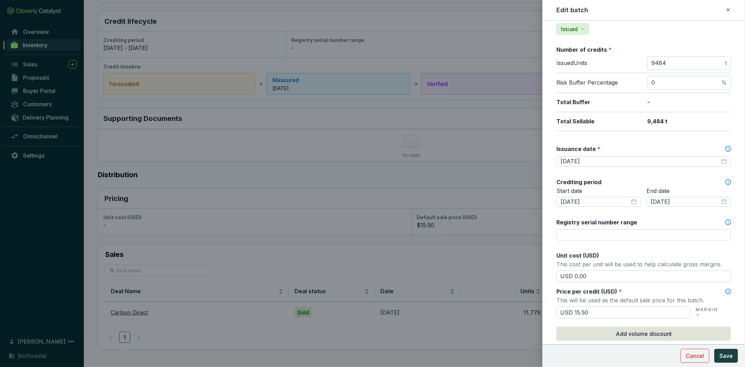
scroll to position [116, 0]
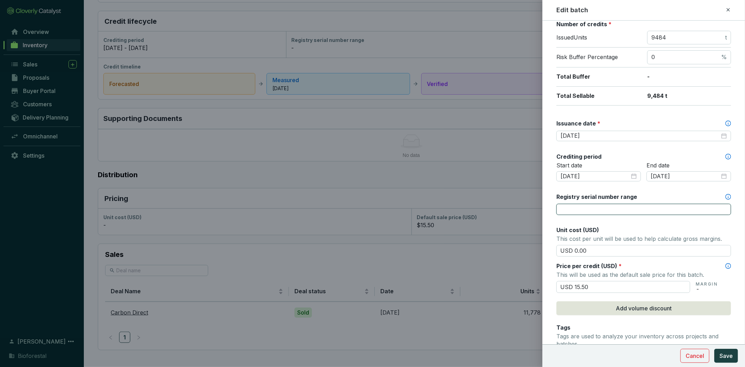
click at [711, 209] on input "Registry serial number range" at bounding box center [644, 209] width 175 height 11
click at [644, 206] on input "Registry serial number range" at bounding box center [644, 209] width 175 height 11
paste input "CAR-1-MX-1542-42-1039-HG-2022-9069-1 to 8796"
click at [719, 210] on input "CAR-1-MX-1542-42-1039-HG-2022-9069-1 to 8796" at bounding box center [644, 209] width 175 height 11
paste input "CAR-1-MX-1542-42-1039-HG-2022-9065-1 to 688"
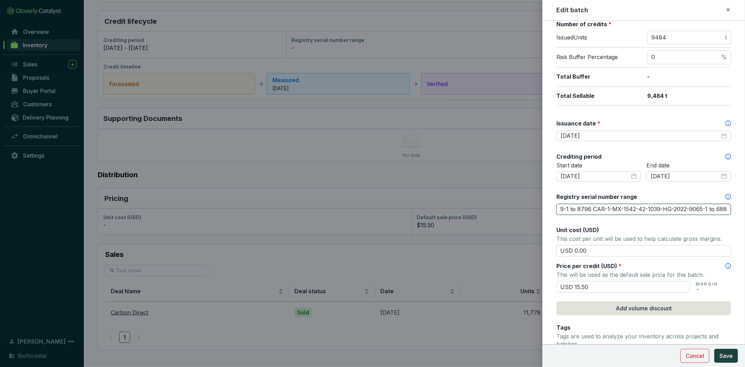
scroll to position [298, 0]
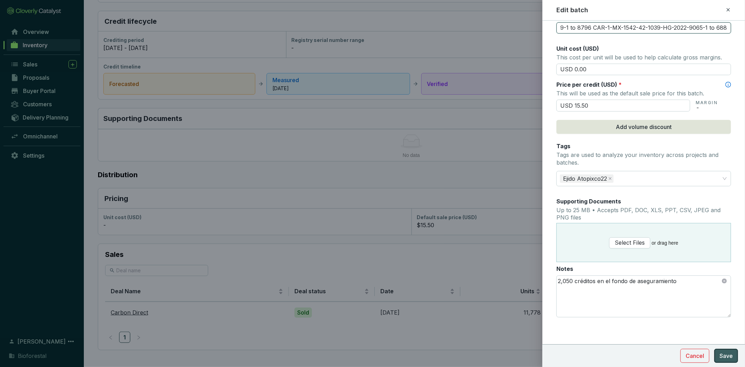
type input "CAR-1-MX-1542-42-1039-HG-2022-9069-1 to 8796 CAR-1-MX-1542-42-1039-HG-2022-9065…"
click at [727, 352] on span "Save" at bounding box center [726, 356] width 13 height 8
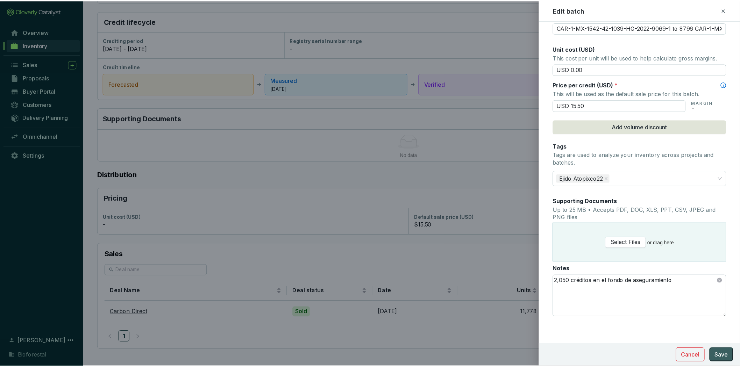
scroll to position [126, 0]
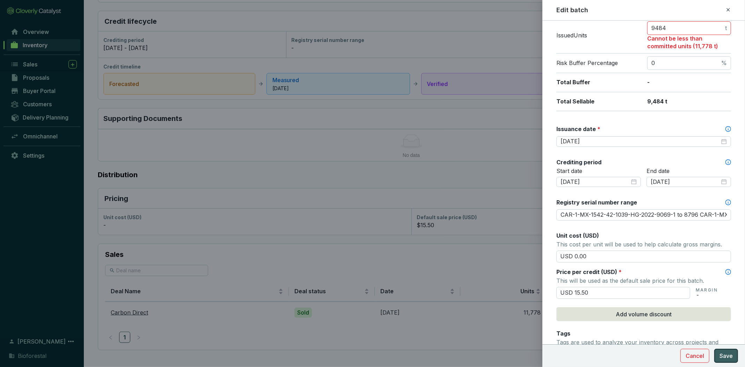
click at [727, 352] on span "Save" at bounding box center [726, 356] width 13 height 8
click at [397, 128] on div at bounding box center [372, 183] width 745 height 367
click at [729, 7] on icon at bounding box center [729, 10] width 6 height 8
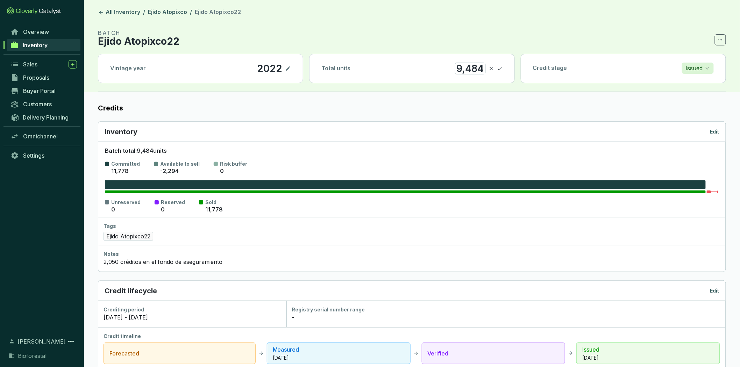
scroll to position [270, 0]
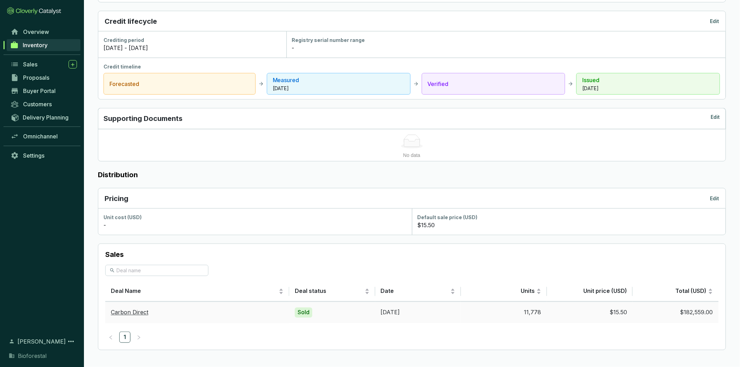
click at [303, 312] on div "Sold" at bounding box center [303, 313] width 17 height 10
click at [303, 311] on div "Sold" at bounding box center [303, 313] width 17 height 10
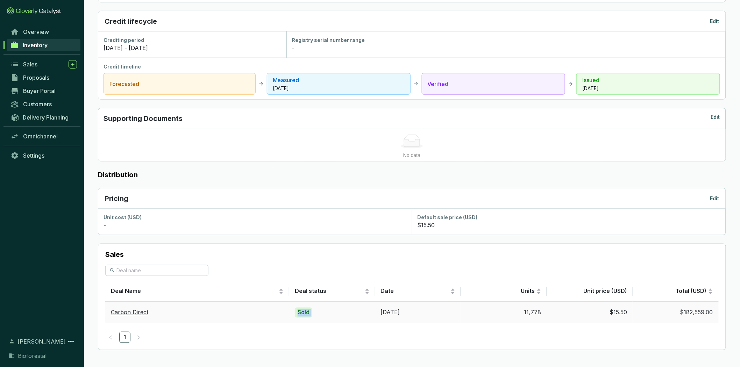
click at [303, 311] on div "Sold" at bounding box center [303, 313] width 17 height 10
click at [39, 44] on span "Inventory" at bounding box center [35, 45] width 25 height 7
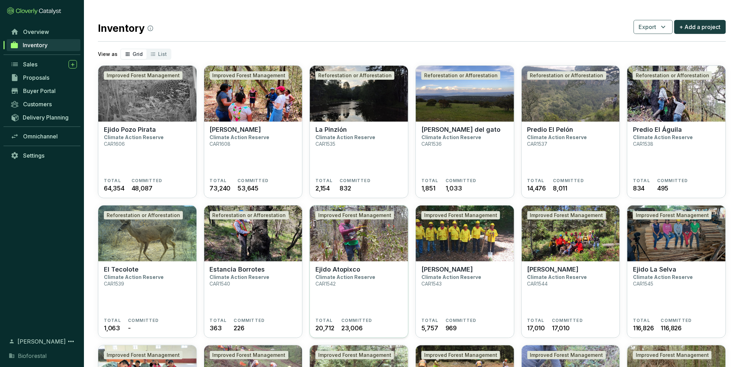
click at [397, 267] on section "Ejido Atopixco Climate Action Reserve CAR1542" at bounding box center [358, 292] width 87 height 52
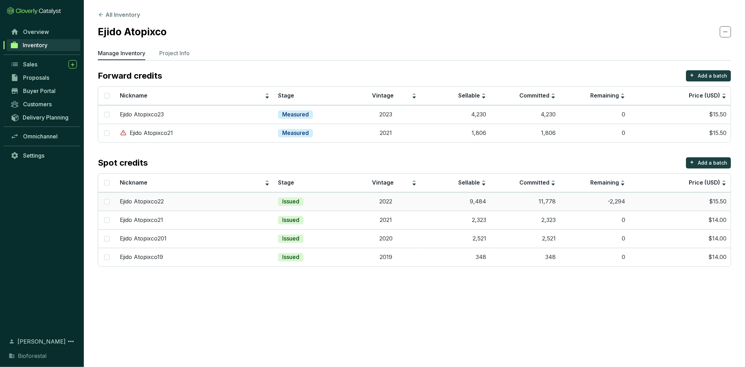
click at [517, 202] on td "11,778" at bounding box center [526, 201] width 70 height 19
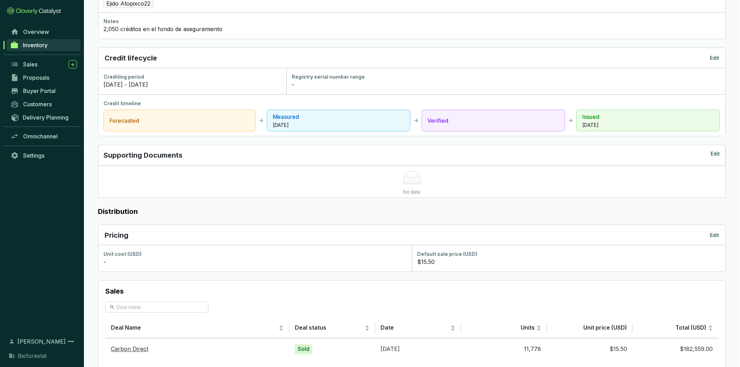
scroll to position [270, 0]
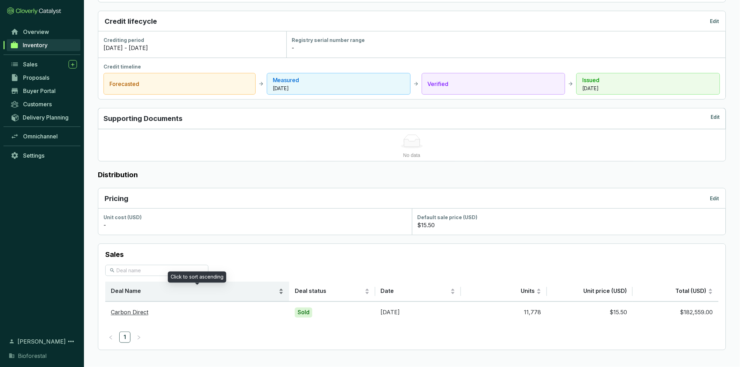
click at [130, 291] on span "Deal Name" at bounding box center [194, 292] width 166 height 8
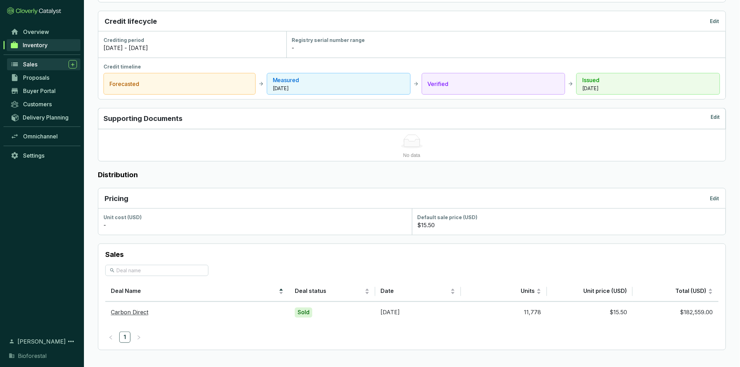
click at [26, 69] on link "Sales" at bounding box center [43, 64] width 73 height 12
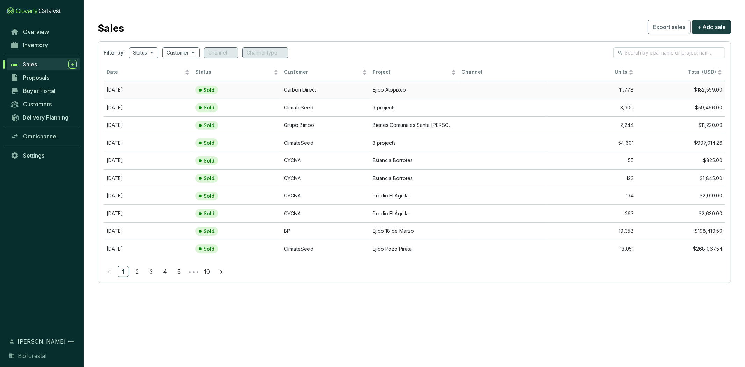
drag, startPoint x: 338, startPoint y: 95, endPoint x: 338, endPoint y: 91, distance: 3.9
click at [338, 91] on td "Carbon Direct" at bounding box center [325, 90] width 89 height 18
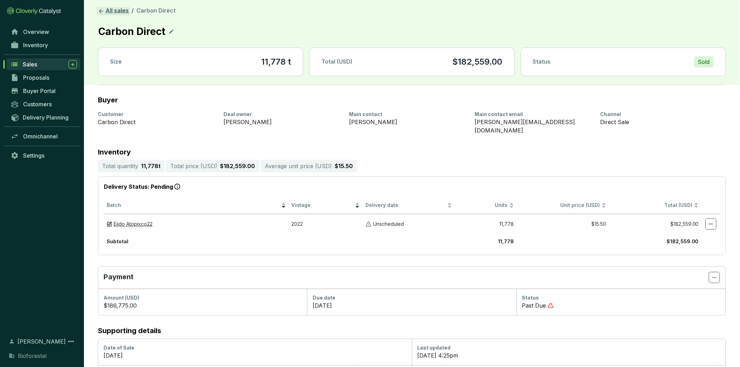
click at [120, 12] on link "All sales" at bounding box center [113, 11] width 34 height 8
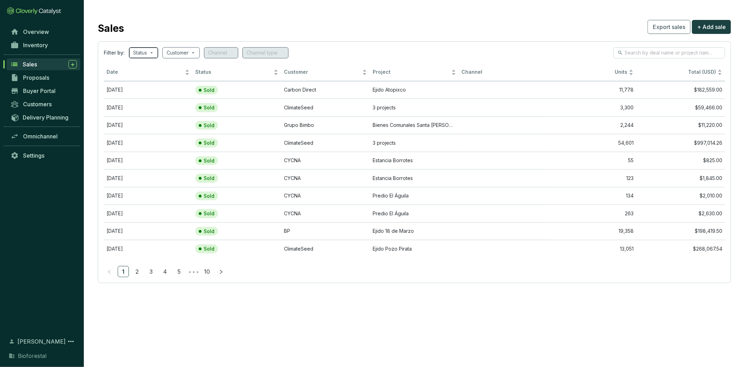
click at [149, 53] on span at bounding box center [143, 53] width 21 height 10
click at [147, 99] on span "Reserved" at bounding box center [158, 100] width 30 height 8
click at [143, 99] on input "Reserved" at bounding box center [140, 100] width 6 height 6
checkbox input "true"
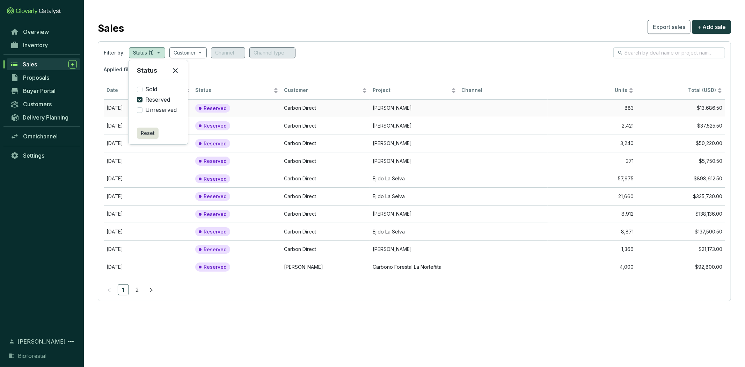
click at [368, 112] on td "Carbon Direct" at bounding box center [325, 108] width 89 height 18
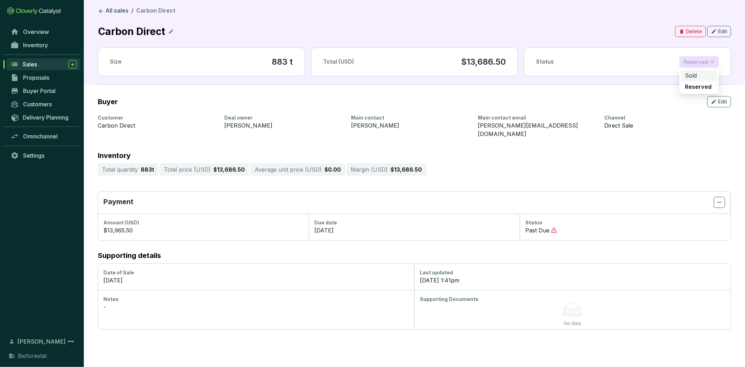
click at [706, 61] on span "Reserved" at bounding box center [700, 62] width 32 height 10
click at [716, 29] on icon "button" at bounding box center [715, 31] width 6 height 8
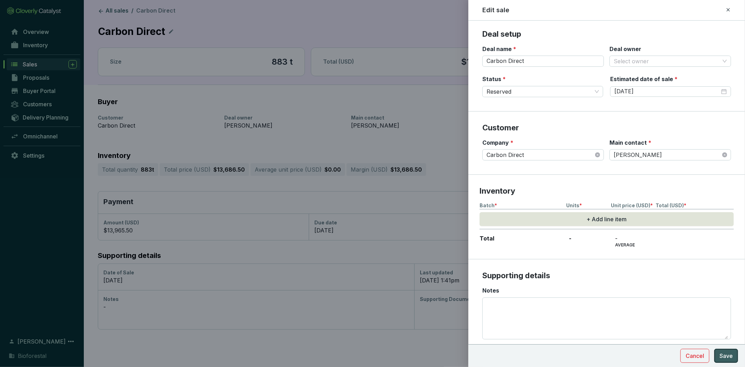
click at [727, 358] on span "Save" at bounding box center [726, 356] width 13 height 8
click at [691, 357] on span "Cancel" at bounding box center [695, 356] width 19 height 8
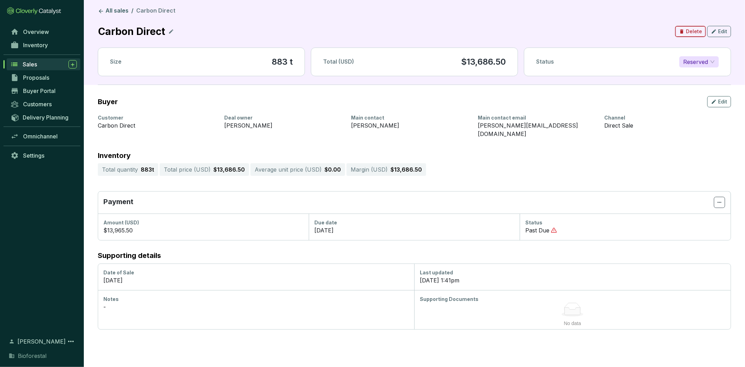
click at [696, 33] on span "Delete" at bounding box center [694, 31] width 16 height 7
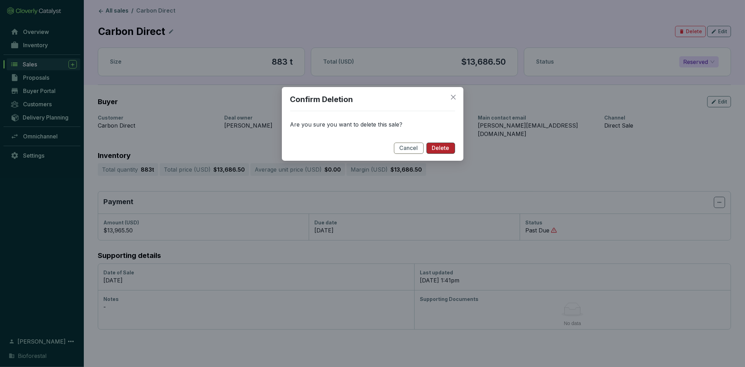
click at [445, 143] on button "Delete" at bounding box center [441, 148] width 29 height 11
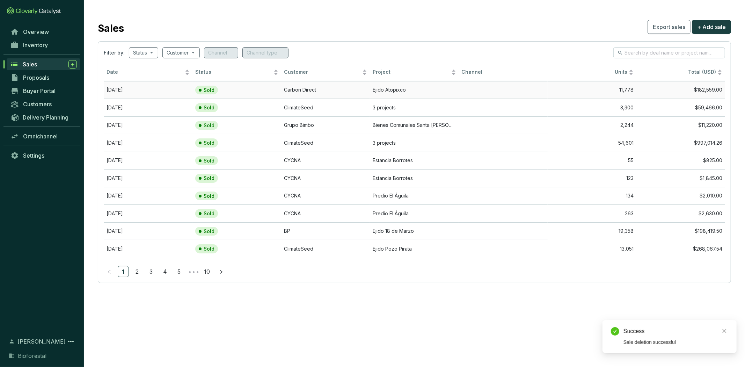
click at [259, 92] on td "Sold" at bounding box center [237, 90] width 89 height 18
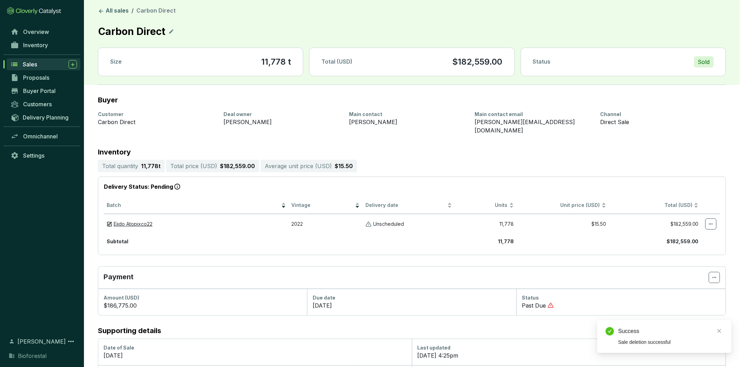
click at [699, 64] on div "Sold" at bounding box center [704, 61] width 20 height 11
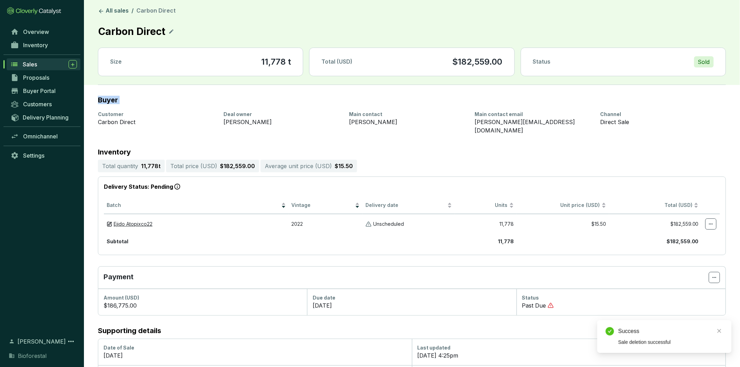
click at [699, 64] on div "Sold" at bounding box center [704, 61] width 20 height 11
click at [713, 273] on icon at bounding box center [714, 277] width 6 height 8
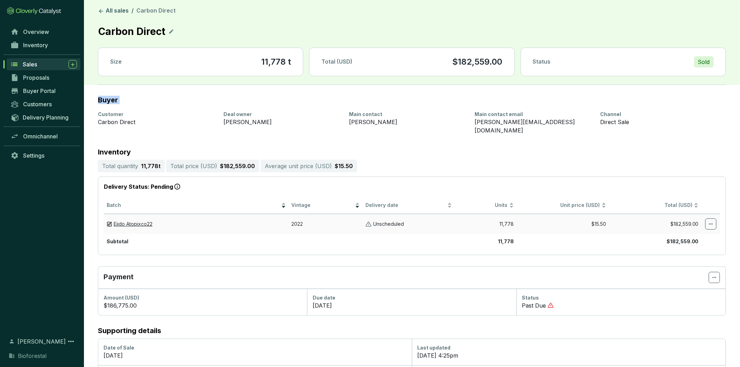
click at [709, 220] on icon at bounding box center [711, 224] width 6 height 8
click at [686, 251] on span "Edit delivery details" at bounding box center [668, 251] width 48 height 6
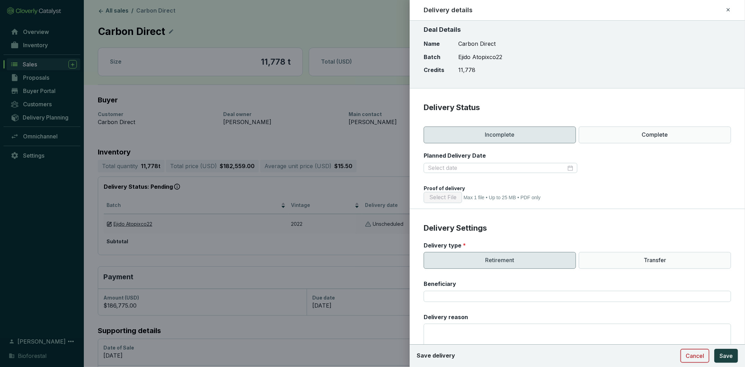
click at [692, 358] on span "Cancel" at bounding box center [695, 356] width 19 height 8
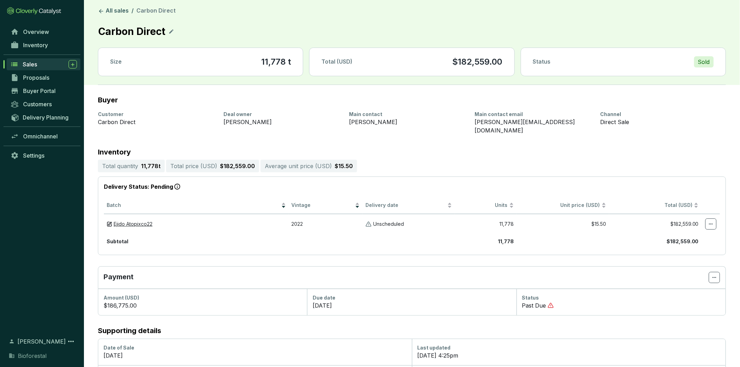
click at [41, 61] on div "Sales" at bounding box center [50, 64] width 54 height 8
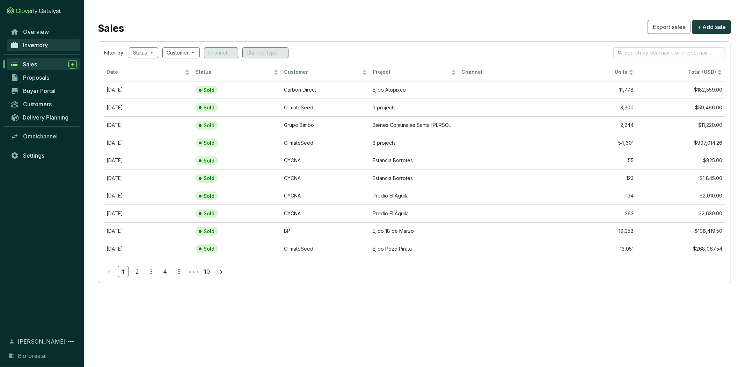
click at [43, 39] on link "Inventory" at bounding box center [43, 45] width 73 height 12
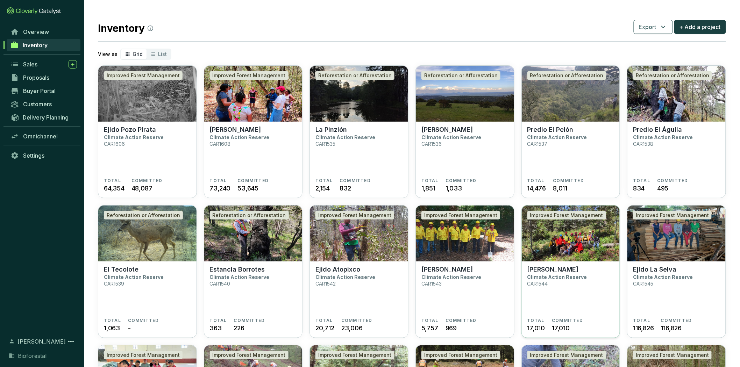
click at [556, 275] on p "Climate Action Reserve" at bounding box center [557, 277] width 60 height 6
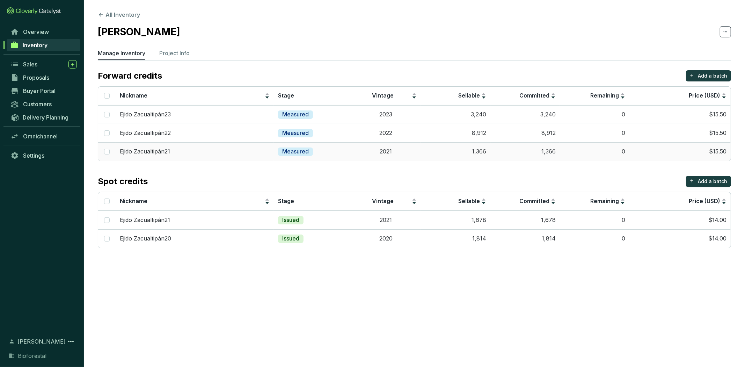
click at [274, 153] on td "Measured" at bounding box center [312, 151] width 77 height 19
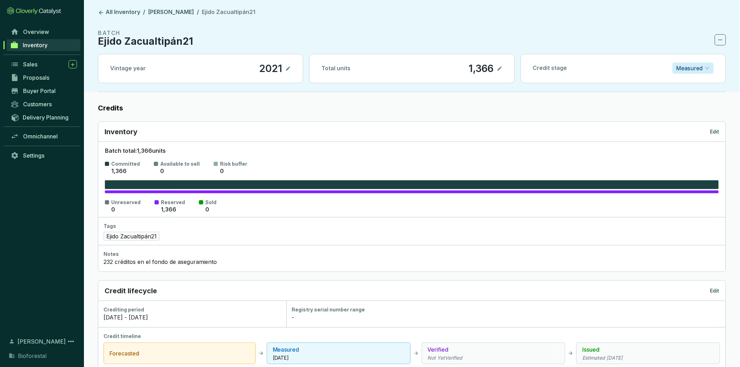
click at [722, 36] on icon at bounding box center [720, 40] width 6 height 8
click at [670, 35] on section "BATCH Ejido Zacualtipán21" at bounding box center [412, 37] width 628 height 17
click at [717, 128] on p "Edit" at bounding box center [714, 131] width 9 height 7
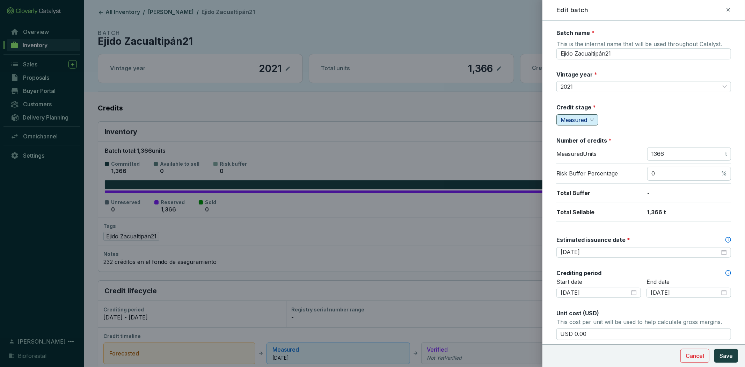
click at [589, 121] on span "Measured" at bounding box center [578, 120] width 34 height 10
click at [573, 168] on span "Issued" at bounding box center [570, 166] width 17 height 7
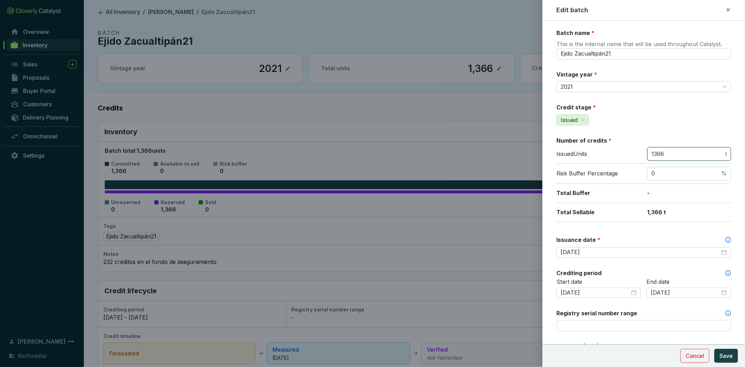
drag, startPoint x: 666, startPoint y: 154, endPoint x: 638, endPoint y: 154, distance: 28.0
click at [638, 154] on div "Issued Units 1366 t" at bounding box center [644, 155] width 175 height 17
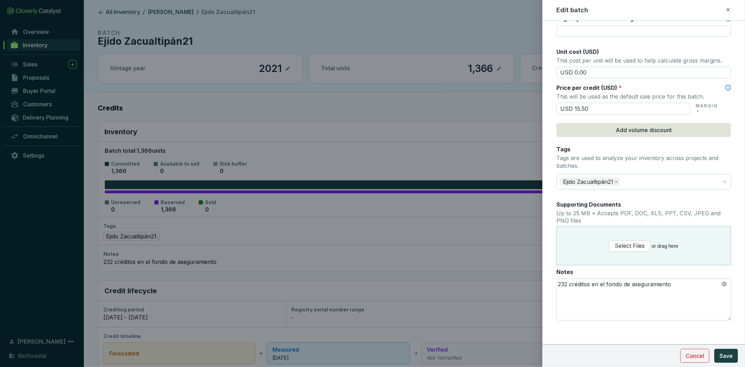
scroll to position [298, 0]
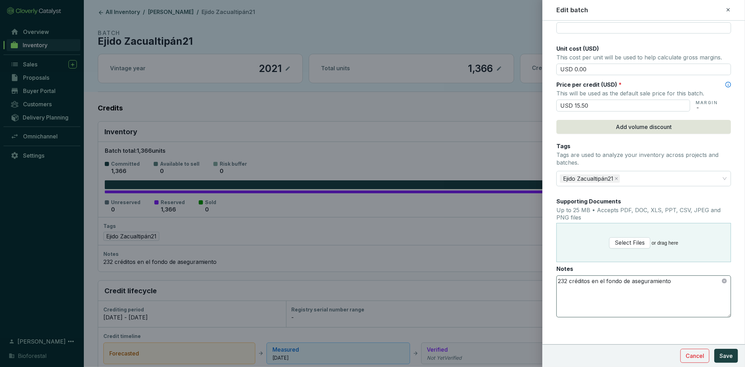
type input "1282"
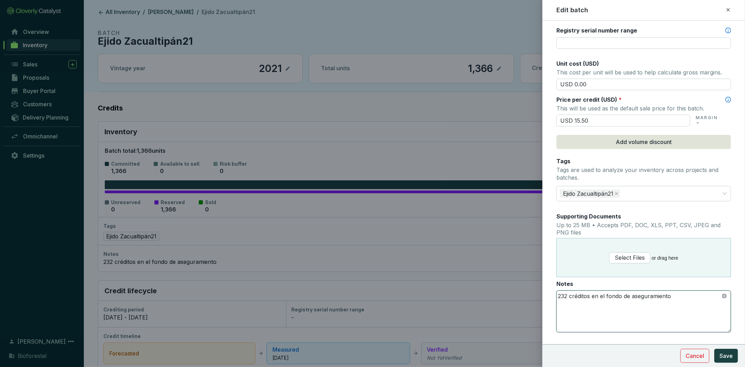
scroll to position [312, 0]
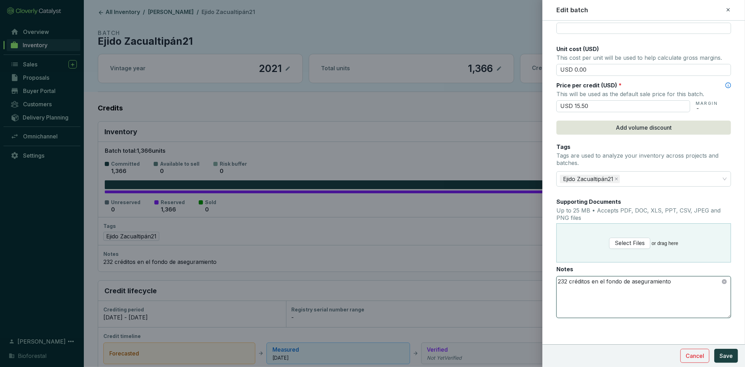
drag, startPoint x: 567, startPoint y: 278, endPoint x: 551, endPoint y: 282, distance: 16.6
click at [551, 282] on form "Batch name * This is the internal name that will be used throughout Catalyst. E…" at bounding box center [644, 38] width 203 height 643
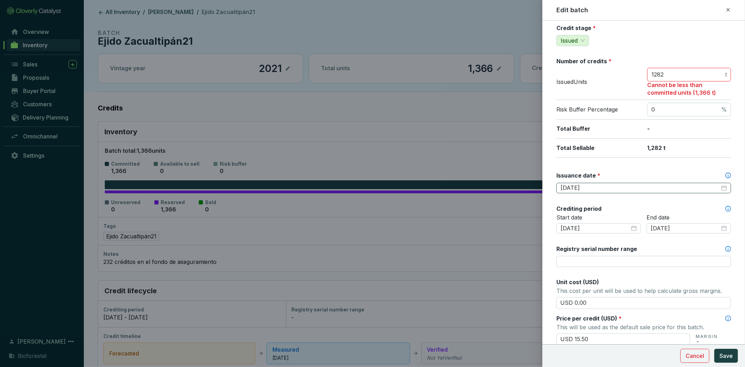
type textarea "561 créditos en el fondo de aseguramiento"
click at [630, 189] on input "2025-05-01" at bounding box center [640, 188] width 159 height 8
click at [589, 262] on input "Registry serial number range" at bounding box center [644, 261] width 175 height 11
paste input "CAR-1-MX-1544-42-1039-HG-2021-9087-1 to 1282"
type input "CAR-1-MX-1544-42-1039-HG-2021-9087-1 to 1282"
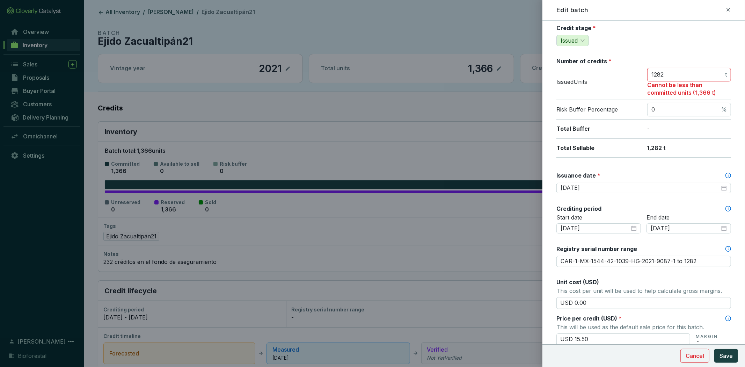
click at [662, 245] on div "Registry serial number range" at bounding box center [644, 249] width 175 height 8
click at [662, 256] on input "CAR-1-MX-1544-42-1039-HG-2021-9087-1 to 1282" at bounding box center [644, 261] width 175 height 11
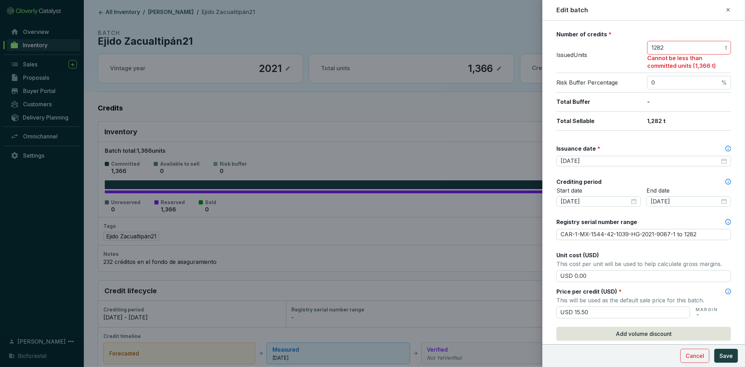
scroll to position [312, 0]
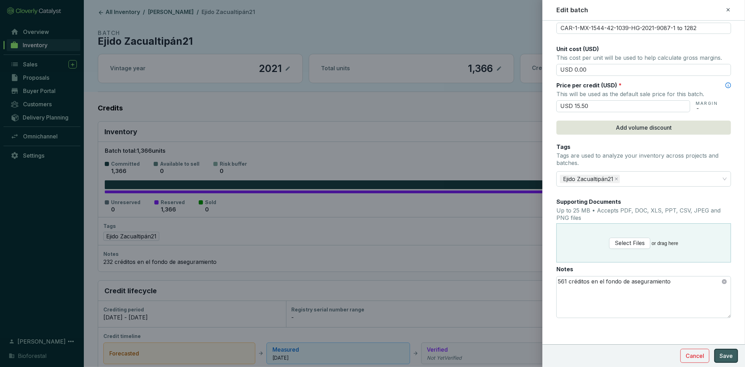
click at [723, 352] on span "Save" at bounding box center [726, 356] width 13 height 8
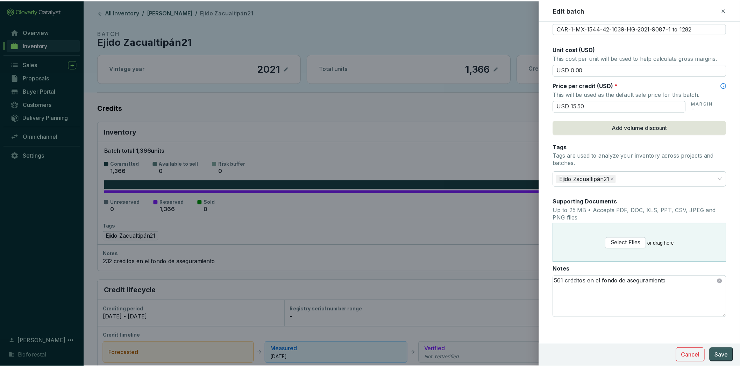
scroll to position [126, 0]
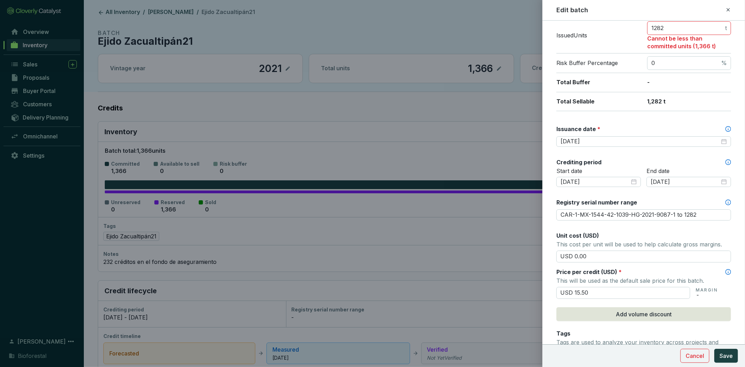
click at [189, 123] on div at bounding box center [372, 183] width 745 height 367
click at [36, 60] on div at bounding box center [372, 183] width 745 height 367
click at [35, 66] on div at bounding box center [372, 183] width 745 height 367
click at [730, 9] on icon at bounding box center [729, 10] width 6 height 8
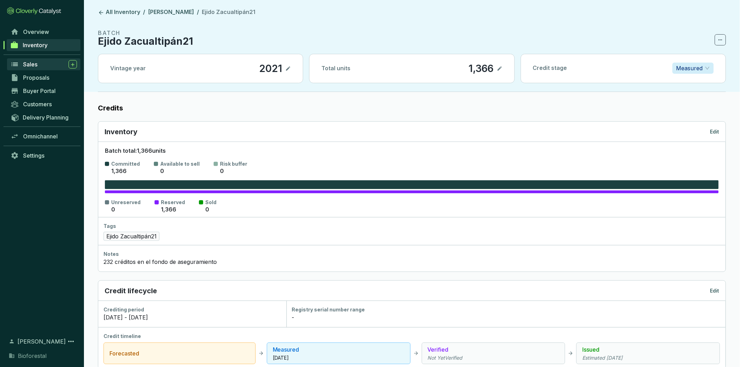
click at [33, 67] on span "Sales" at bounding box center [30, 64] width 14 height 7
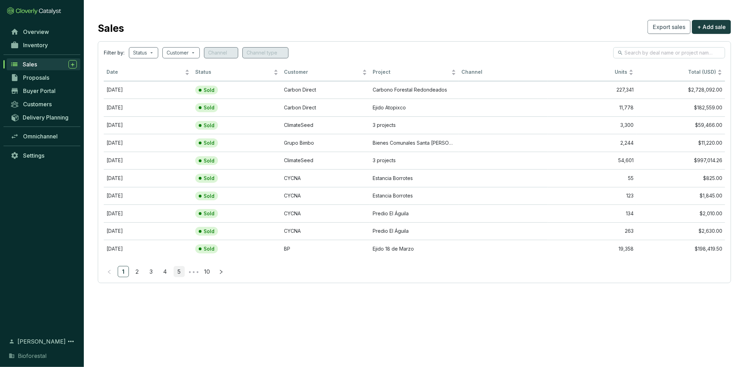
click at [178, 272] on link "5" at bounding box center [179, 271] width 10 height 10
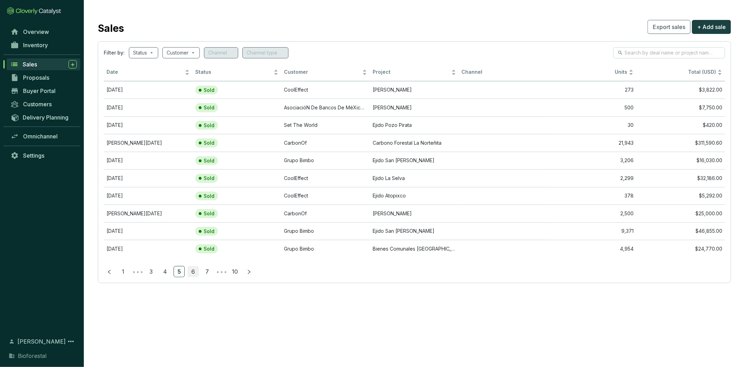
click at [189, 273] on link "6" at bounding box center [193, 271] width 10 height 10
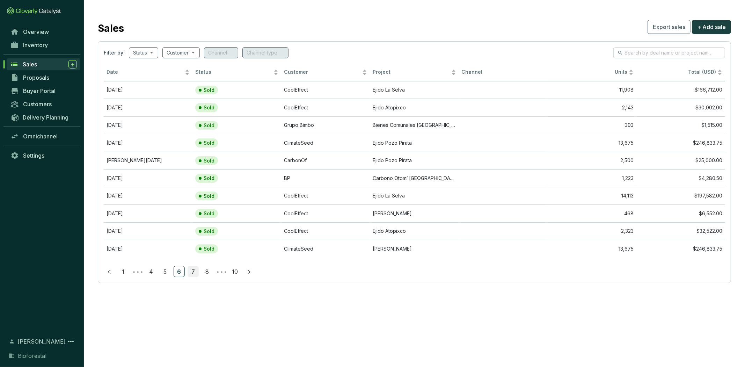
click at [197, 272] on link "7" at bounding box center [193, 271] width 10 height 10
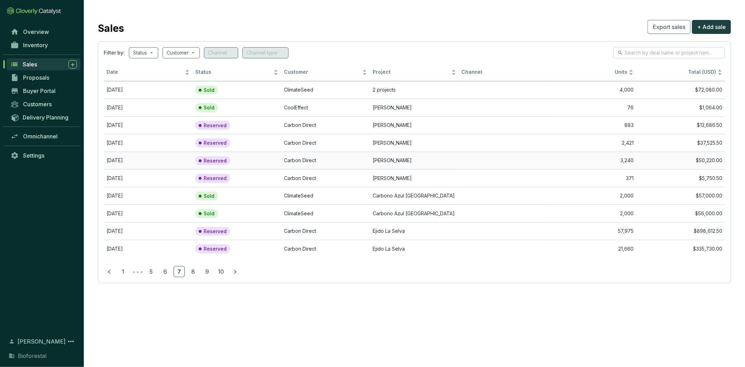
click at [365, 160] on td "Carbon Direct" at bounding box center [325, 161] width 89 height 18
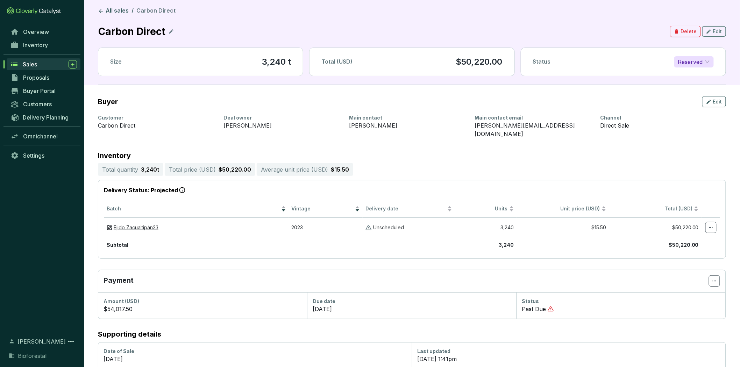
click at [716, 33] on span "Edit" at bounding box center [717, 31] width 9 height 7
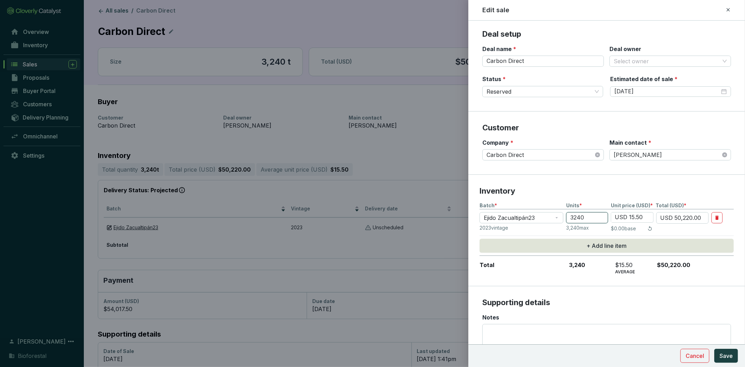
click at [584, 218] on input "3240" at bounding box center [588, 217] width 42 height 11
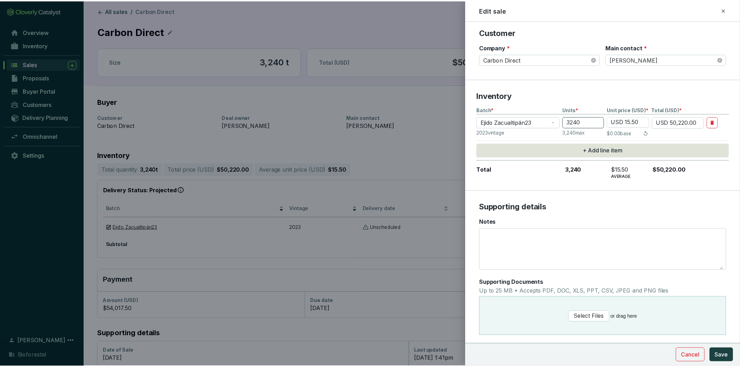
scroll to position [106, 0]
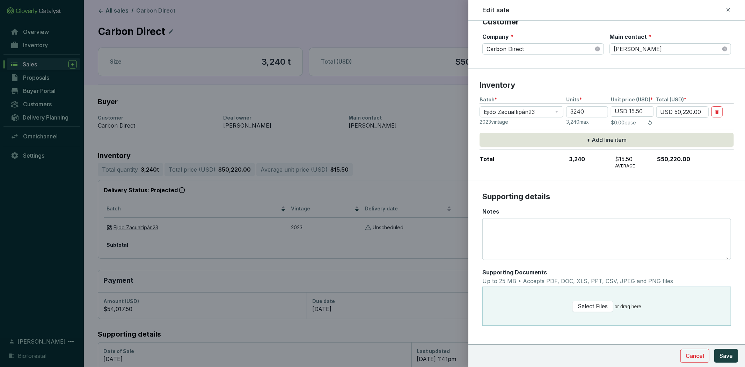
click at [420, 309] on div at bounding box center [372, 183] width 745 height 367
click at [691, 353] on span "Cancel" at bounding box center [695, 356] width 19 height 8
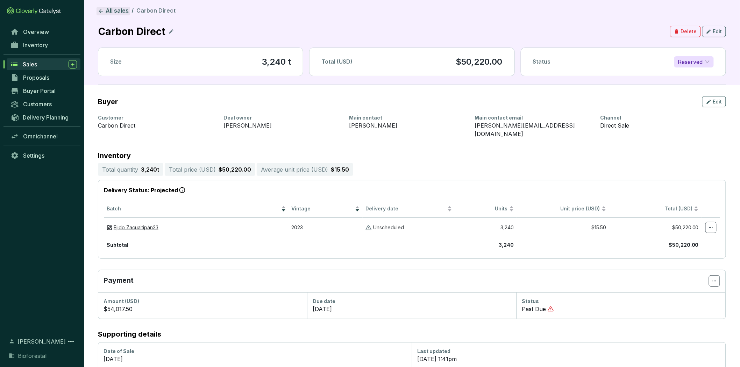
click at [121, 13] on link "All sales" at bounding box center [113, 11] width 34 height 8
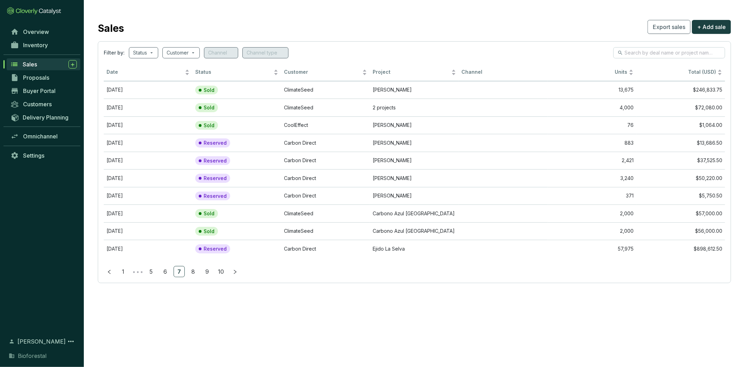
click at [193, 272] on link "8" at bounding box center [193, 271] width 10 height 10
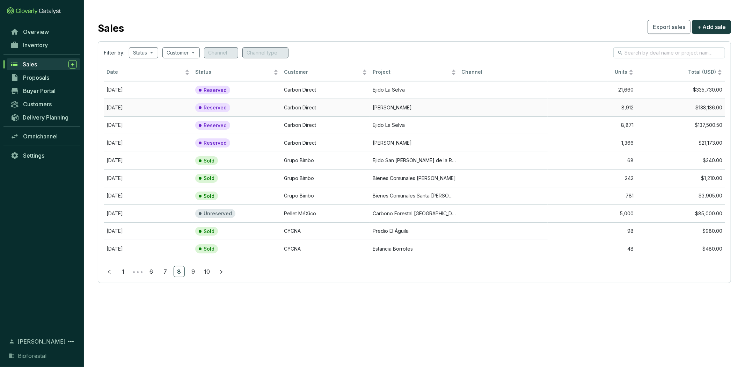
click at [285, 106] on td "Carbon Direct" at bounding box center [325, 108] width 89 height 18
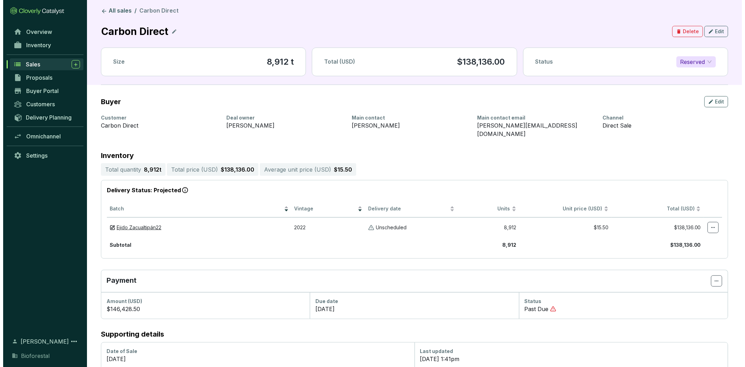
scroll to position [41, 0]
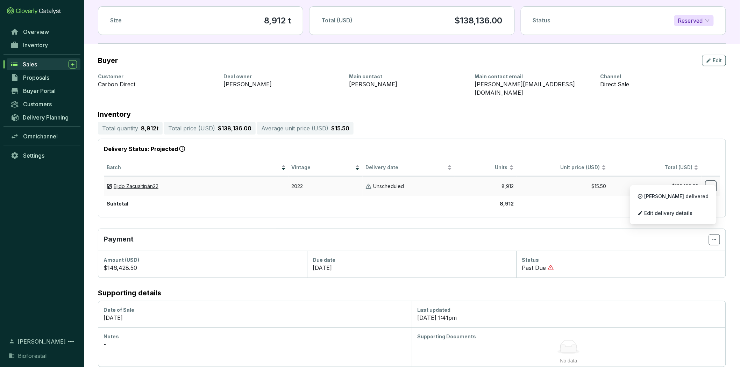
click at [711, 182] on icon at bounding box center [711, 186] width 6 height 8
click at [538, 124] on section "Total quantity 8,912 t Total price ( USD ) $138,136.00 Average unit price ( USD…" at bounding box center [412, 128] width 628 height 13
click at [719, 57] on span "Edit" at bounding box center [717, 60] width 9 height 7
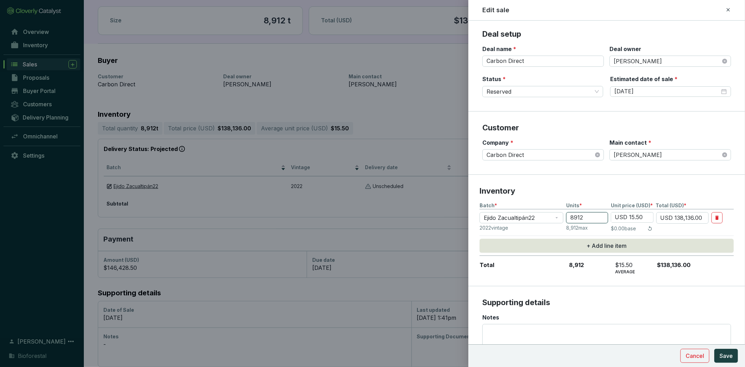
click at [590, 218] on input "8912" at bounding box center [588, 217] width 42 height 11
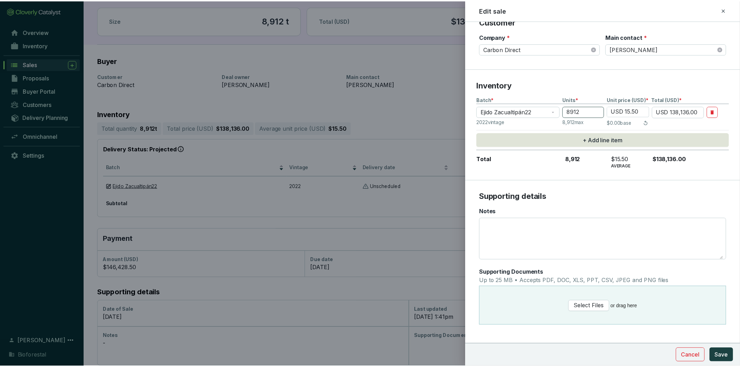
scroll to position [0, 0]
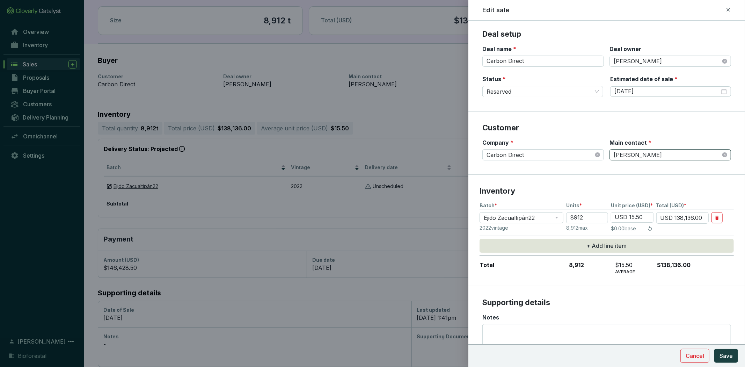
click at [643, 155] on span "Francisco García" at bounding box center [670, 155] width 113 height 10
click at [553, 196] on p "Inventory" at bounding box center [607, 191] width 254 height 10
click at [728, 9] on icon at bounding box center [729, 10] width 6 height 8
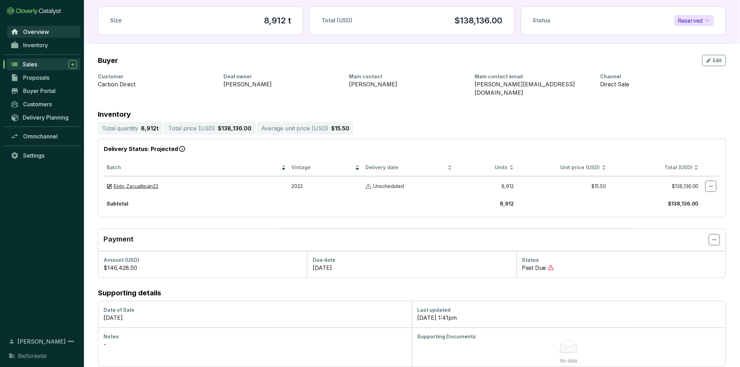
click at [36, 29] on span "Overview" at bounding box center [36, 31] width 26 height 7
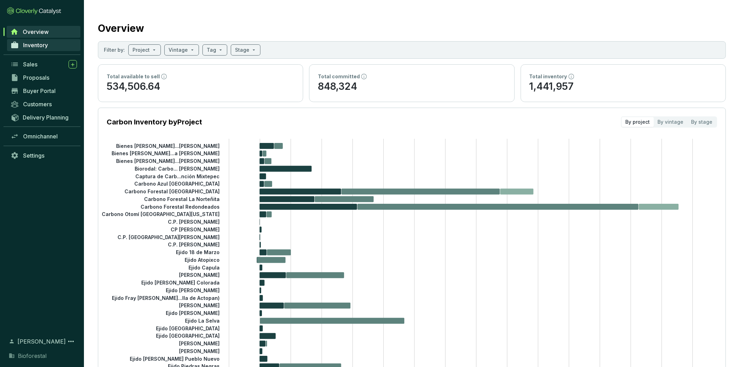
click at [46, 49] on link "Inventory" at bounding box center [43, 45] width 73 height 12
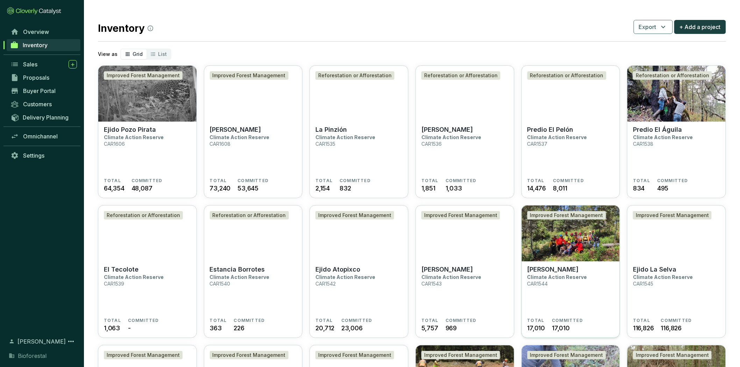
scroll to position [233, 0]
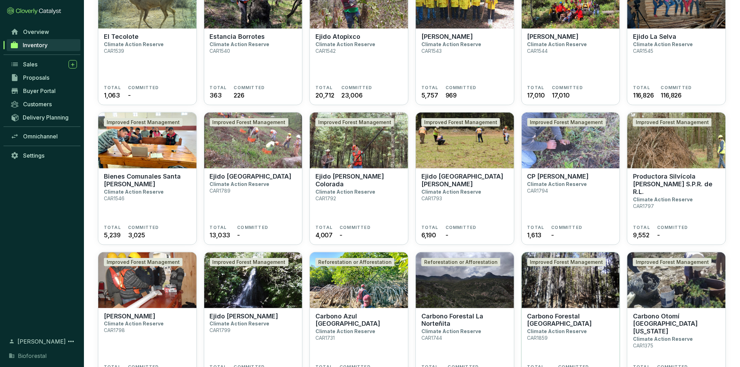
click at [574, 285] on img at bounding box center [570, 280] width 98 height 56
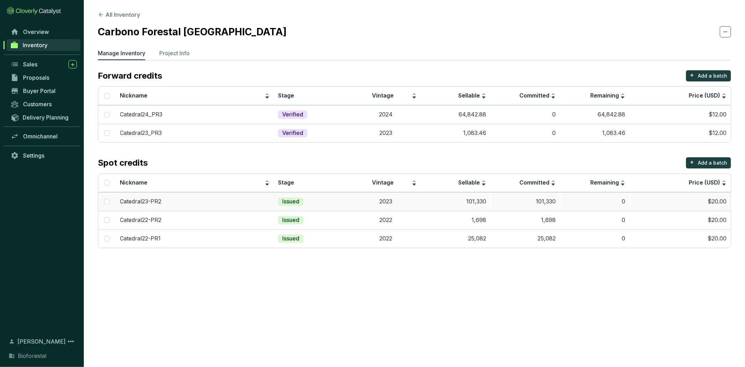
click at [388, 201] on td "2023" at bounding box center [386, 201] width 70 height 19
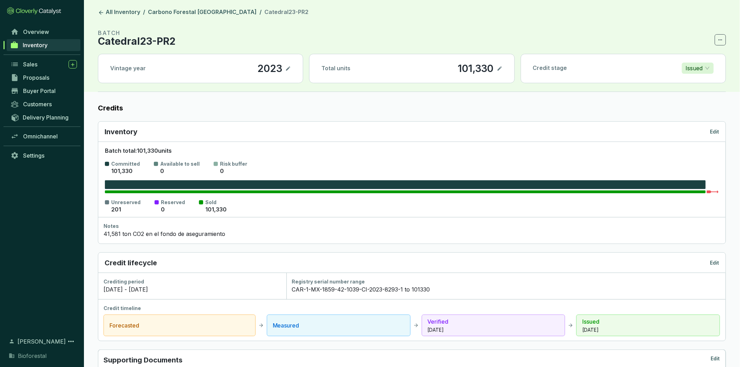
click at [39, 46] on span "Inventory" at bounding box center [35, 45] width 25 height 7
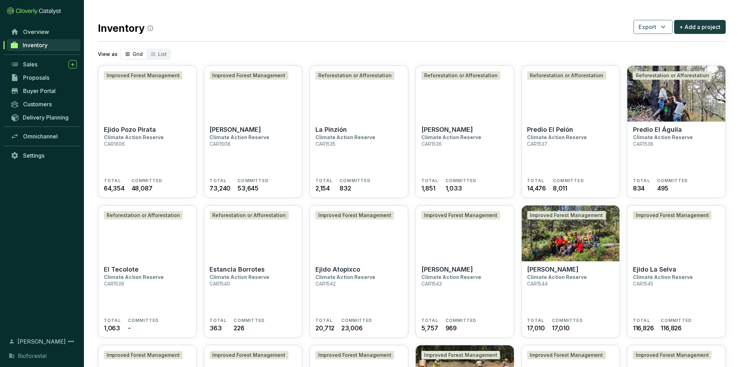
scroll to position [466, 0]
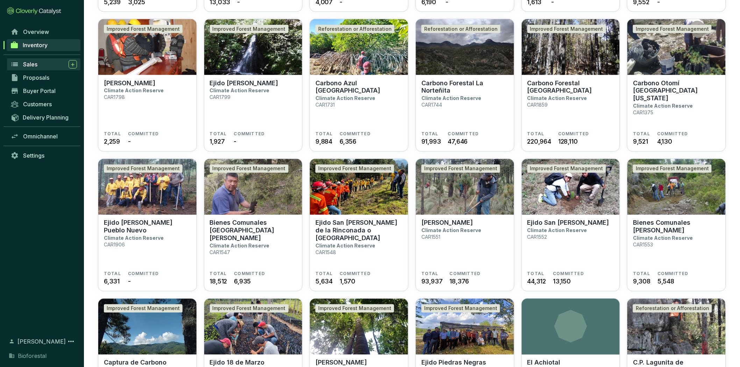
click at [34, 68] on link "Sales" at bounding box center [43, 64] width 73 height 12
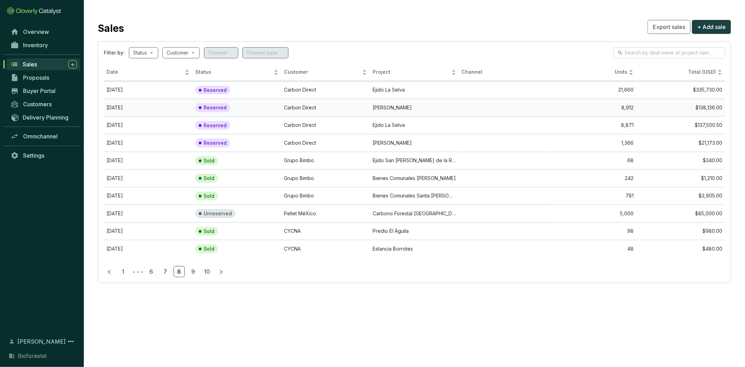
click at [325, 103] on td "Carbon Direct" at bounding box center [325, 108] width 89 height 18
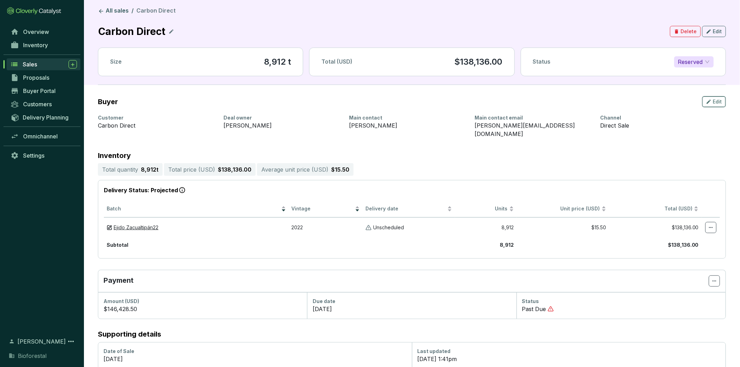
click at [719, 100] on span "Edit" at bounding box center [717, 101] width 9 height 7
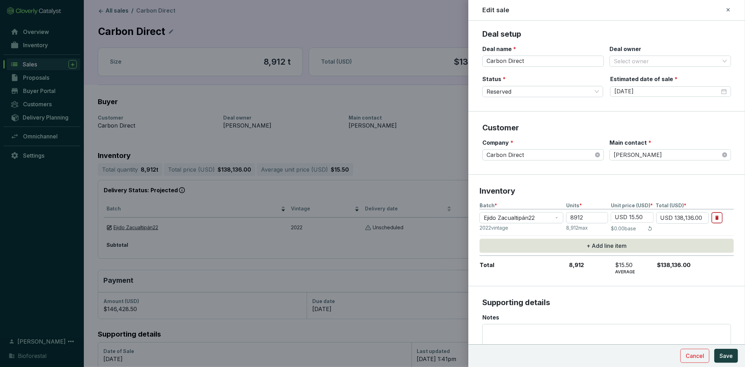
click at [714, 217] on button "button" at bounding box center [717, 217] width 11 height 11
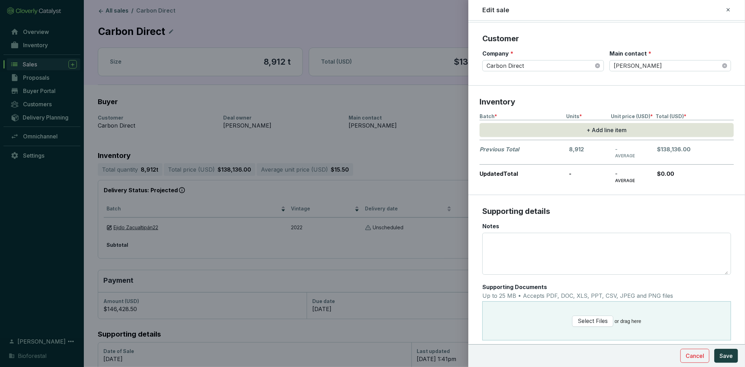
scroll to position [103, 0]
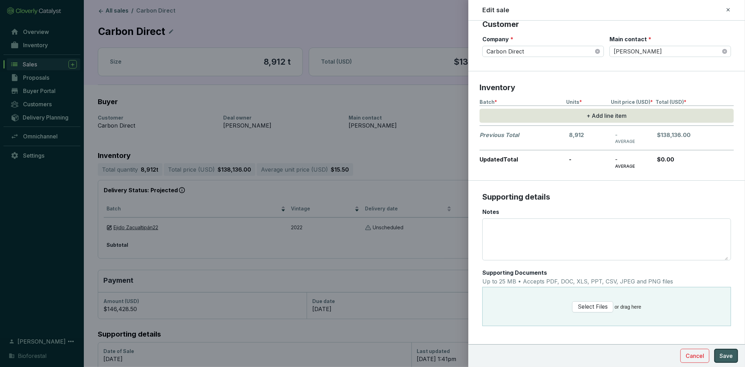
click at [722, 354] on span "Save" at bounding box center [726, 356] width 13 height 8
click at [722, 355] on span "Save" at bounding box center [726, 356] width 13 height 8
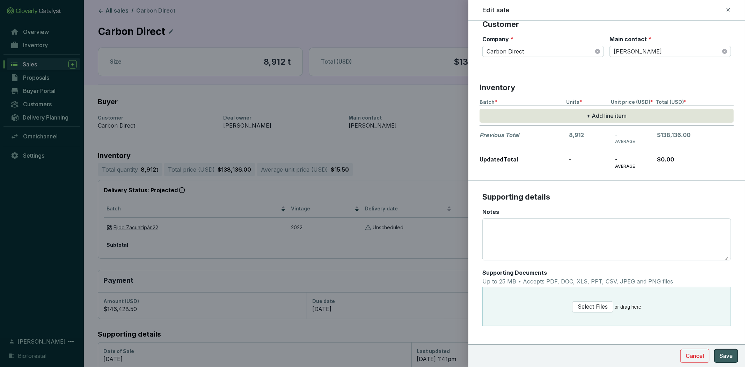
click at [722, 355] on span "Save" at bounding box center [726, 356] width 13 height 8
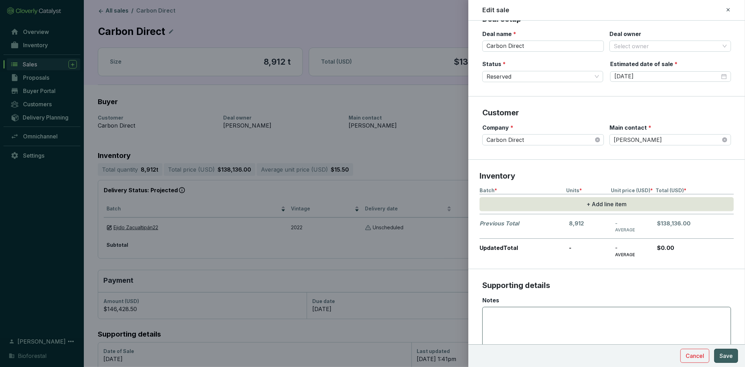
scroll to position [0, 0]
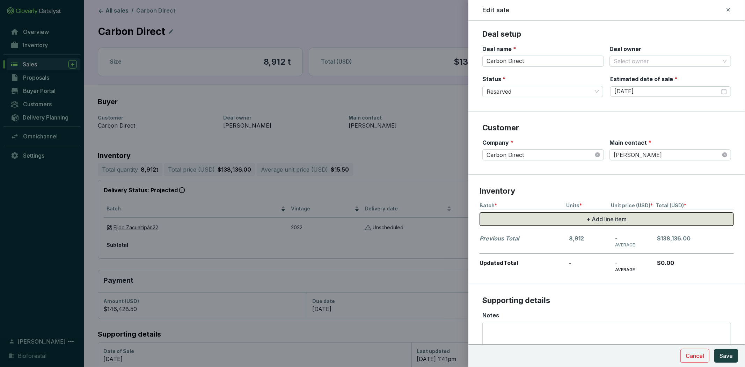
click at [603, 216] on span "+ Add line item" at bounding box center [607, 219] width 40 height 8
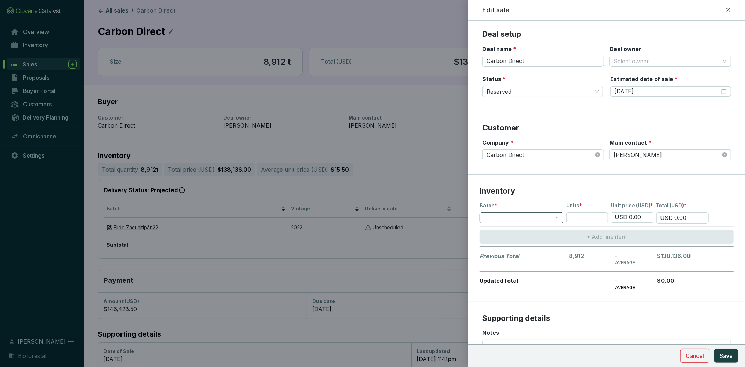
click at [508, 219] on span at bounding box center [521, 217] width 75 height 10
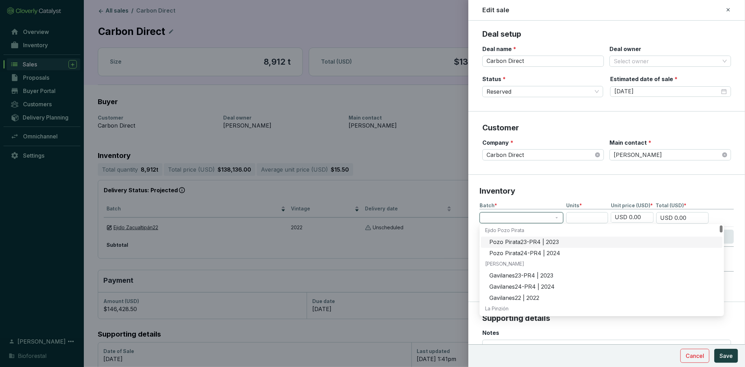
click at [508, 219] on span at bounding box center [521, 217] width 75 height 10
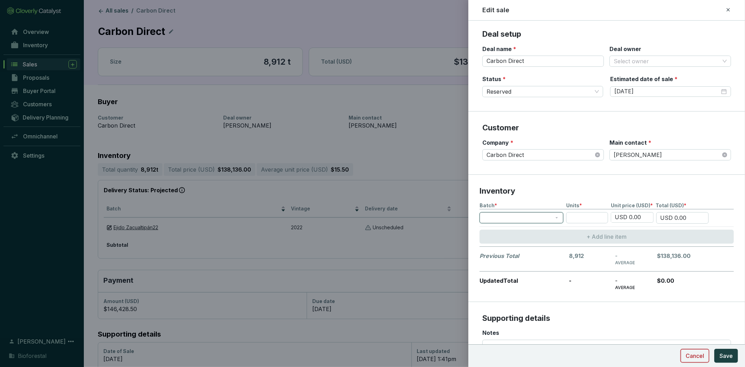
click at [694, 353] on span "Cancel" at bounding box center [695, 356] width 19 height 8
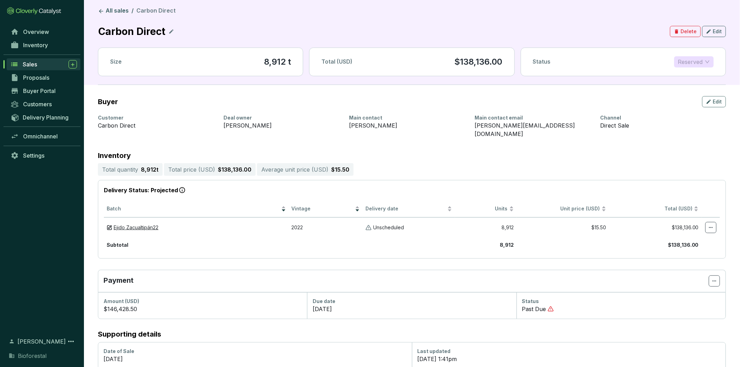
click at [694, 62] on span "Reserved" at bounding box center [694, 62] width 32 height 10
click at [693, 26] on button "Delete" at bounding box center [685, 31] width 31 height 11
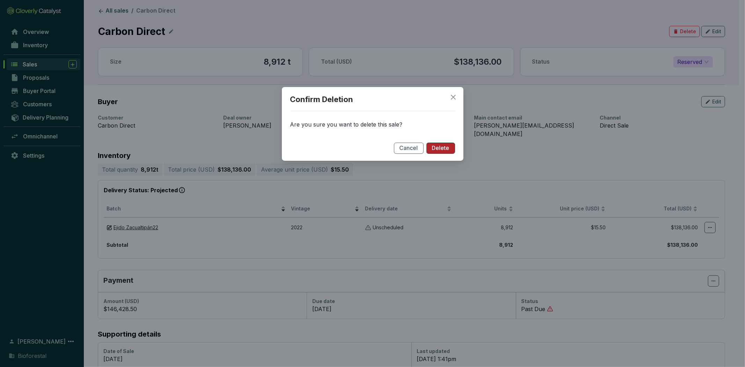
click at [451, 145] on button "Delete" at bounding box center [441, 148] width 29 height 11
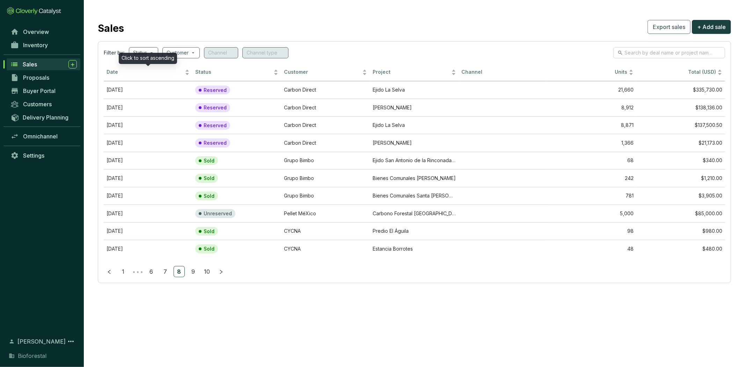
click at [143, 54] on div "Click to sort ascending" at bounding box center [148, 58] width 58 height 11
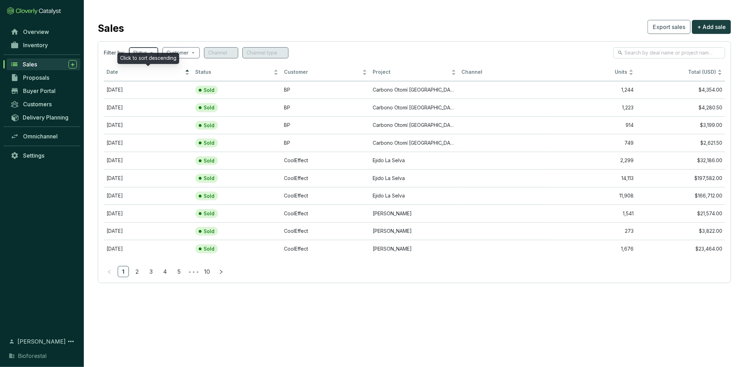
click at [145, 51] on input "search" at bounding box center [140, 53] width 14 height 10
click at [147, 95] on div "Sold Reserved Unreserved" at bounding box center [158, 101] width 59 height 42
click at [147, 97] on span "Reserved" at bounding box center [158, 100] width 30 height 8
click at [143, 97] on input "Reserved" at bounding box center [140, 100] width 6 height 6
checkbox input "true"
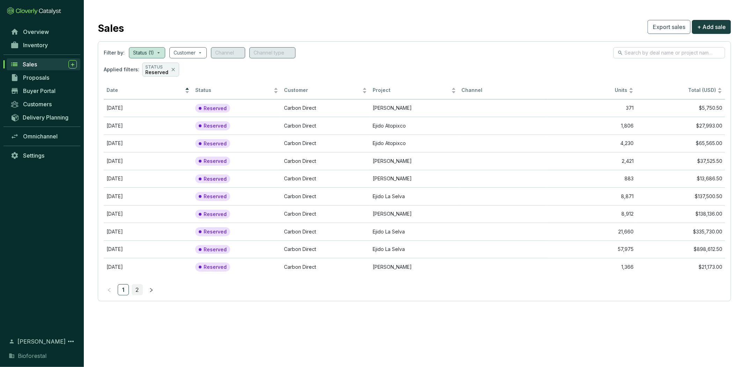
click at [137, 289] on link "2" at bounding box center [137, 289] width 10 height 10
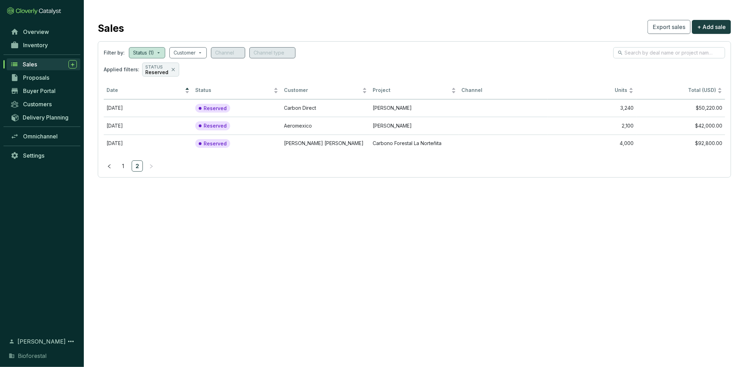
click at [301, 207] on section "Sales Export sales + Add sale Filter by: Status (1) Customer Channel Channel ty…" at bounding box center [372, 183] width 745 height 367
click at [47, 44] on span "Inventory" at bounding box center [35, 45] width 25 height 7
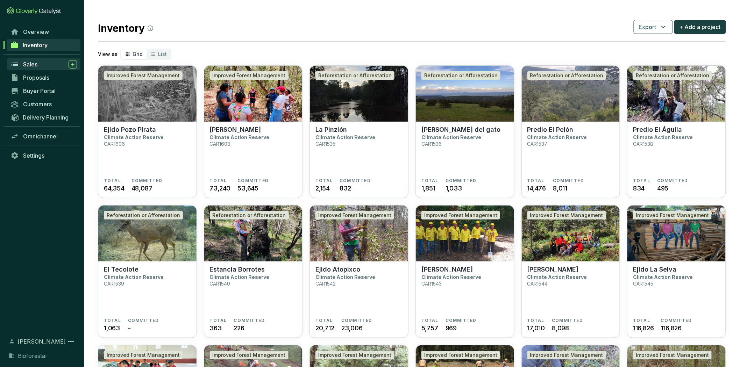
click at [29, 65] on span "Sales" at bounding box center [30, 64] width 14 height 7
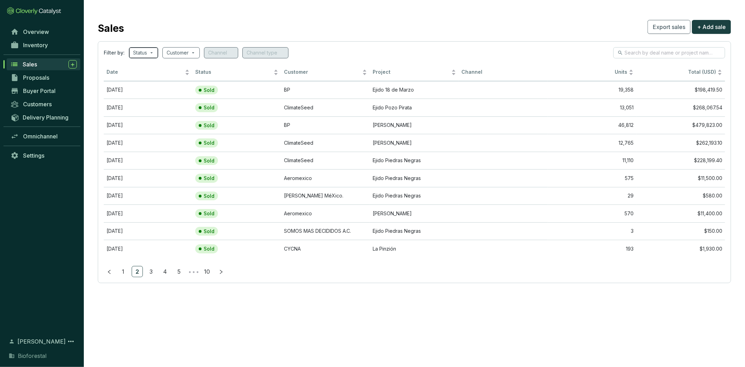
click at [146, 49] on input "search" at bounding box center [140, 53] width 14 height 10
click at [158, 99] on span "Reserved" at bounding box center [158, 100] width 30 height 8
click at [143, 99] on input "Reserved" at bounding box center [140, 100] width 6 height 6
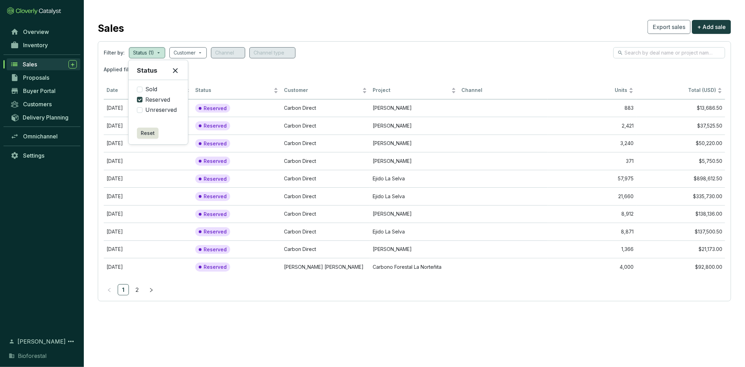
click at [158, 96] on span "Reserved" at bounding box center [158, 100] width 30 height 8
click at [143, 97] on input "Reserved" at bounding box center [140, 100] width 6 height 6
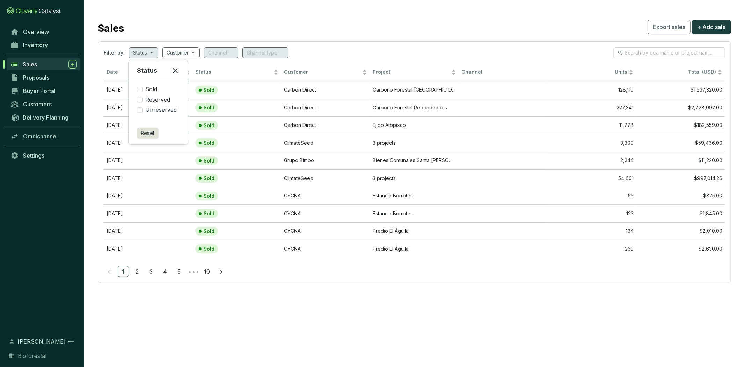
click at [172, 71] on icon at bounding box center [175, 70] width 8 height 8
click at [153, 54] on span at bounding box center [143, 53] width 21 height 10
click at [161, 98] on span "Reserved" at bounding box center [158, 100] width 30 height 8
click at [143, 98] on input "Reserved" at bounding box center [140, 100] width 6 height 6
checkbox input "true"
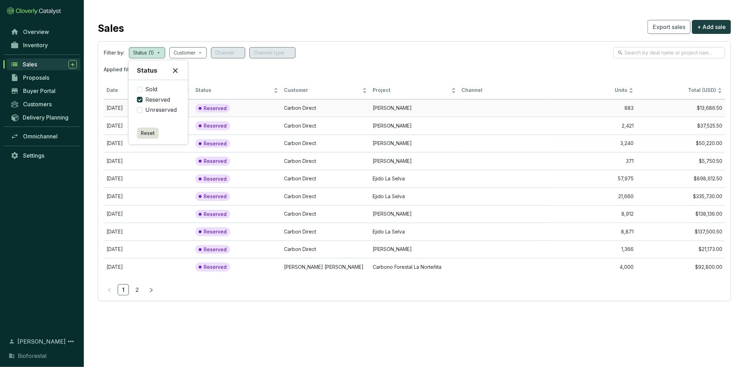
click at [264, 109] on td "Reserved" at bounding box center [237, 108] width 89 height 18
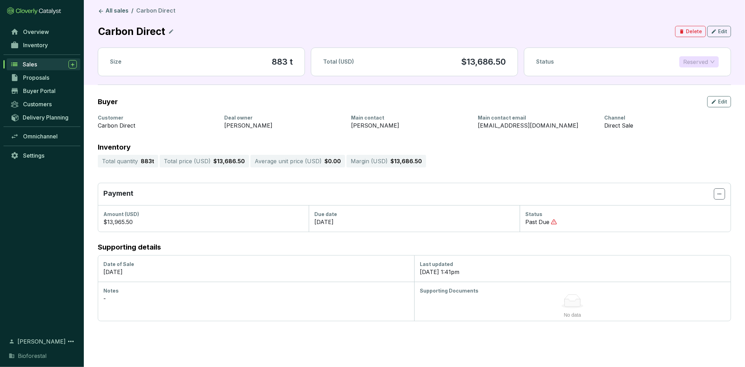
click at [700, 63] on span "Reserved" at bounding box center [700, 62] width 32 height 10
click at [701, 63] on span "Reserved" at bounding box center [700, 62] width 32 height 10
click at [717, 33] on icon "button" at bounding box center [715, 31] width 6 height 8
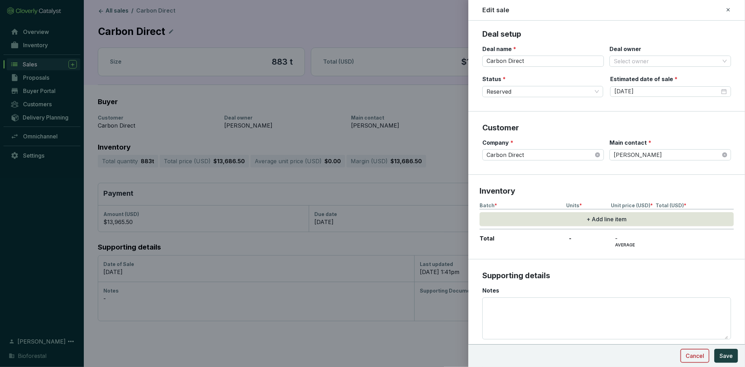
click at [687, 353] on span "Cancel" at bounding box center [695, 356] width 19 height 8
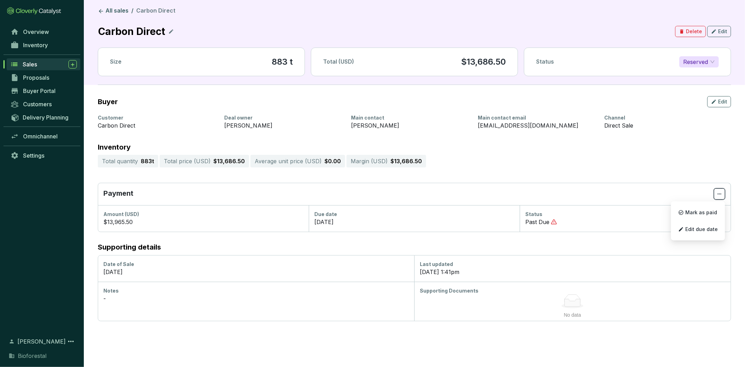
click at [719, 189] on span at bounding box center [719, 193] width 11 height 11
click at [692, 228] on span "Edit due date" at bounding box center [702, 229] width 33 height 6
click at [698, 64] on span "Reserved" at bounding box center [700, 62] width 32 height 10
click at [719, 102] on span "Edit" at bounding box center [723, 101] width 9 height 7
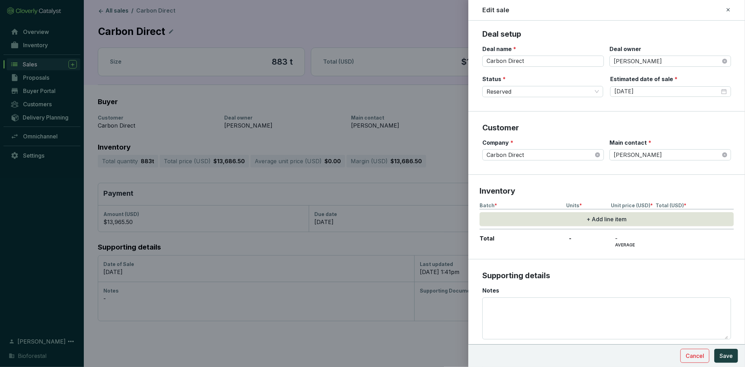
scroll to position [79, 0]
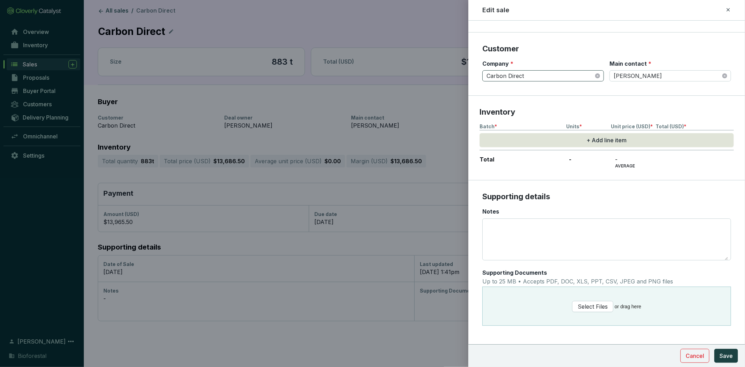
click at [533, 71] on span "Carbon Direct" at bounding box center [543, 76] width 113 height 10
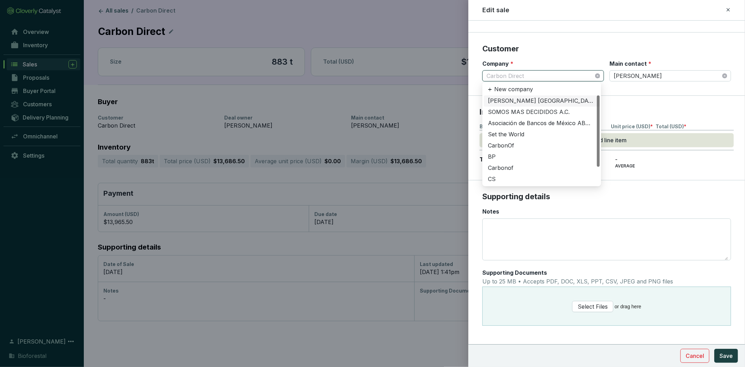
click at [538, 71] on span "Carbon Direct" at bounding box center [543, 76] width 113 height 10
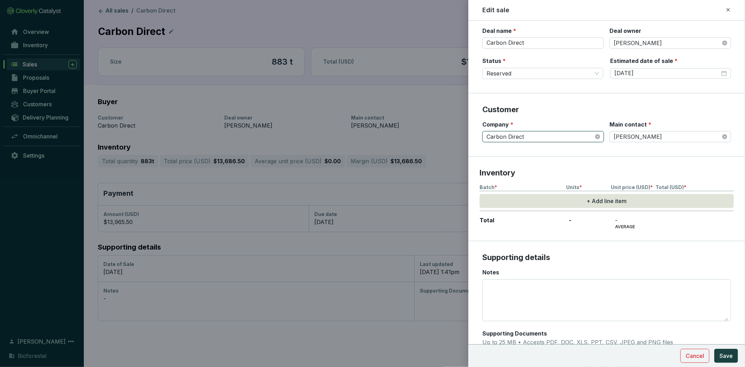
scroll to position [0, 0]
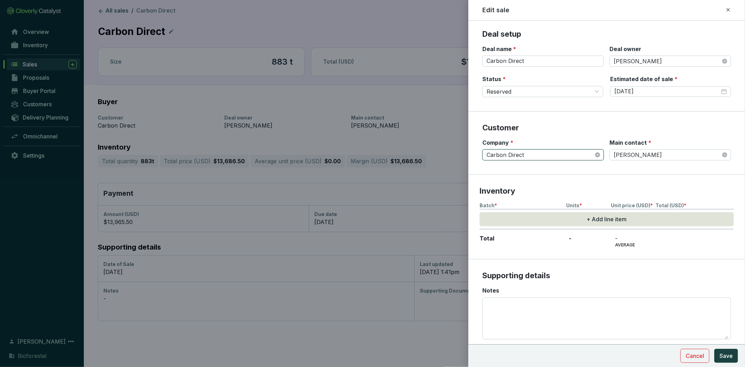
click at [729, 7] on icon at bounding box center [729, 10] width 6 height 8
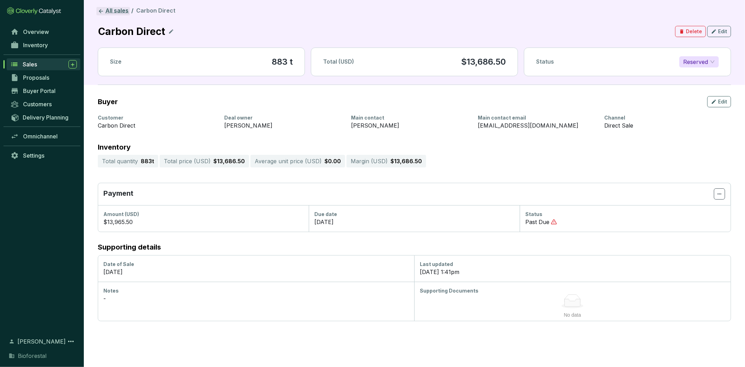
click at [116, 8] on link "All sales" at bounding box center [113, 11] width 34 height 8
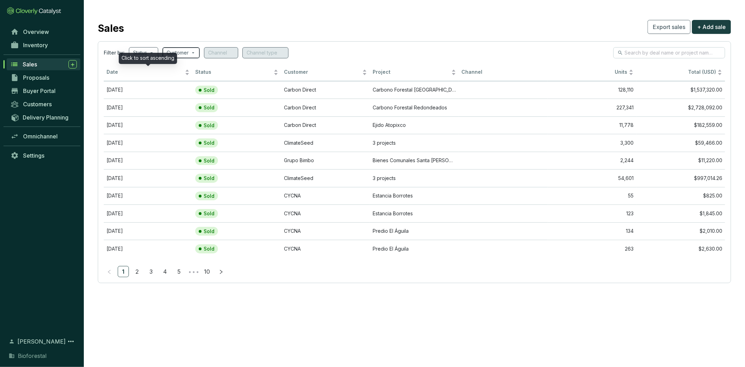
click at [178, 53] on input "search" at bounding box center [178, 53] width 22 height 10
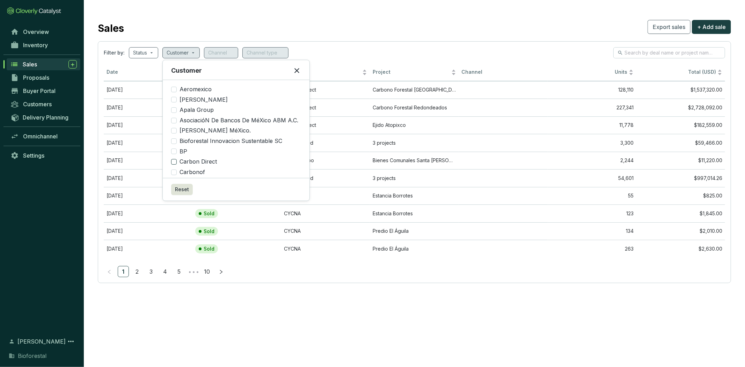
click at [205, 166] on span "Carbon Direct" at bounding box center [198, 162] width 43 height 8
click at [177, 165] on input "Carbon Direct" at bounding box center [174, 162] width 6 height 6
checkbox input "true"
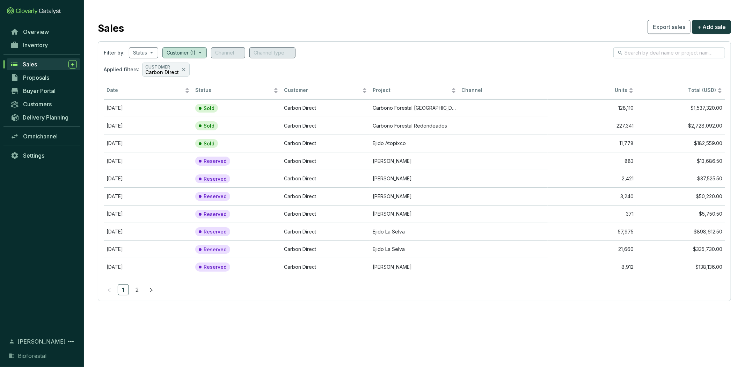
click at [500, 36] on section "Sales Export sales + Add sale Filter by: Status Customer (1) Channel Channel ty…" at bounding box center [415, 159] width 662 height 319
click at [641, 138] on td "$182,559.00" at bounding box center [681, 144] width 89 height 18
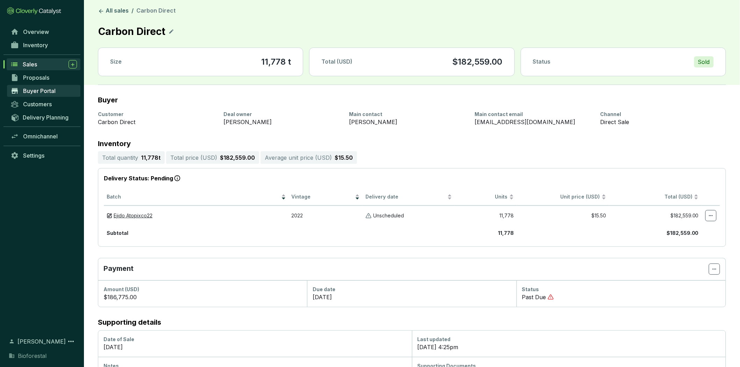
click at [31, 92] on span "Buyer Portal" at bounding box center [39, 90] width 33 height 7
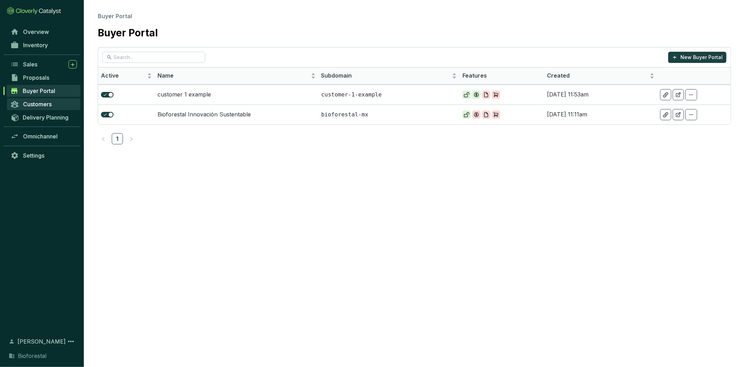
click at [40, 103] on span "Customers" at bounding box center [37, 104] width 29 height 7
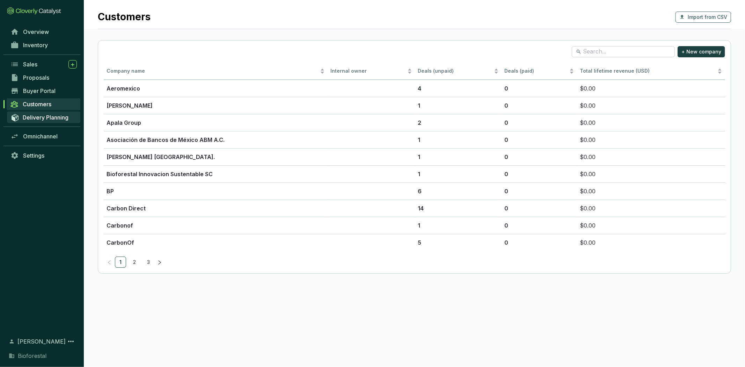
click at [29, 120] on span "Delivery Planning" at bounding box center [46, 117] width 46 height 7
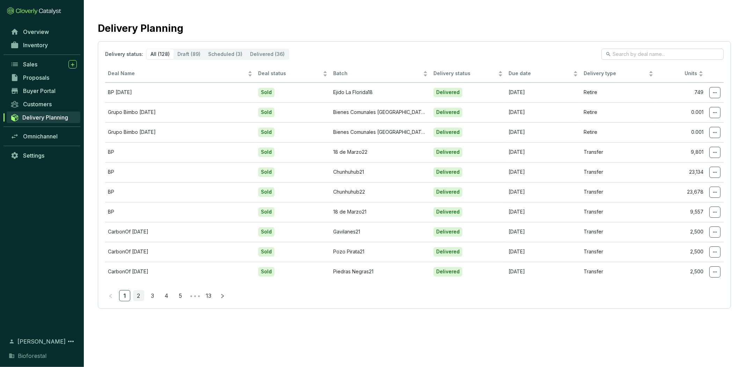
click at [139, 295] on link "2" at bounding box center [139, 295] width 10 height 10
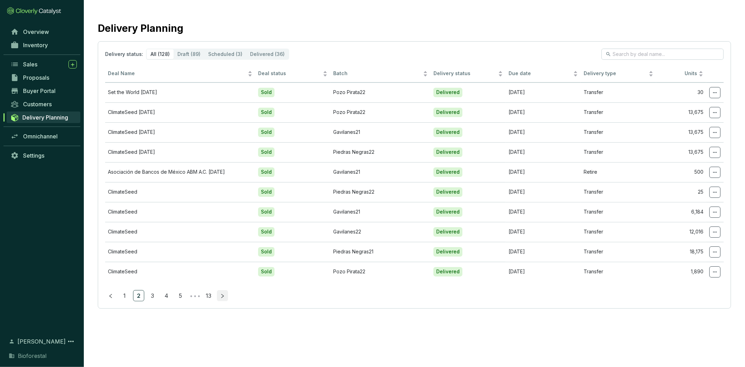
click at [223, 292] on button "button" at bounding box center [222, 295] width 11 height 11
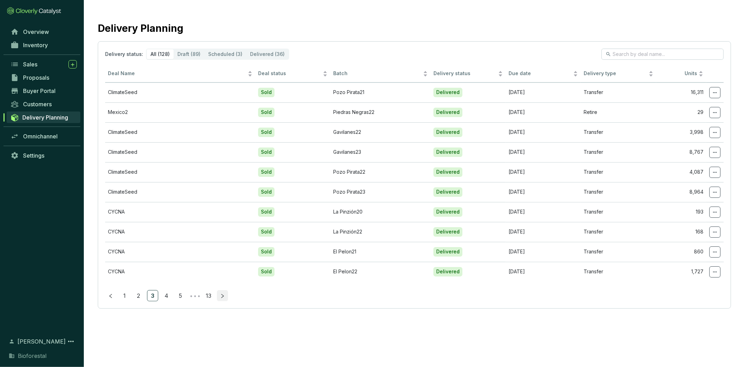
click at [223, 292] on button "button" at bounding box center [222, 295] width 11 height 11
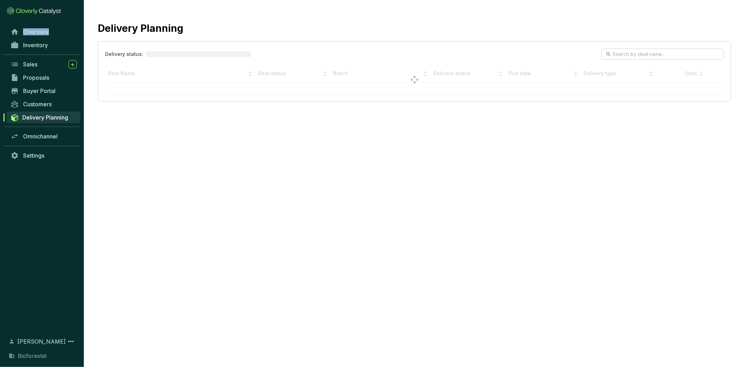
click at [223, 292] on section "Delivery Planning Delivery status: Deal Name Deal status Batch Delivery status …" at bounding box center [372, 183] width 745 height 367
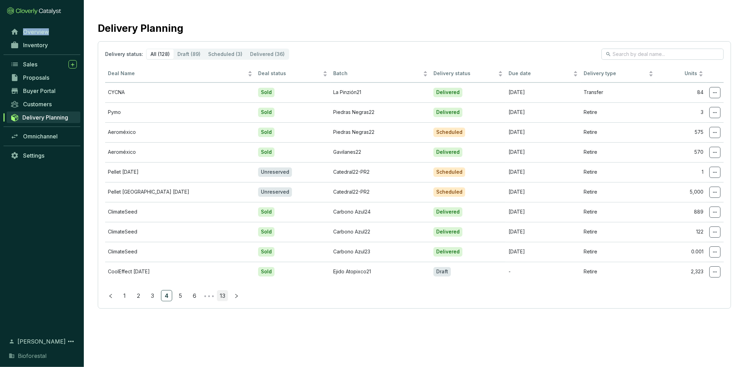
click at [224, 298] on link "13" at bounding box center [222, 295] width 10 height 10
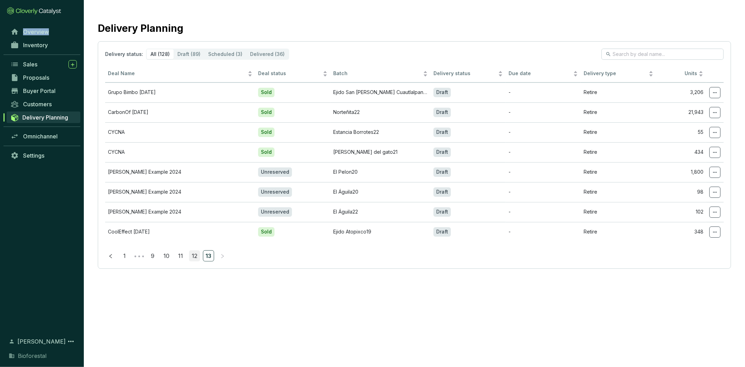
click at [197, 257] on link "12" at bounding box center [194, 256] width 10 height 10
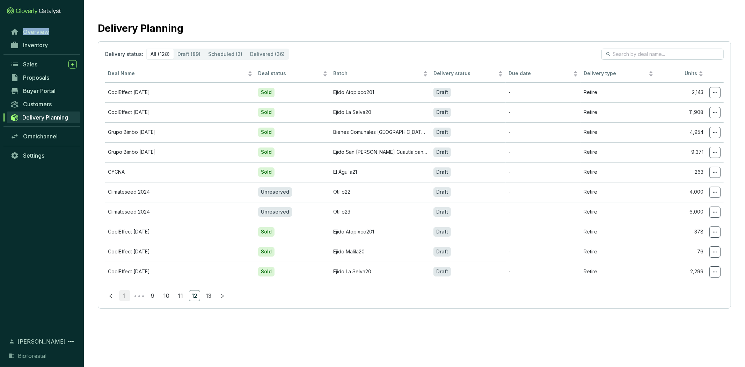
click at [123, 292] on link "1" at bounding box center [125, 295] width 10 height 10
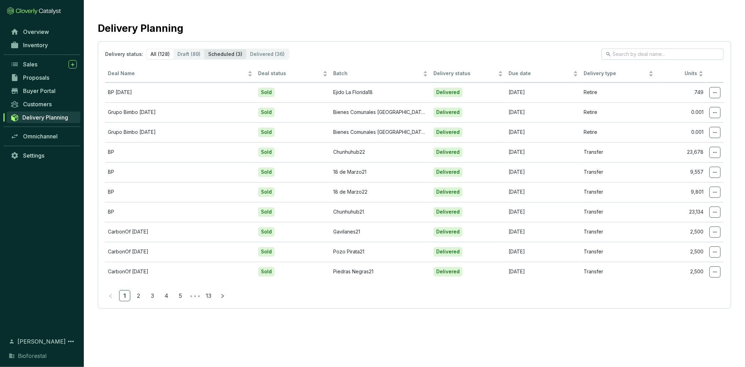
click at [221, 54] on div "Scheduled (3)" at bounding box center [225, 54] width 42 height 10
click at [204, 49] on input "Scheduled (3)" at bounding box center [204, 49] width 0 height 0
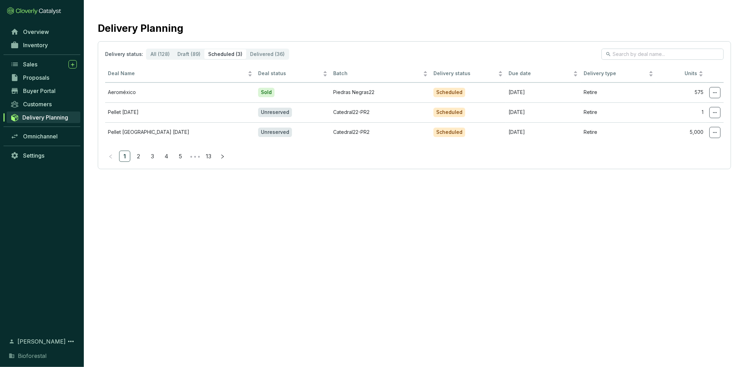
click at [257, 48] on section "Delivery status: All (128) Draft (89) Scheduled (3) Delivered (36) Deal Name De…" at bounding box center [415, 105] width 634 height 128
click at [261, 53] on div "Delivered (36)" at bounding box center [267, 54] width 42 height 10
click at [246, 49] on input "Delivered (36)" at bounding box center [246, 49] width 0 height 0
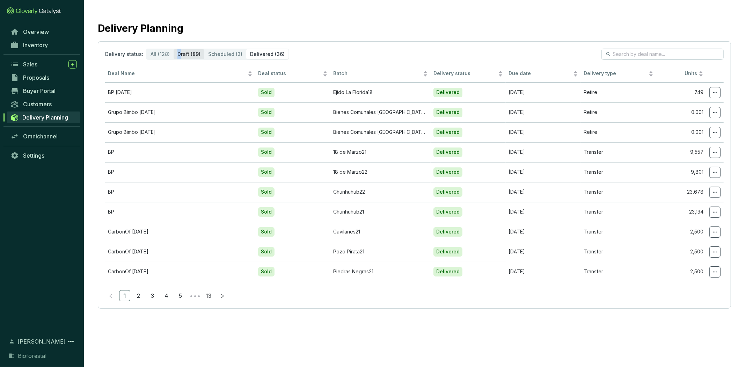
click at [177, 50] on div "Draft (89)" at bounding box center [189, 54] width 31 height 10
click at [183, 53] on div "Draft (89)" at bounding box center [189, 54] width 31 height 10
click at [174, 49] on input "Draft (89)" at bounding box center [174, 49] width 0 height 0
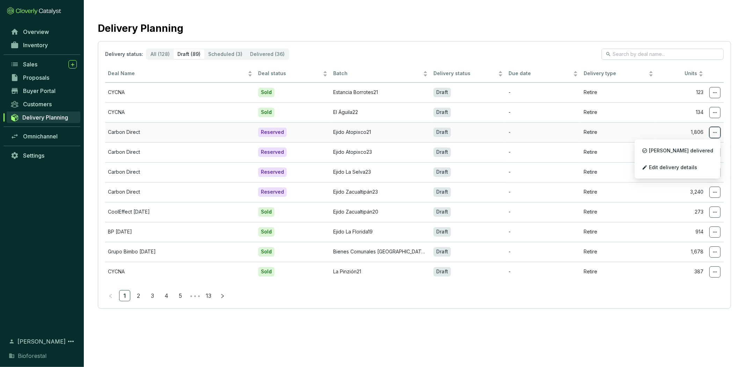
click at [715, 129] on icon at bounding box center [716, 132] width 6 height 8
click at [715, 128] on icon at bounding box center [716, 132] width 6 height 8
click at [280, 190] on div "Reserved" at bounding box center [272, 191] width 29 height 9
click at [228, 189] on td "Carbon Direct" at bounding box center [180, 192] width 150 height 20
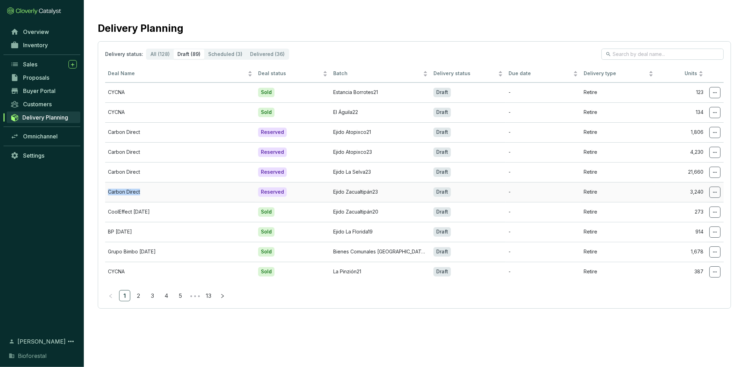
click at [228, 189] on td "Carbon Direct" at bounding box center [180, 192] width 150 height 20
click at [32, 27] on link "Overview" at bounding box center [43, 32] width 73 height 12
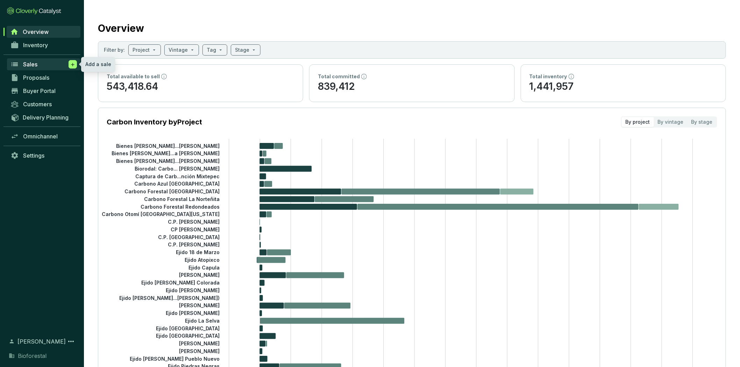
click at [71, 64] on icon at bounding box center [73, 64] width 6 height 7
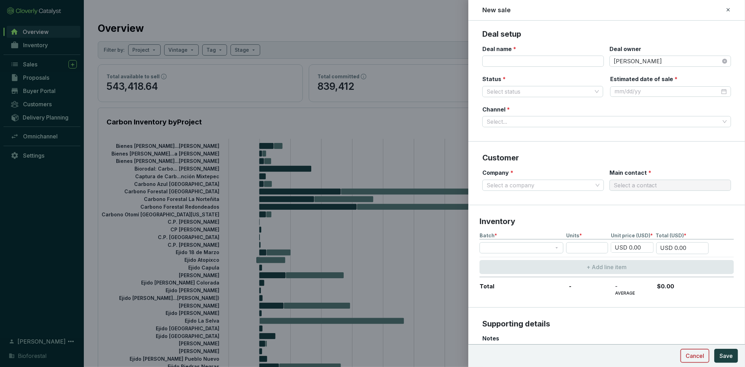
click at [693, 350] on button "Cancel" at bounding box center [695, 356] width 29 height 14
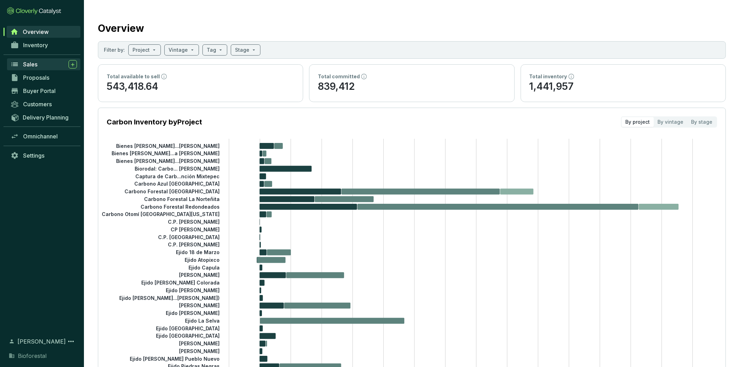
click at [37, 62] on div "Sales" at bounding box center [50, 64] width 54 height 8
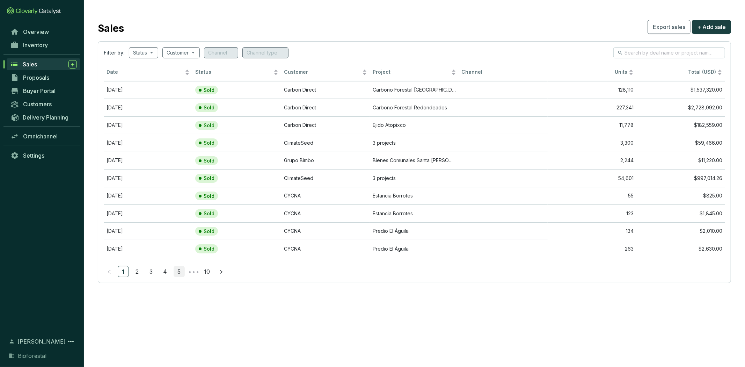
click at [177, 273] on link "5" at bounding box center [179, 271] width 10 height 10
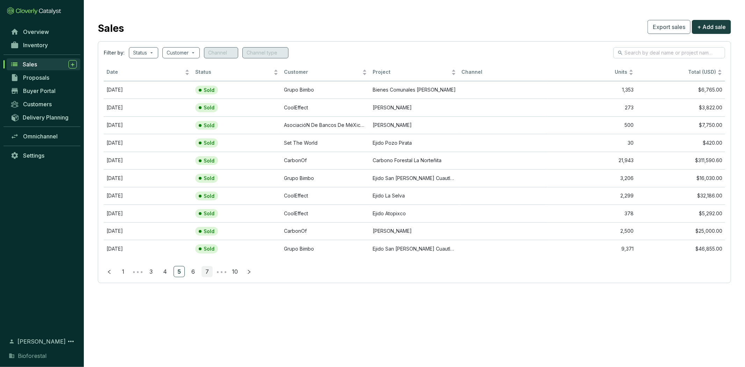
click at [203, 272] on link "7" at bounding box center [207, 271] width 10 height 10
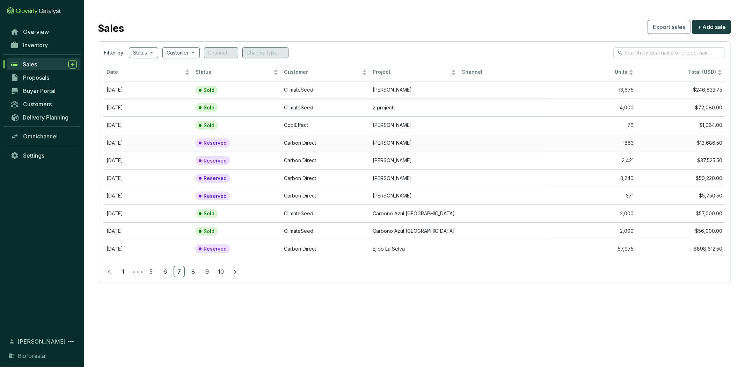
click at [293, 143] on td "Carbon Direct" at bounding box center [325, 143] width 89 height 18
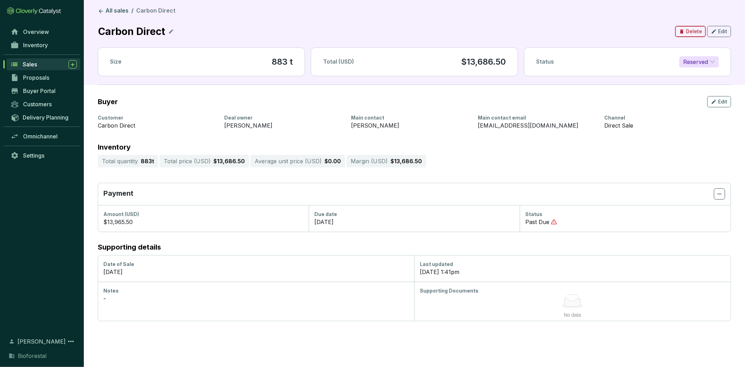
click at [694, 29] on span "Delete" at bounding box center [694, 31] width 16 height 7
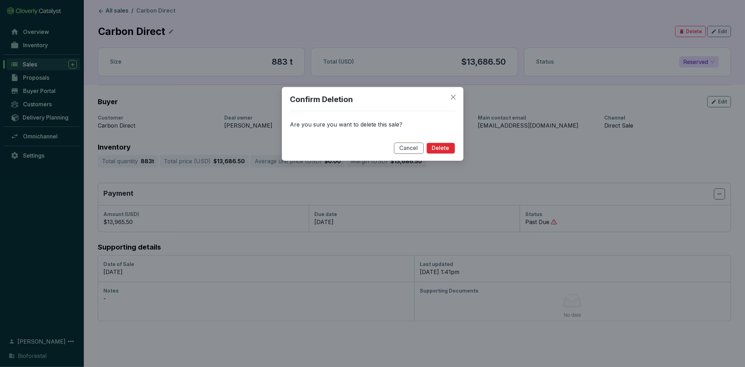
click at [455, 145] on div "Confirm Deletion Are you sure you want to delete this sale? Cancel Delete" at bounding box center [373, 123] width 182 height 73
click at [446, 150] on span "Delete" at bounding box center [440, 148] width 17 height 8
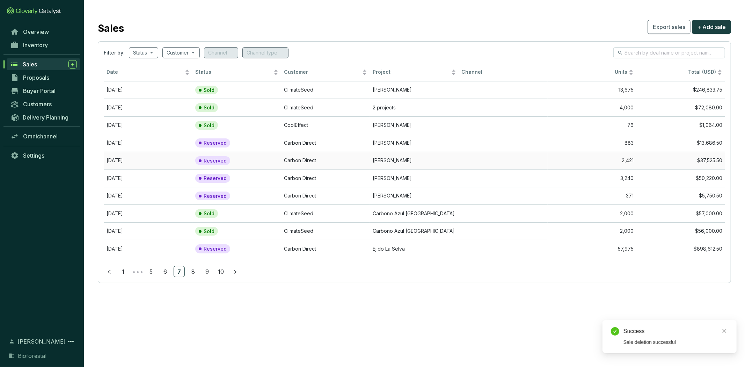
click at [441, 163] on td "[PERSON_NAME]" at bounding box center [414, 161] width 89 height 18
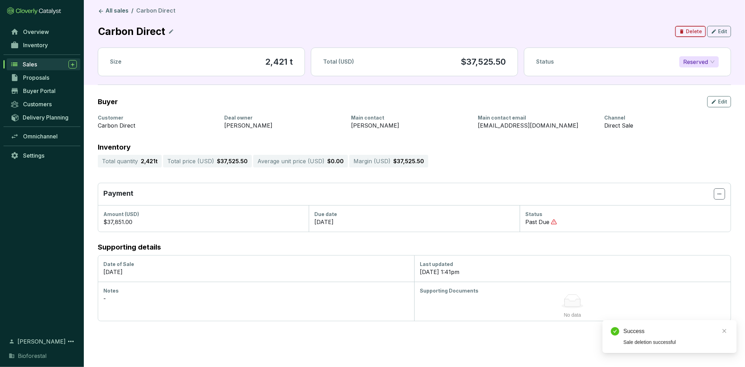
click at [694, 28] on span "Delete" at bounding box center [694, 31] width 16 height 7
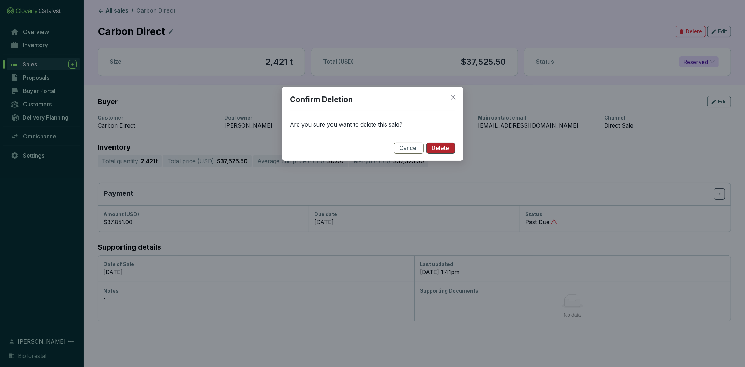
click at [443, 145] on span "Delete" at bounding box center [440, 148] width 17 height 8
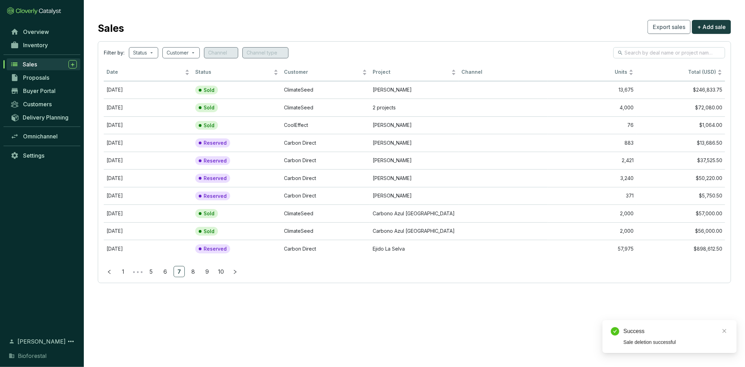
drag, startPoint x: 633, startPoint y: 338, endPoint x: 655, endPoint y: 334, distance: 21.9
click at [633, 338] on div "Sale deletion successful" at bounding box center [676, 342] width 105 height 8
click at [723, 330] on icon "close" at bounding box center [724, 331] width 5 height 5
click at [284, 196] on td "Carbon Direct" at bounding box center [325, 196] width 89 height 18
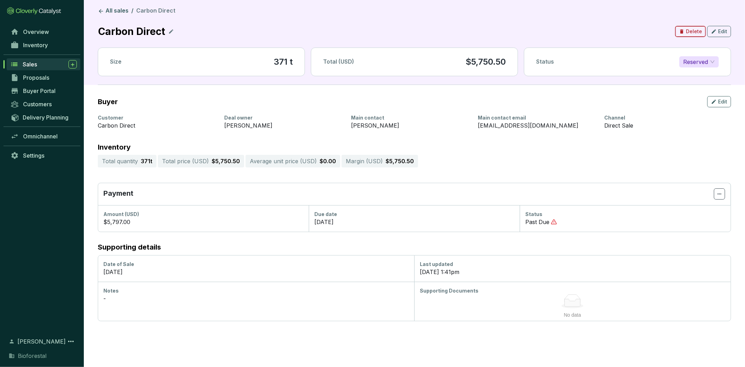
click at [691, 33] on span "Delete" at bounding box center [694, 31] width 16 height 7
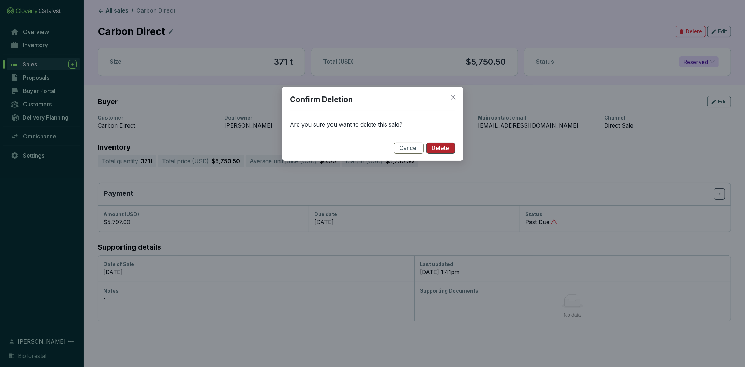
click at [448, 147] on span "Delete" at bounding box center [440, 148] width 17 height 8
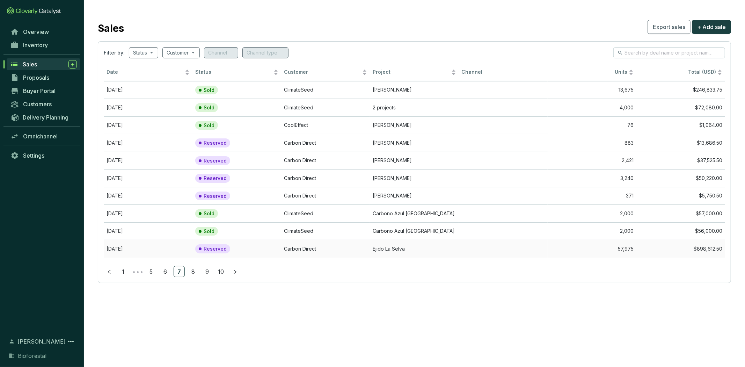
click at [390, 253] on td "Ejido La Selva" at bounding box center [414, 249] width 89 height 18
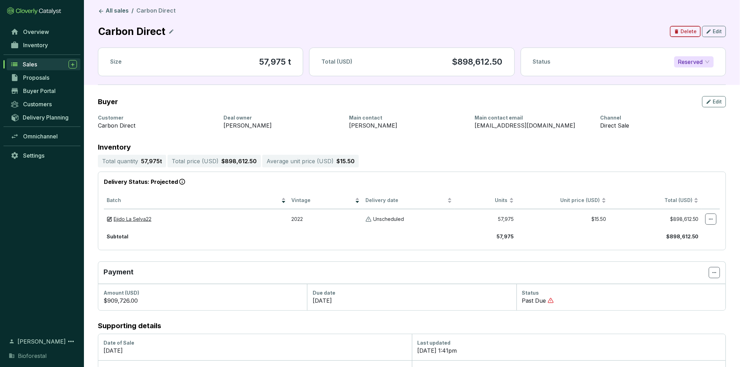
click at [686, 29] on span "Delete" at bounding box center [688, 31] width 16 height 7
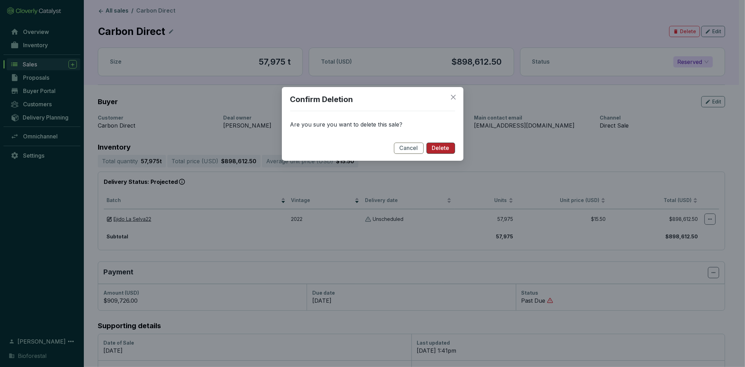
click at [450, 151] on button "Delete" at bounding box center [441, 148] width 29 height 11
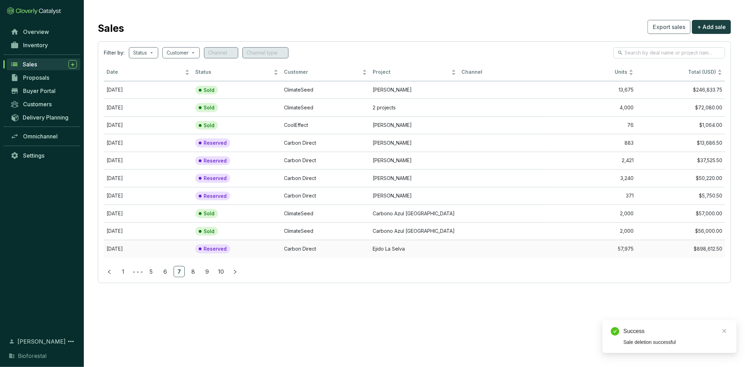
click at [412, 246] on td "Ejido La Selva" at bounding box center [414, 249] width 89 height 18
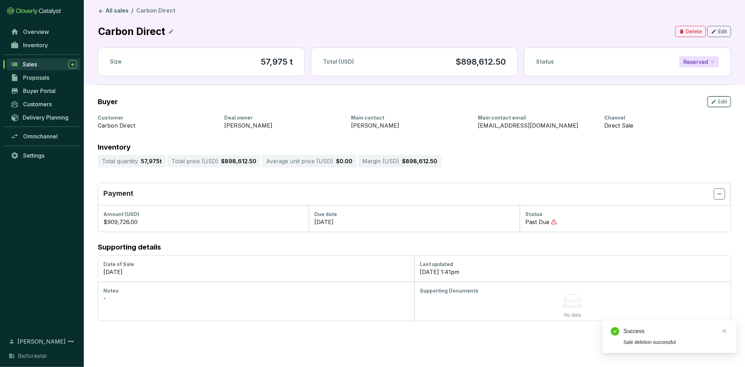
click at [716, 100] on icon "button" at bounding box center [715, 102] width 6 height 8
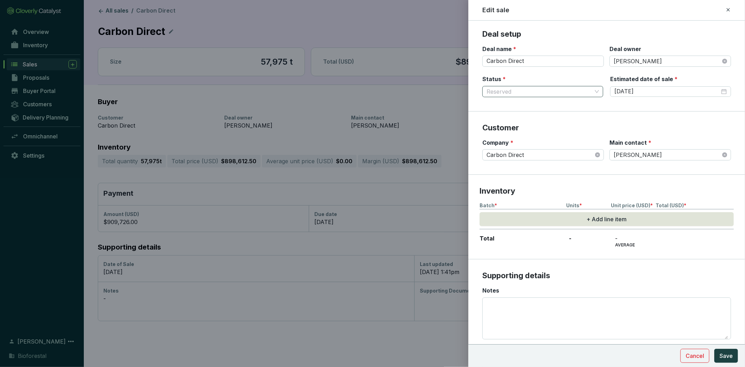
click at [583, 92] on span "Reserved" at bounding box center [543, 91] width 113 height 10
click at [583, 90] on span "Reserved" at bounding box center [543, 91] width 113 height 10
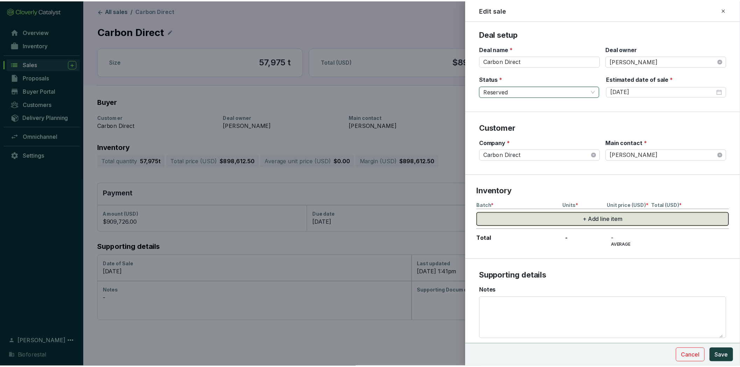
scroll to position [79, 0]
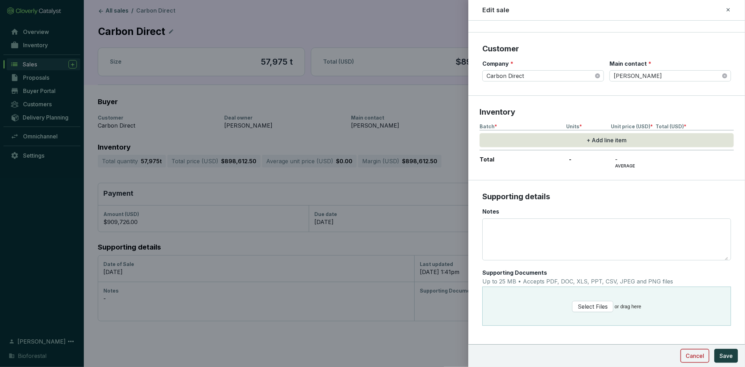
click at [703, 359] on span "Cancel" at bounding box center [695, 356] width 19 height 8
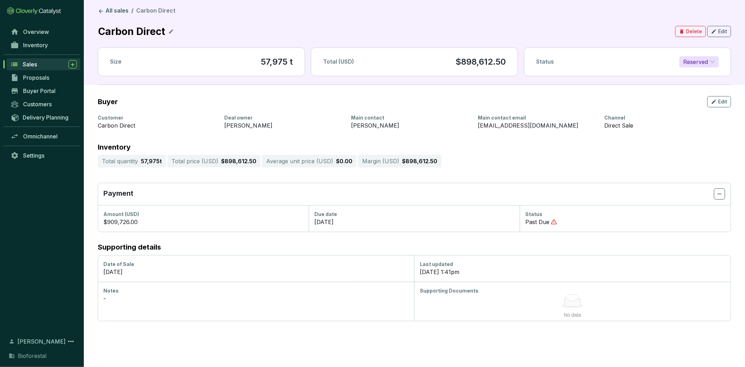
click at [33, 60] on div "Sales" at bounding box center [50, 64] width 54 height 8
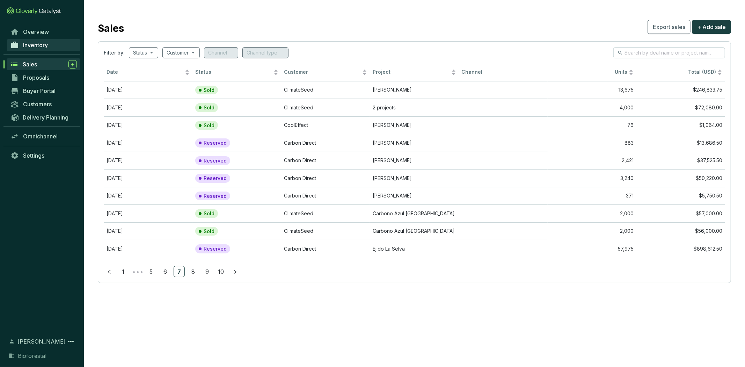
click at [39, 41] on link "Inventory" at bounding box center [43, 45] width 73 height 12
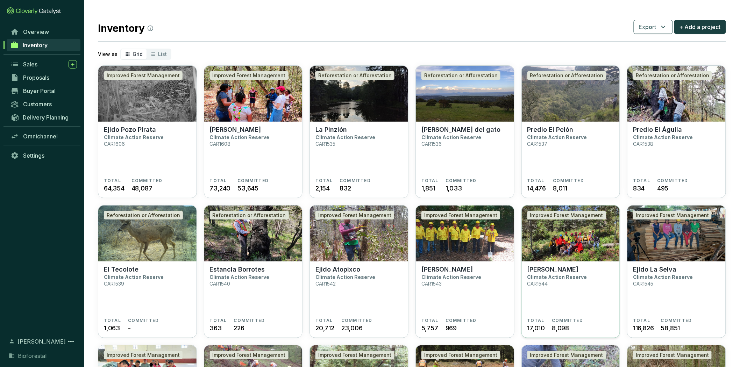
scroll to position [194, 0]
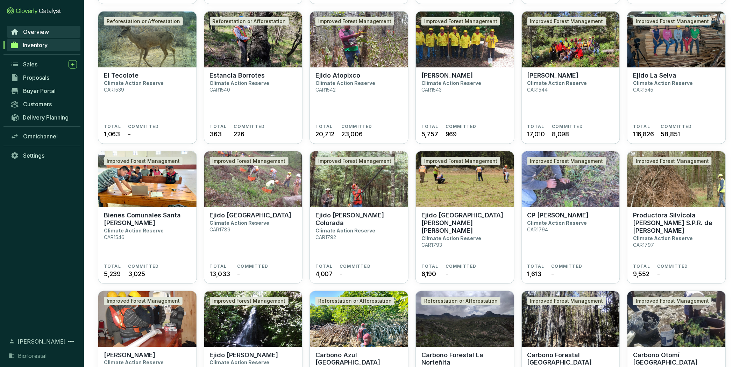
drag, startPoint x: 57, startPoint y: 41, endPoint x: 44, endPoint y: 35, distance: 14.4
click at [57, 41] on link "Inventory" at bounding box center [44, 45] width 74 height 12
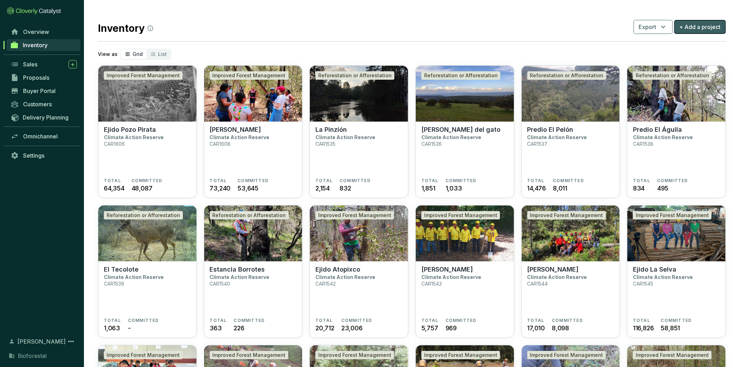
click at [691, 29] on span "+ Add a project" at bounding box center [699, 27] width 41 height 8
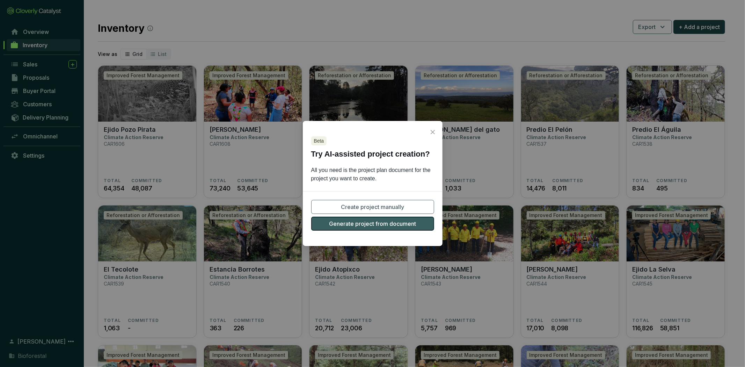
click at [378, 223] on span "Generate project from document" at bounding box center [372, 223] width 87 height 8
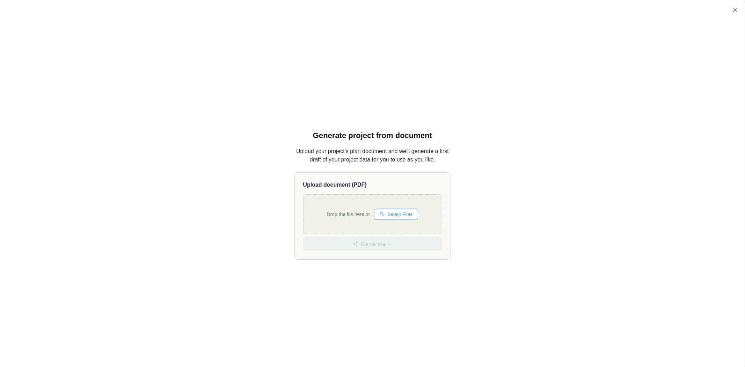
click at [404, 214] on span "Select Files" at bounding box center [400, 214] width 25 height 8
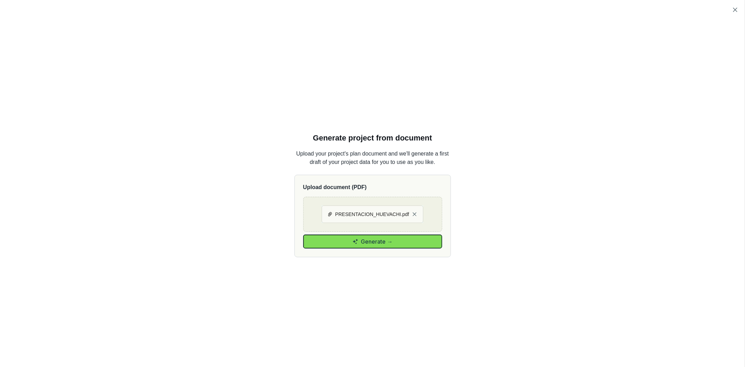
click at [369, 238] on span "Generate →" at bounding box center [377, 241] width 32 height 8
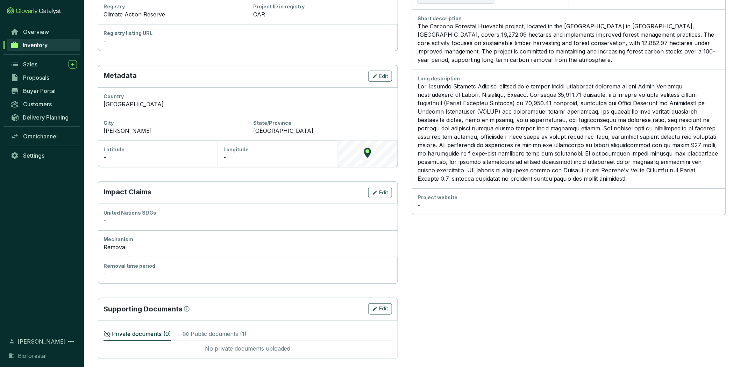
scroll to position [275, 0]
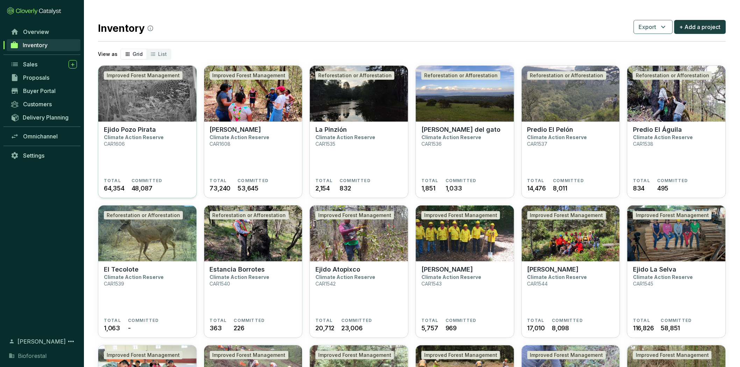
click at [181, 164] on section "Ejido Pozo Pirata Climate Action Reserve CAR1606" at bounding box center [147, 152] width 87 height 52
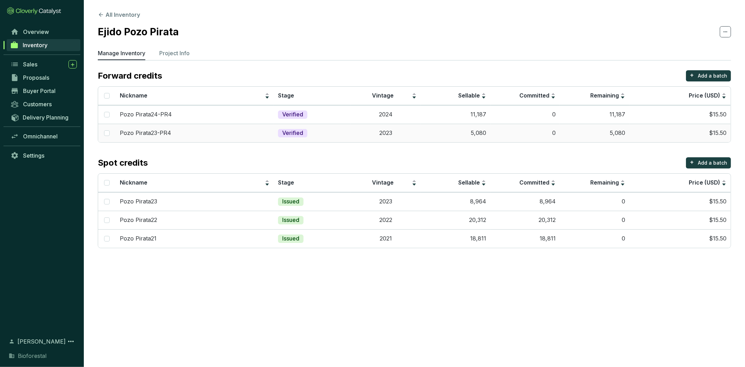
click at [355, 137] on td "2023" at bounding box center [386, 133] width 70 height 19
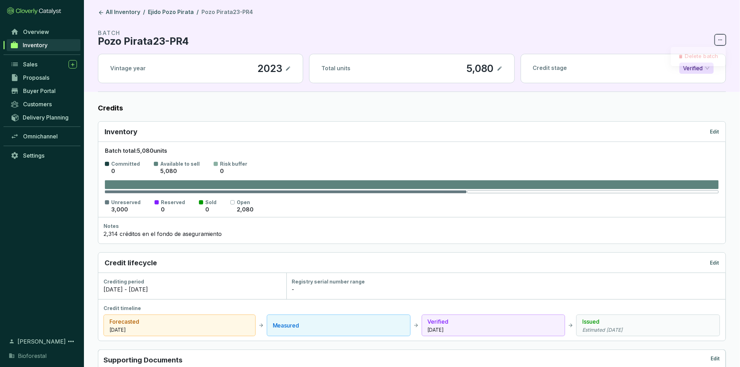
click at [721, 41] on icon at bounding box center [720, 40] width 6 height 8
click at [602, 42] on section "BATCH Pozo Pirata23-PR4" at bounding box center [412, 37] width 628 height 17
click at [712, 129] on p "Edit" at bounding box center [714, 131] width 9 height 7
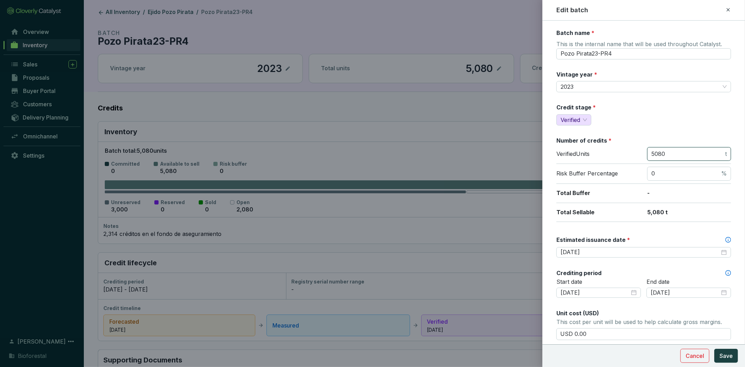
drag, startPoint x: 668, startPoint y: 152, endPoint x: 646, endPoint y: 158, distance: 23.1
click at [648, 158] on span "5080 t" at bounding box center [690, 154] width 84 height 14
click at [367, 140] on div at bounding box center [372, 183] width 745 height 367
click at [203, 21] on div at bounding box center [372, 183] width 745 height 367
click at [175, 14] on div at bounding box center [372, 183] width 745 height 367
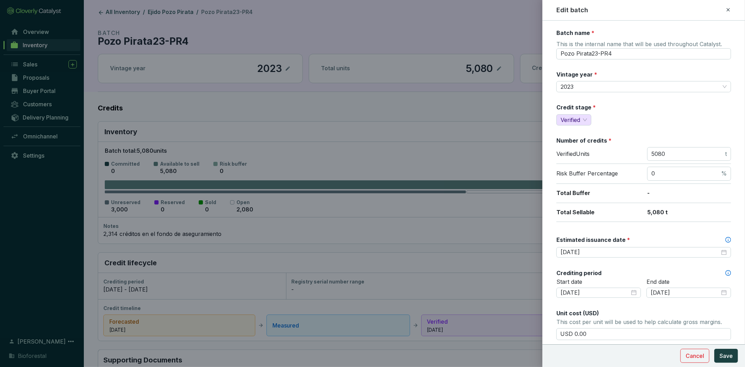
click at [729, 8] on icon at bounding box center [728, 9] width 3 height 3
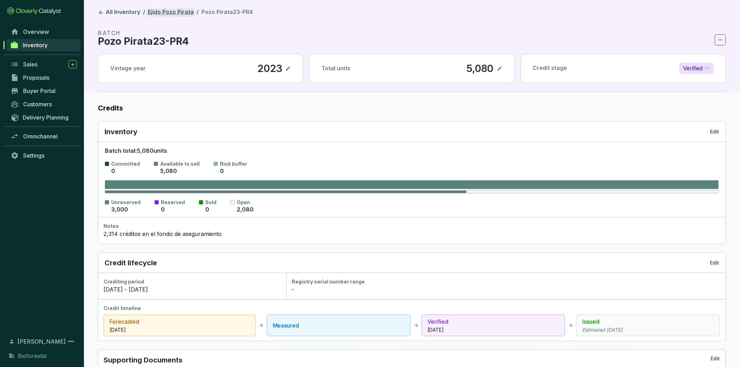
click at [175, 11] on link "Ejido Pozo Pirata" at bounding box center [170, 12] width 49 height 8
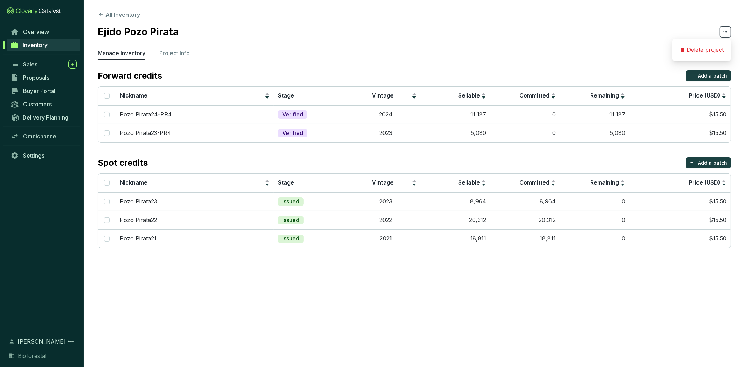
click at [724, 32] on icon at bounding box center [726, 32] width 6 height 8
click at [369, 135] on td "2023" at bounding box center [386, 133] width 70 height 19
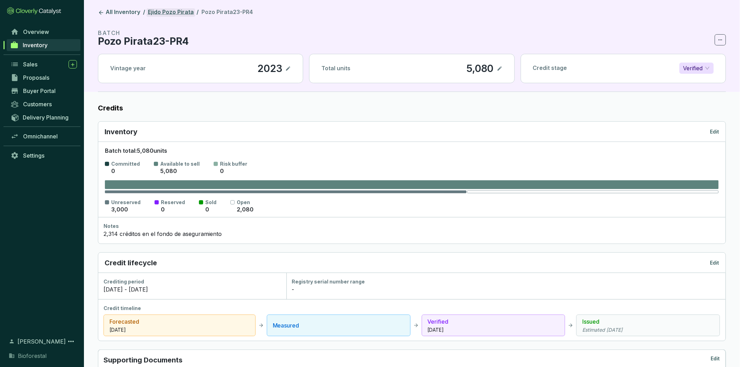
click at [173, 14] on link "Ejido Pozo Pirata" at bounding box center [170, 12] width 49 height 8
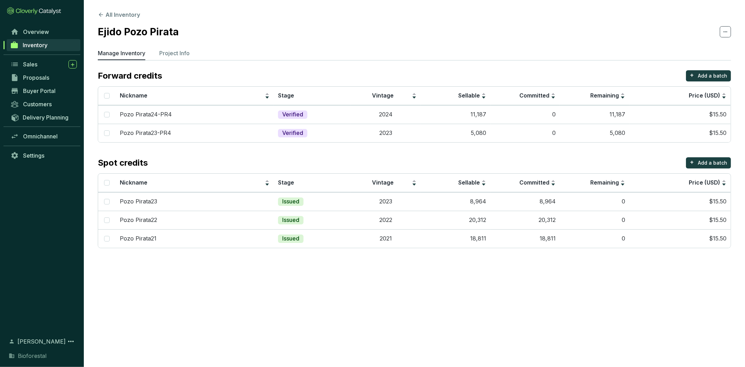
click at [725, 27] on span at bounding box center [725, 31] width 11 height 11
click at [584, 27] on section "Ejido Pozo Pirata" at bounding box center [415, 31] width 634 height 15
click at [301, 127] on td "Verified" at bounding box center [312, 133] width 77 height 19
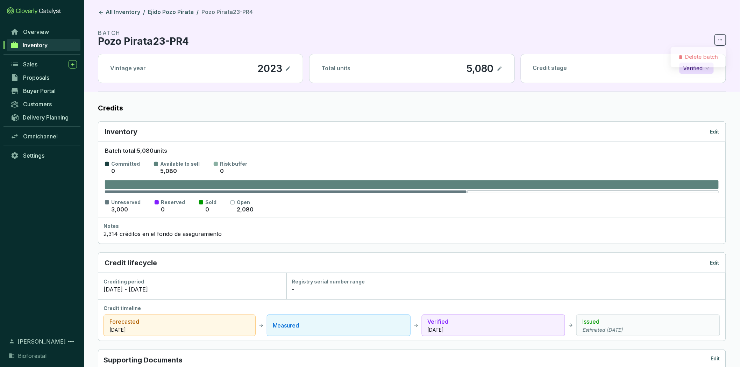
click at [720, 40] on icon at bounding box center [720, 39] width 4 height 1
click at [512, 29] on section "BATCH Pozo Pirata23-PR4" at bounding box center [412, 37] width 628 height 17
click at [713, 132] on p "Edit" at bounding box center [714, 131] width 9 height 7
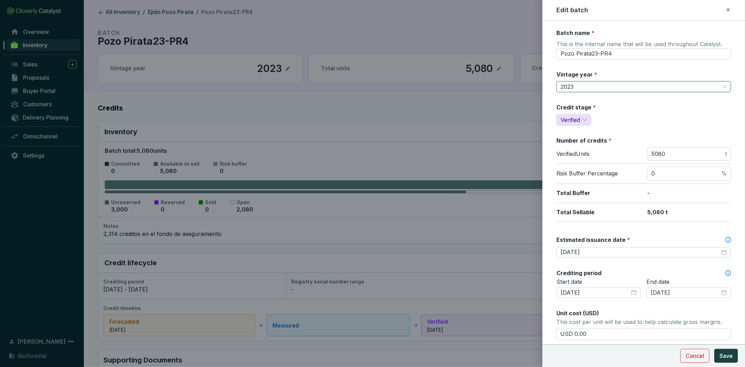
click at [597, 85] on span "2023" at bounding box center [644, 86] width 166 height 10
click at [599, 85] on span "2023" at bounding box center [644, 86] width 166 height 10
click at [675, 151] on input "5080" at bounding box center [688, 154] width 72 height 8
drag, startPoint x: 675, startPoint y: 151, endPoint x: 644, endPoint y: 158, distance: 32.4
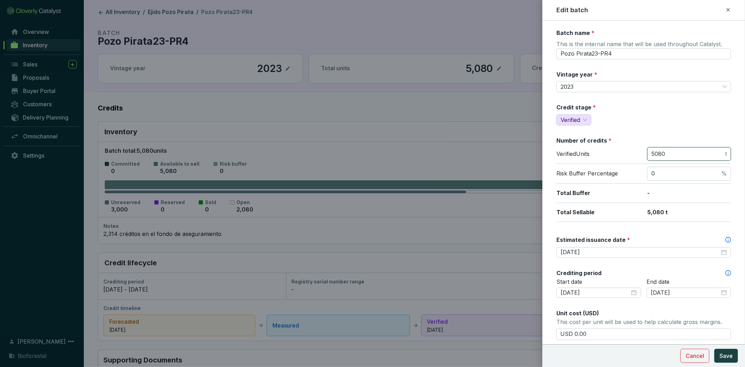
click at [644, 158] on div "Verified Units 5080 t" at bounding box center [644, 155] width 175 height 17
click at [670, 153] on input "5080" at bounding box center [688, 154] width 72 height 8
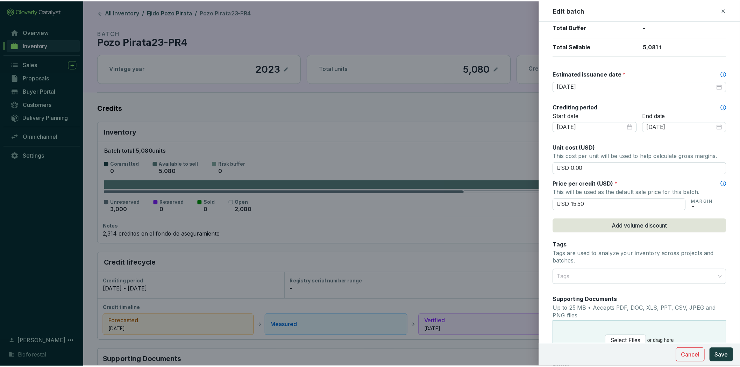
scroll to position [265, 0]
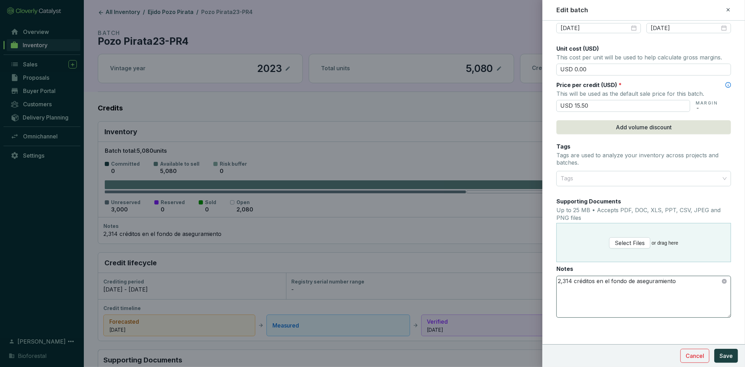
type input "5081"
click at [571, 280] on textarea "2,314 créditos en el fondo de aseguramiento" at bounding box center [644, 296] width 174 height 41
type textarea "2,085 créditos en el fondo de aseguramiento"
click at [727, 349] on button "Save" at bounding box center [727, 356] width 24 height 14
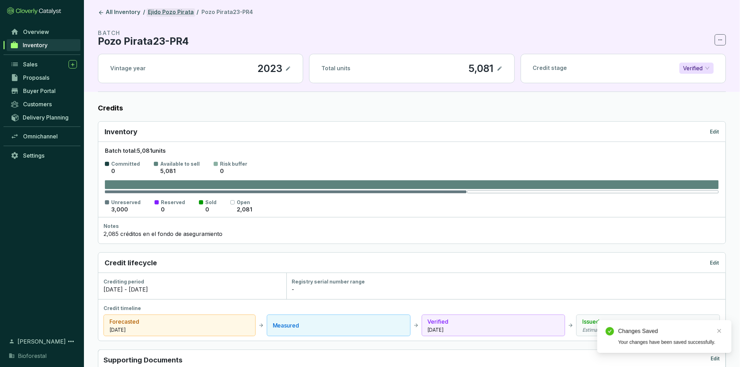
click at [171, 15] on link "Ejido Pozo Pirata" at bounding box center [170, 12] width 49 height 8
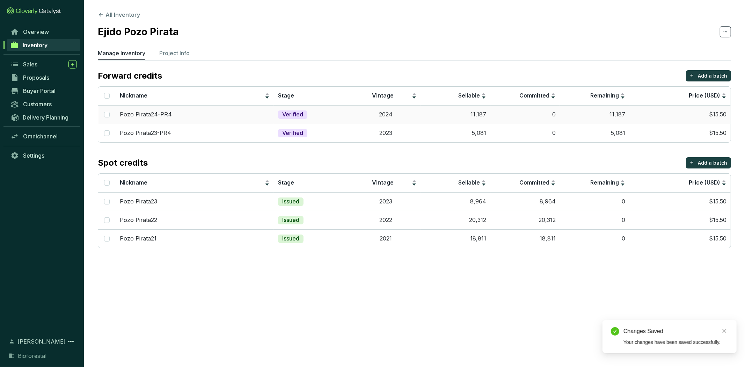
click at [275, 115] on td "Verified" at bounding box center [312, 114] width 77 height 19
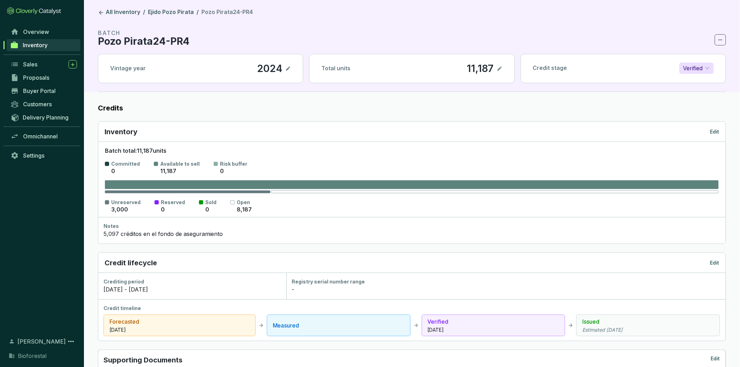
click at [716, 127] on div "Inventory Edit" at bounding box center [411, 132] width 614 height 10
click at [715, 133] on p "Edit" at bounding box center [714, 131] width 9 height 7
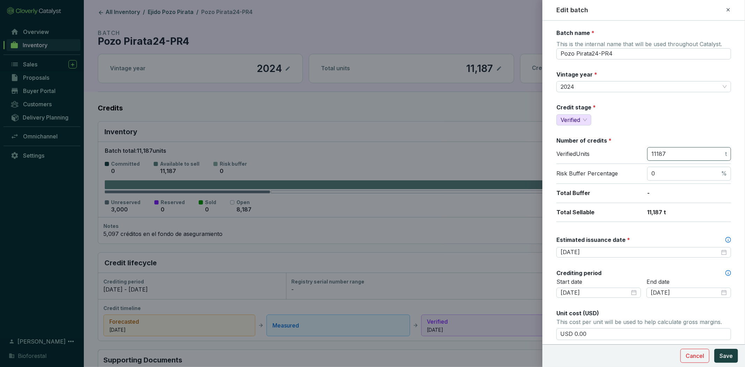
click at [682, 147] on span "11187 t" at bounding box center [690, 154] width 84 height 14
type input "11189"
click at [724, 354] on span "Save" at bounding box center [726, 356] width 13 height 8
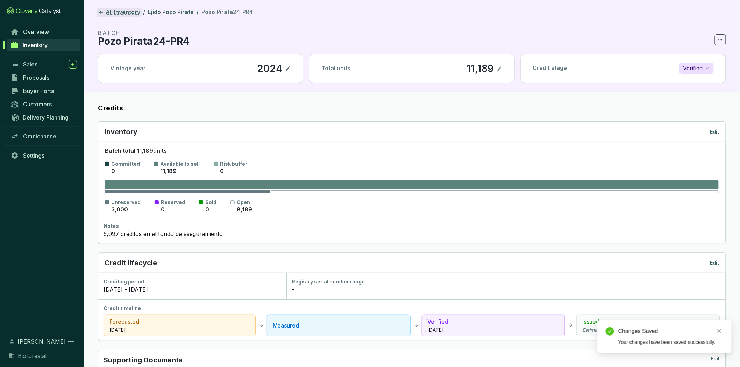
click at [114, 12] on link "All Inventory" at bounding box center [118, 12] width 45 height 8
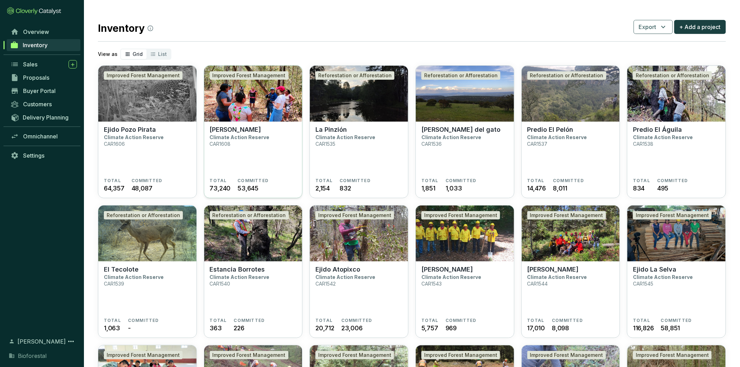
click at [249, 163] on section "Ejido [PERSON_NAME] Climate Action Reserve CAR1608" at bounding box center [253, 152] width 87 height 52
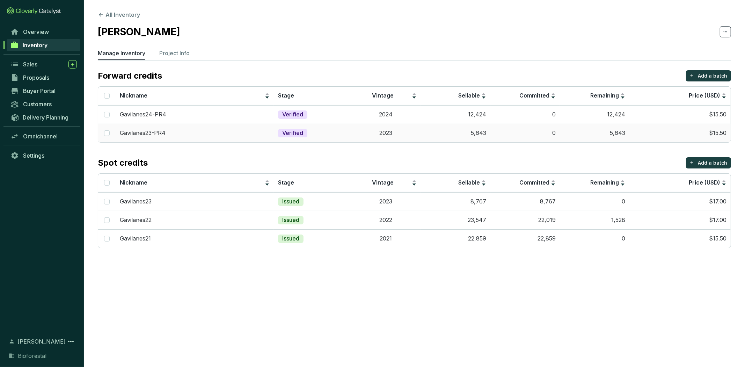
click at [457, 137] on td "5,643" at bounding box center [456, 133] width 70 height 19
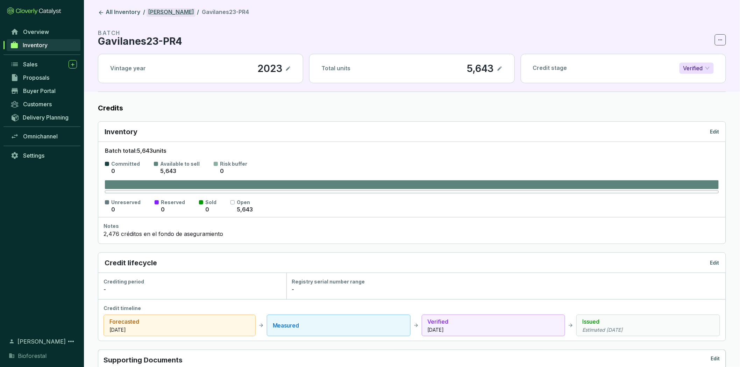
click at [165, 13] on link "[PERSON_NAME]" at bounding box center [170, 12] width 49 height 8
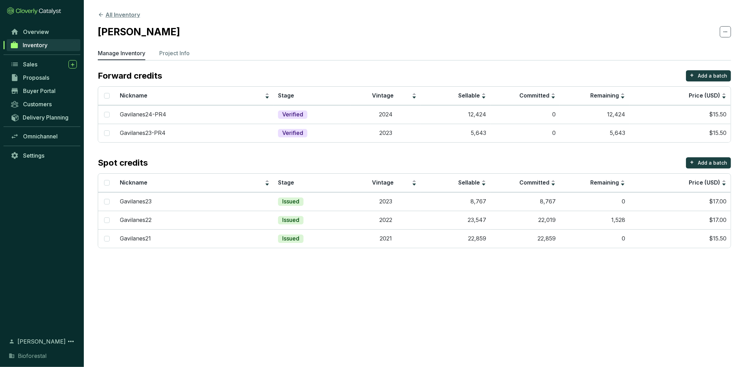
click at [128, 13] on button "All Inventory" at bounding box center [119, 14] width 42 height 8
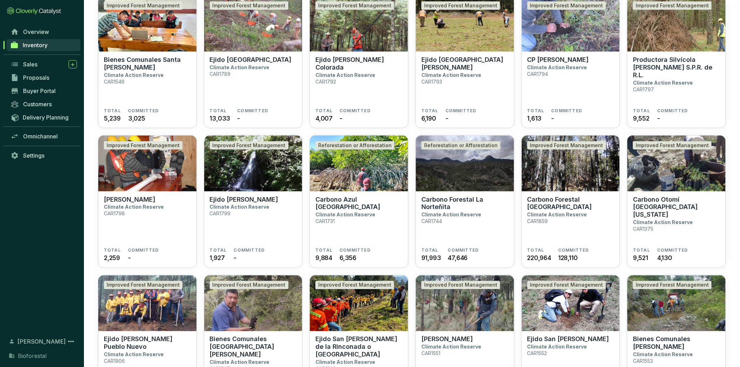
scroll to position [699, 0]
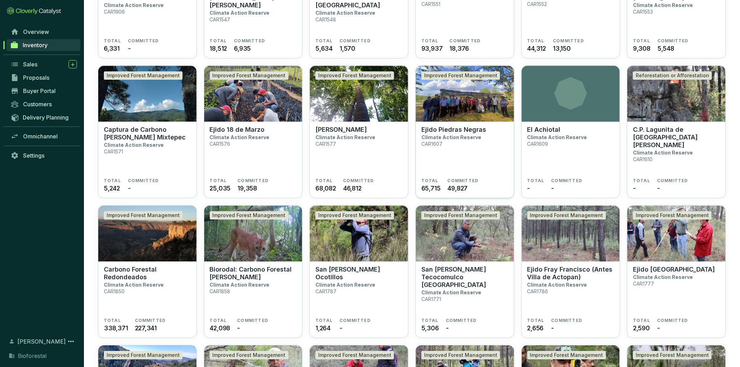
click at [460, 143] on section "Ejido Piedras Negras Climate Action Reserve CAR1607" at bounding box center [464, 152] width 87 height 52
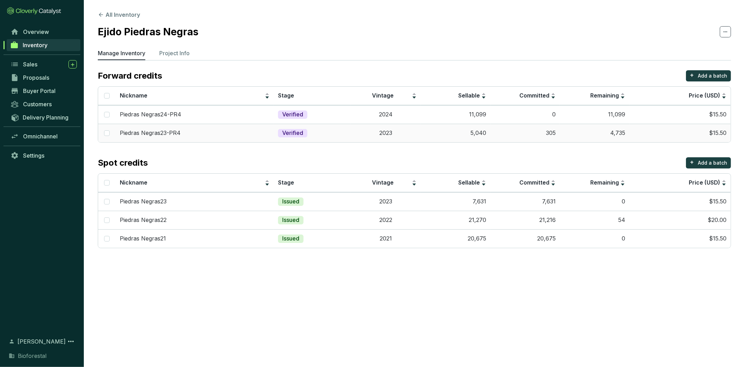
click at [473, 133] on td "5,040" at bounding box center [456, 133] width 70 height 19
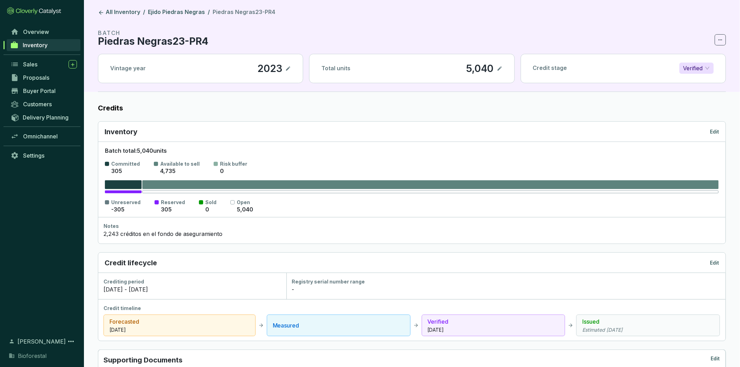
click at [717, 130] on p "Edit" at bounding box center [714, 131] width 9 height 7
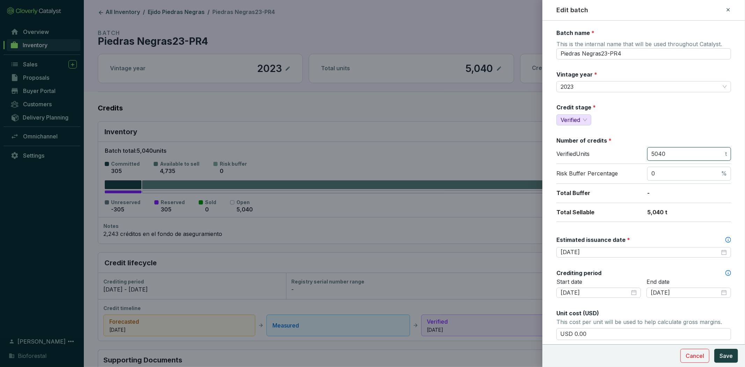
drag, startPoint x: 672, startPoint y: 151, endPoint x: 643, endPoint y: 156, distance: 29.5
click at [643, 156] on div "Verified Units 5040 t" at bounding box center [644, 155] width 175 height 17
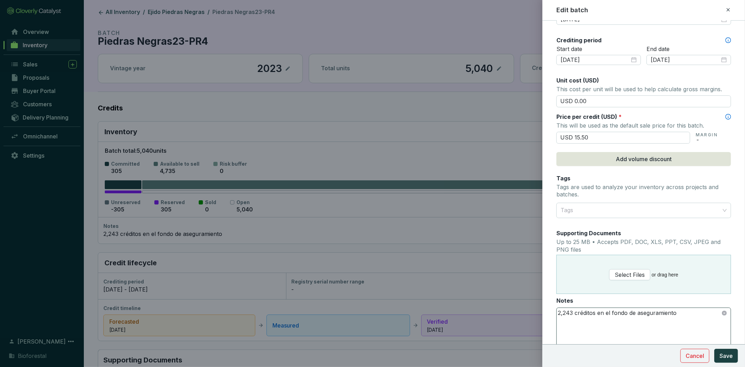
type input "4865"
drag, startPoint x: 572, startPoint y: 311, endPoint x: 564, endPoint y: 312, distance: 8.2
click at [564, 312] on textarea "2,243 créditos en el fondo de aseguramiento" at bounding box center [644, 328] width 174 height 41
type textarea "1,996 créditos en el fondo de aseguramiento"
click at [729, 355] on span "Save" at bounding box center [726, 356] width 13 height 8
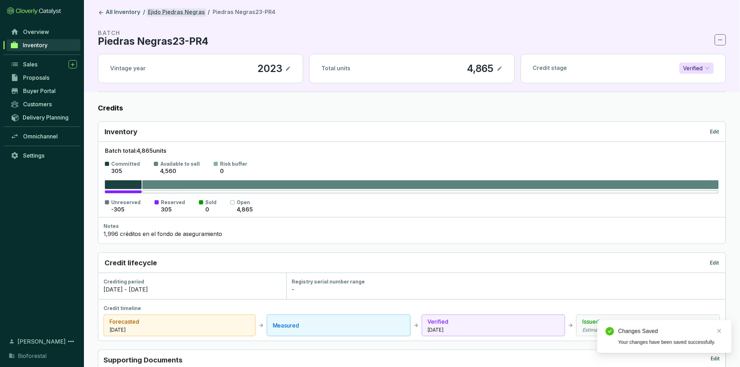
click at [180, 13] on link "Ejido Piedras Negras" at bounding box center [176, 12] width 60 height 8
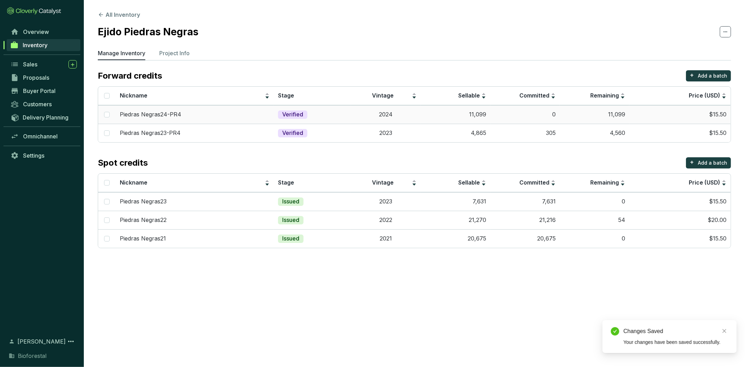
click at [522, 109] on td "0" at bounding box center [526, 114] width 70 height 19
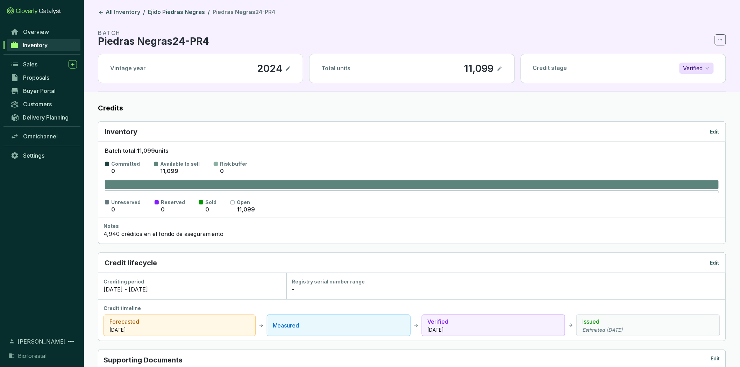
click at [714, 133] on p "Edit" at bounding box center [714, 131] width 9 height 7
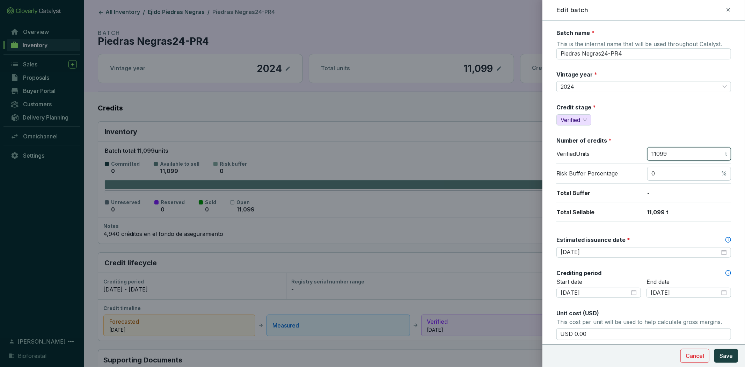
click at [670, 156] on input "11099" at bounding box center [688, 154] width 72 height 8
click at [669, 155] on input "11099" at bounding box center [688, 154] width 72 height 8
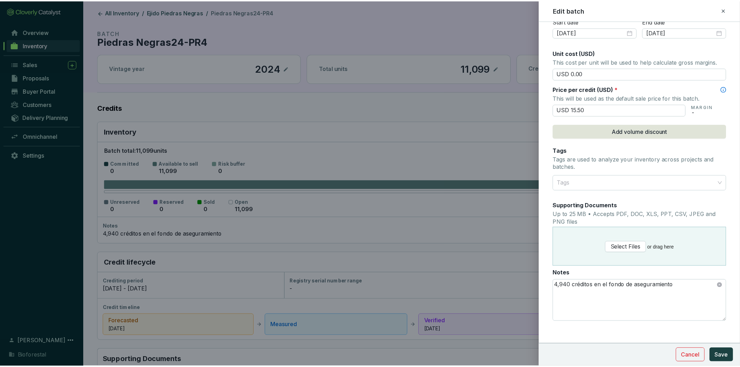
scroll to position [265, 0]
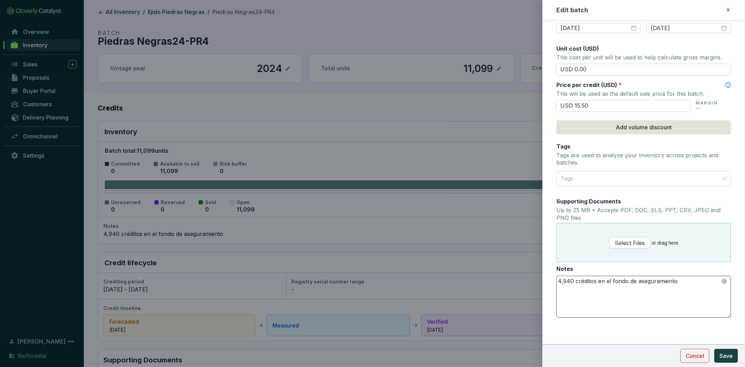
type input "10712"
drag, startPoint x: 573, startPoint y: 284, endPoint x: 564, endPoint y: 286, distance: 9.6
click at [564, 286] on textarea "4,940 créditos en el fondo de aseguramiento" at bounding box center [644, 296] width 174 height 41
type textarea "4,395 créditos en el fondo de aseguramiento"
click at [724, 352] on span "Save" at bounding box center [726, 356] width 13 height 8
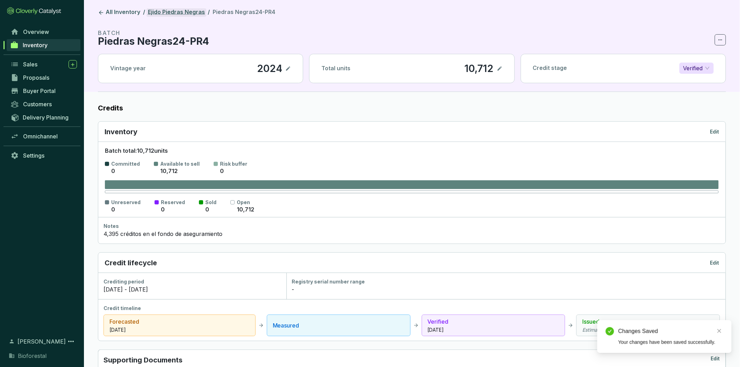
click at [179, 13] on link "Ejido Piedras Negras" at bounding box center [176, 12] width 60 height 8
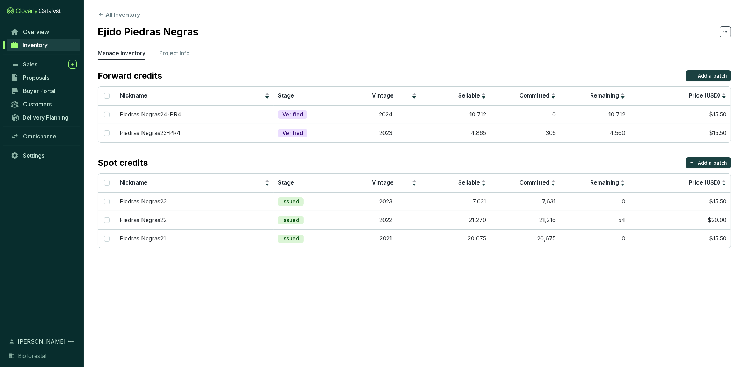
click at [52, 46] on link "Inventory" at bounding box center [44, 45] width 74 height 12
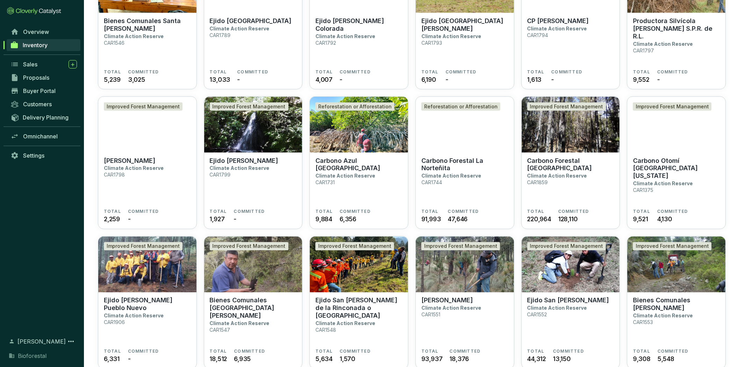
scroll to position [621, 0]
